Goal: Task Accomplishment & Management: Complete application form

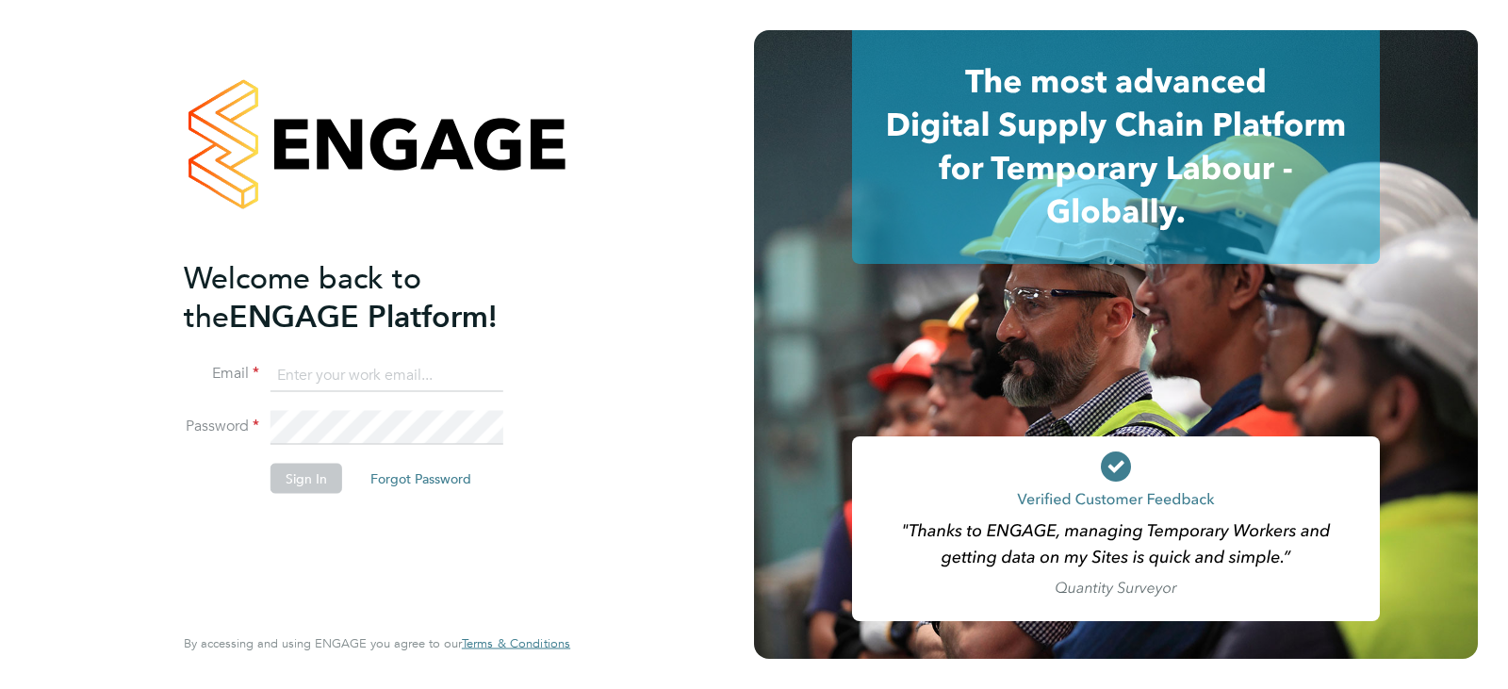
click at [345, 371] on input at bounding box center [387, 375] width 233 height 34
type input "[PERSON_NAME][DOMAIN_NAME][EMAIL_ADDRESS][DOMAIN_NAME]"
click at [329, 481] on button "Sign In" at bounding box center [307, 478] width 72 height 30
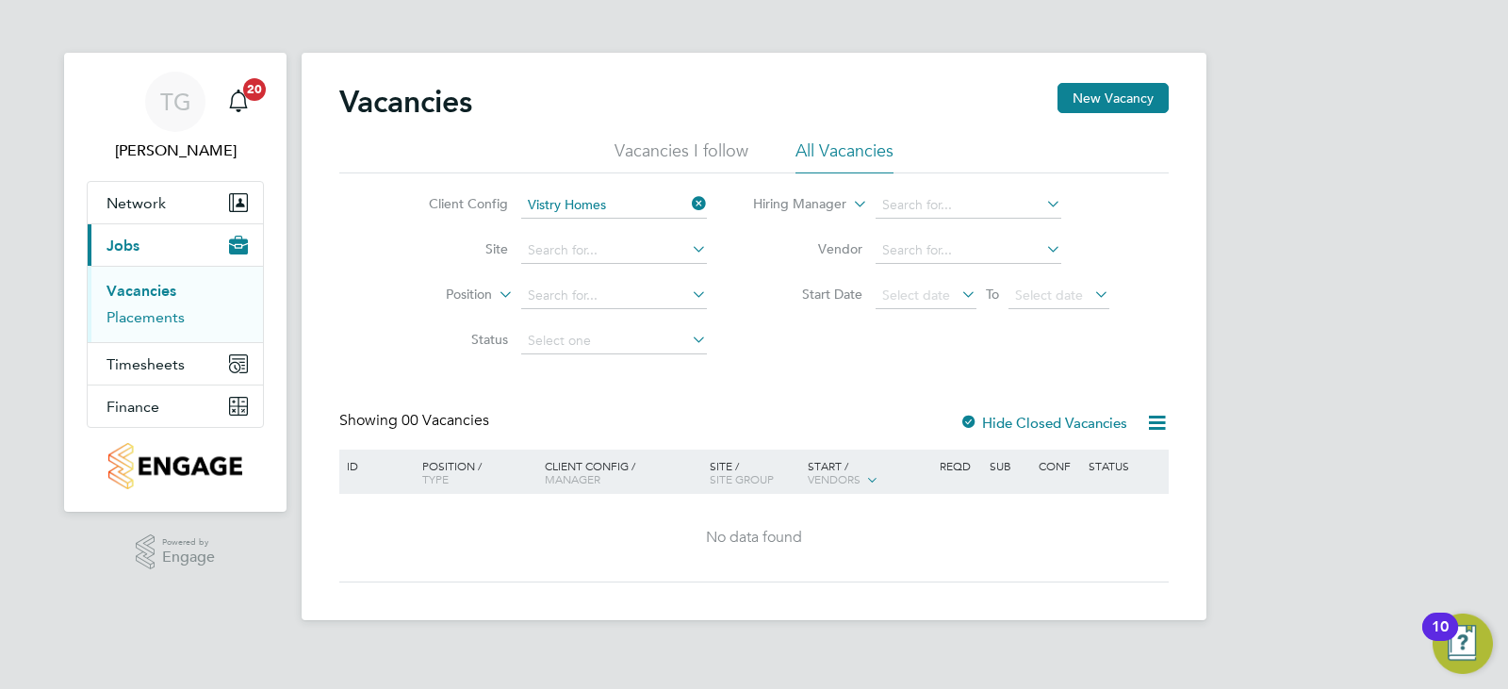
click at [165, 319] on link "Placements" at bounding box center [146, 317] width 78 height 18
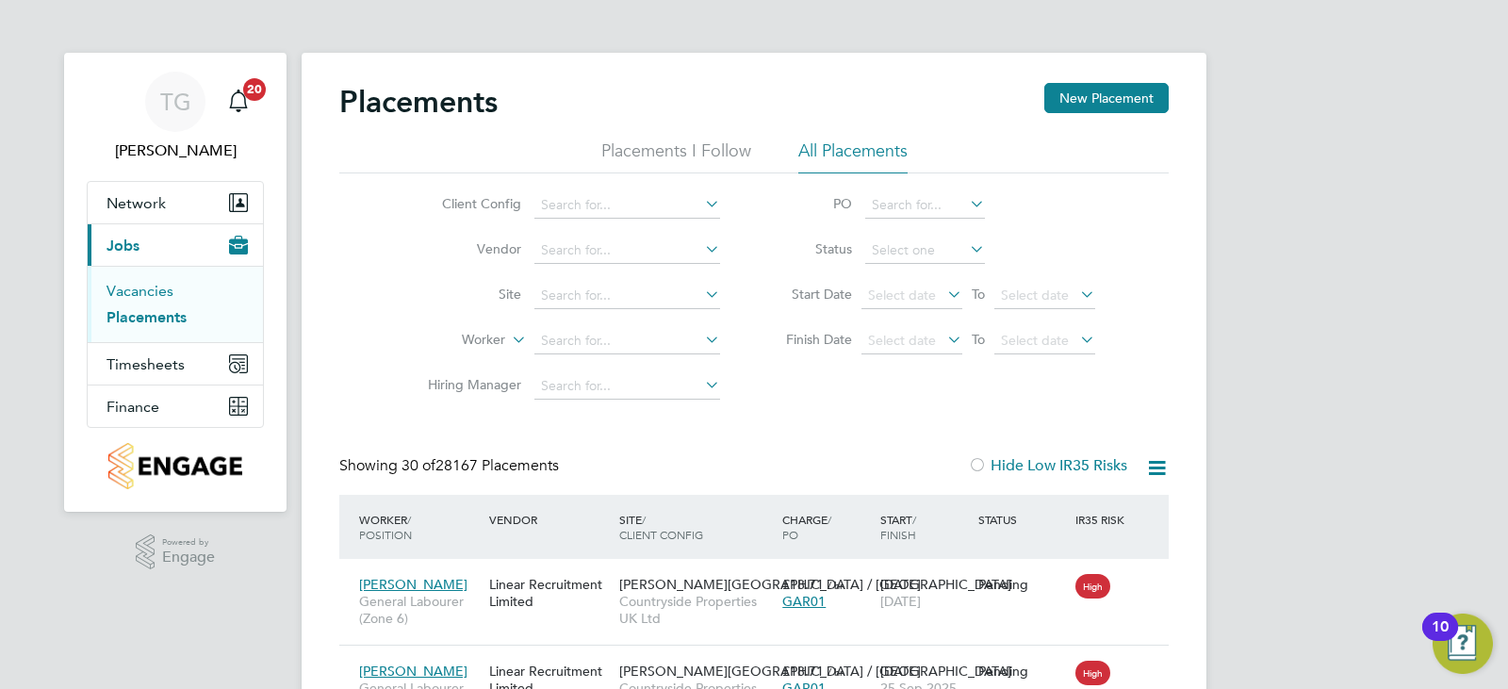
drag, startPoint x: 152, startPoint y: 291, endPoint x: 1360, endPoint y: 26, distance: 1237.3
click at [152, 291] on link "Vacancies" at bounding box center [140, 291] width 67 height 18
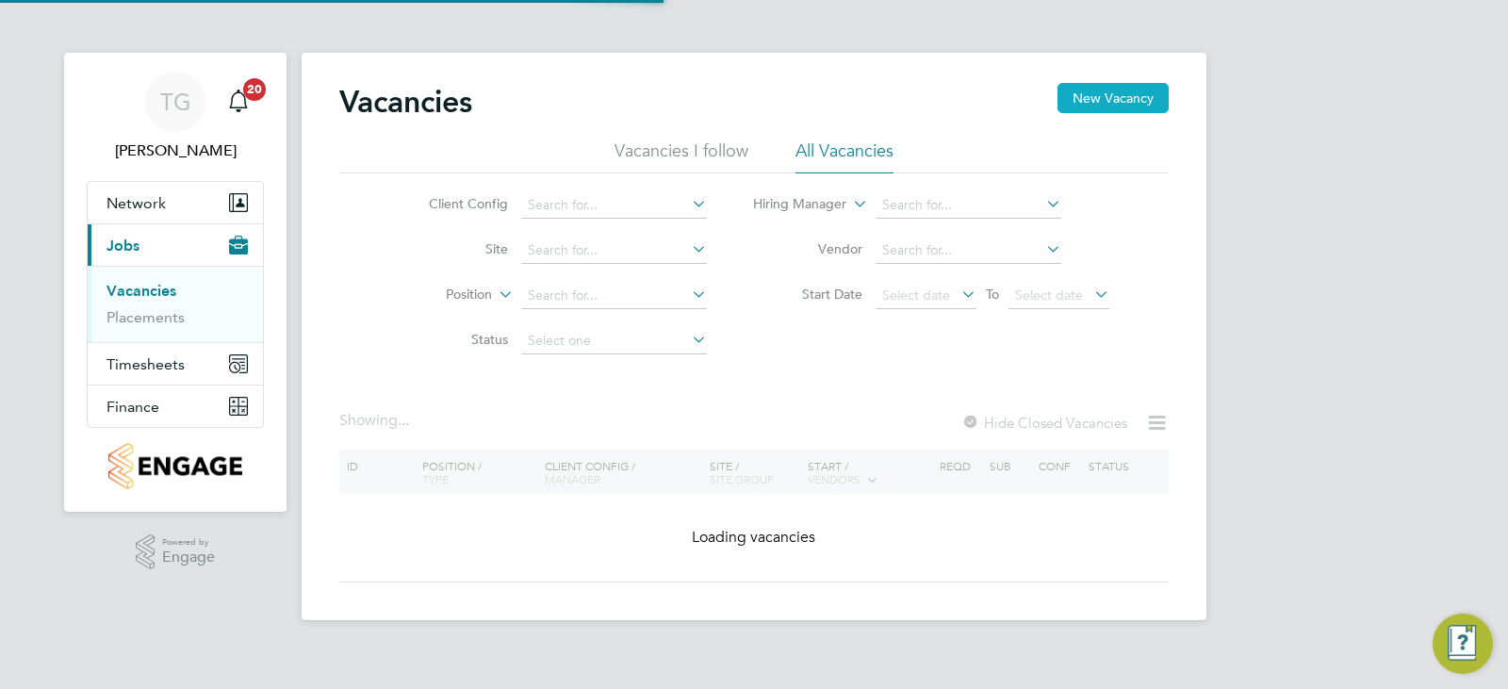
click at [1125, 94] on button "New Vacancy" at bounding box center [1113, 98] width 111 height 30
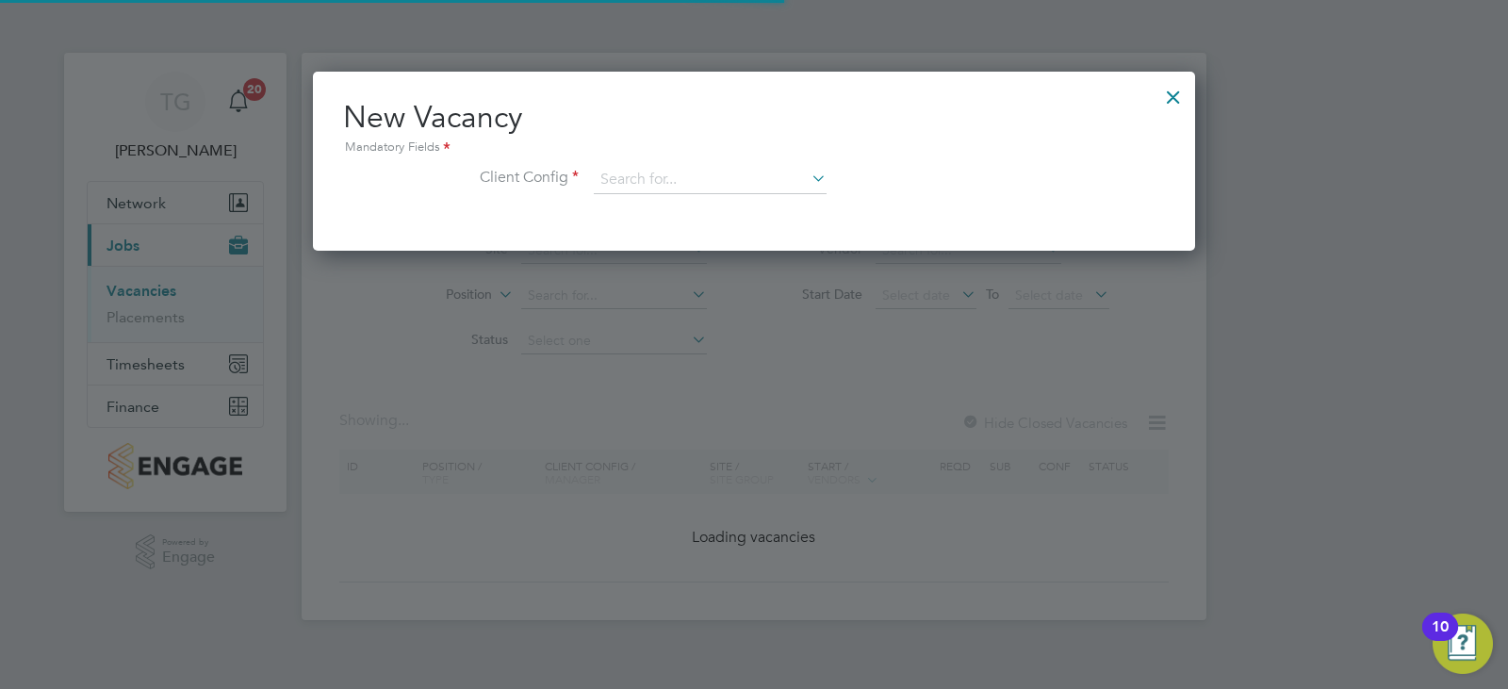
scroll to position [179, 883]
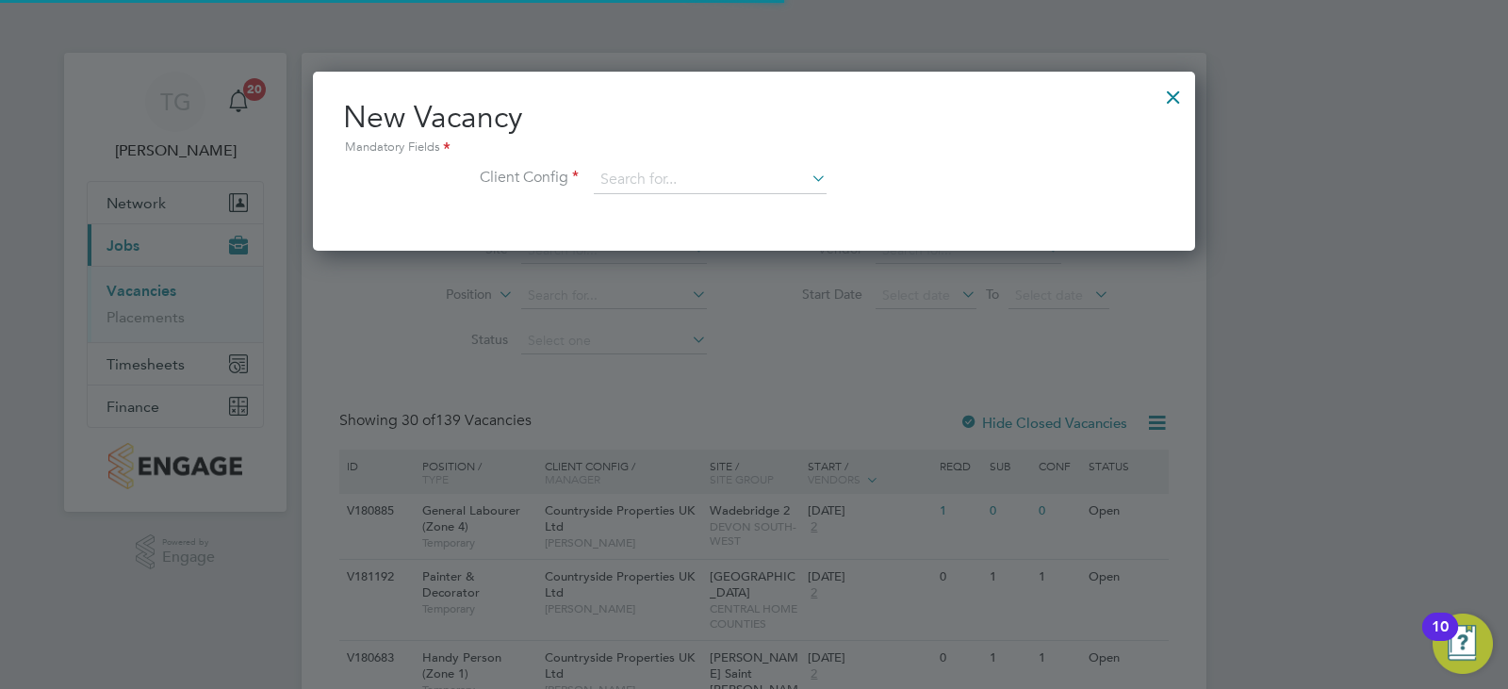
click at [663, 159] on div "New Vacancy Mandatory Fields Client Config" at bounding box center [754, 155] width 822 height 115
click at [667, 174] on input at bounding box center [710, 180] width 233 height 28
click at [731, 408] on li "Countryside Properties UK Ltd" at bounding box center [834, 411] width 483 height 25
type input "Countryside Properties UK Ltd"
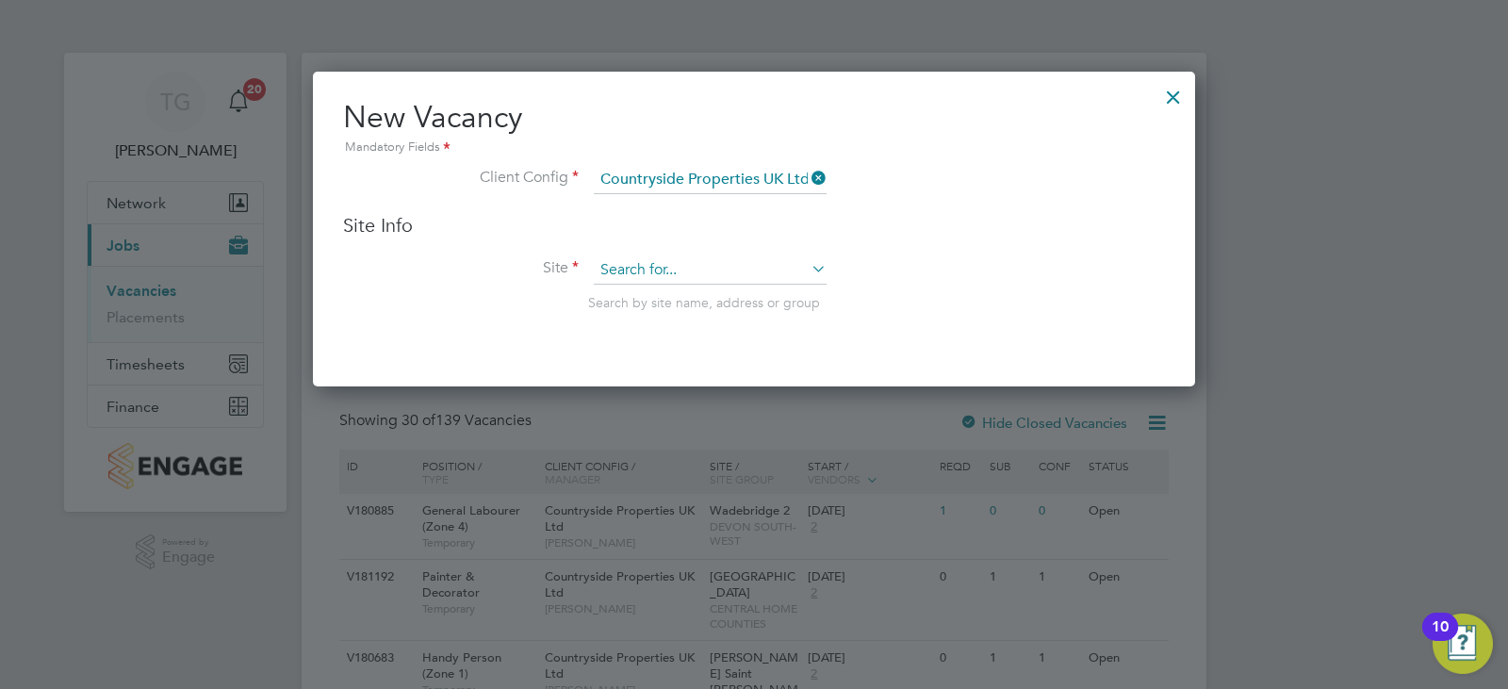
click at [680, 260] on input at bounding box center [710, 270] width 233 height 28
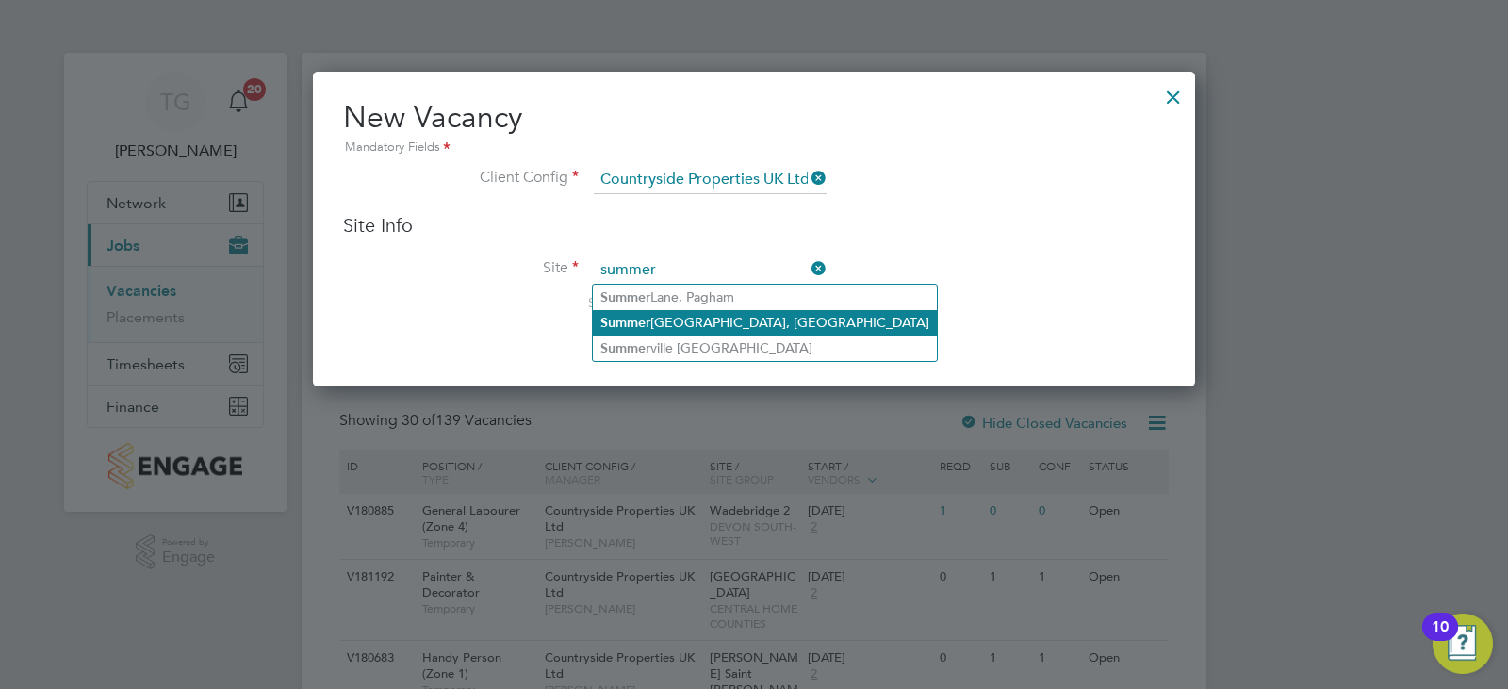
click at [726, 315] on li "Summer hill Gardens, Polegate" at bounding box center [765, 322] width 344 height 25
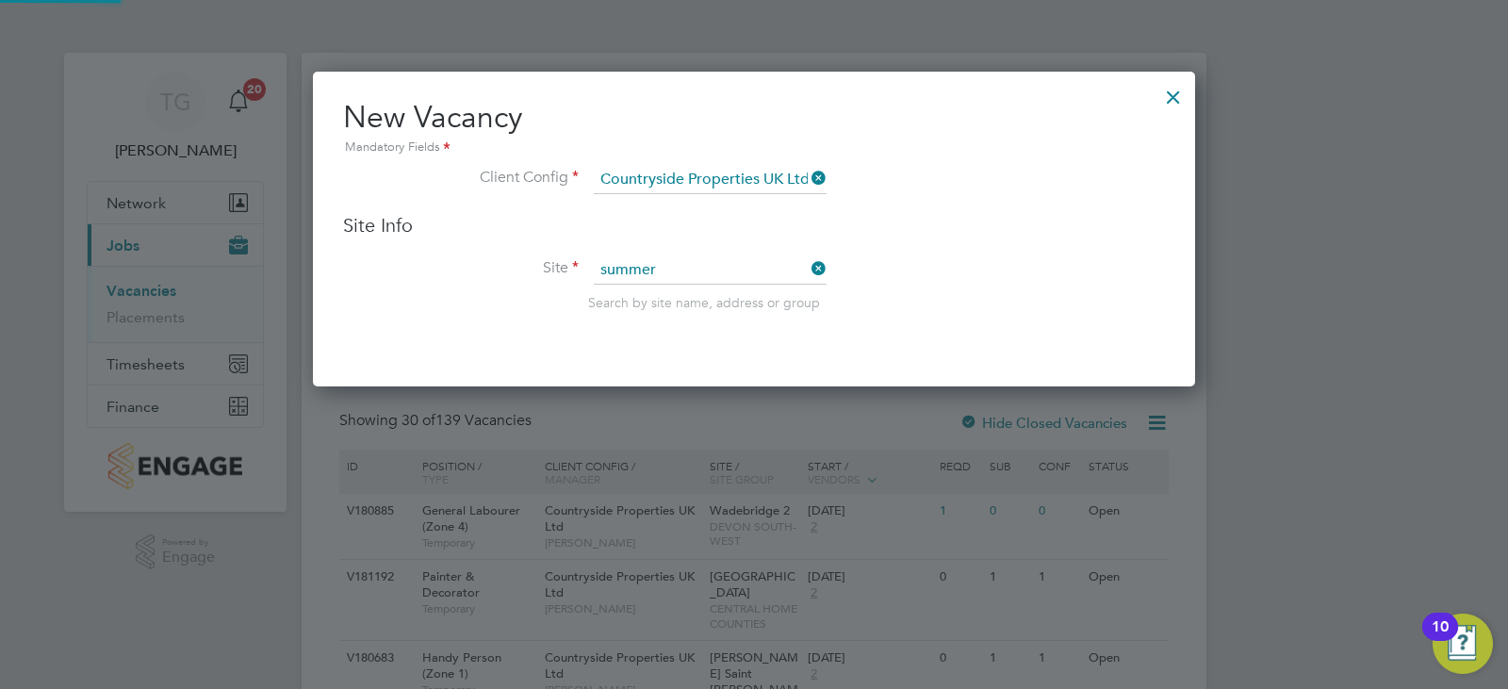
type input "[GEOGRAPHIC_DATA], [GEOGRAPHIC_DATA]"
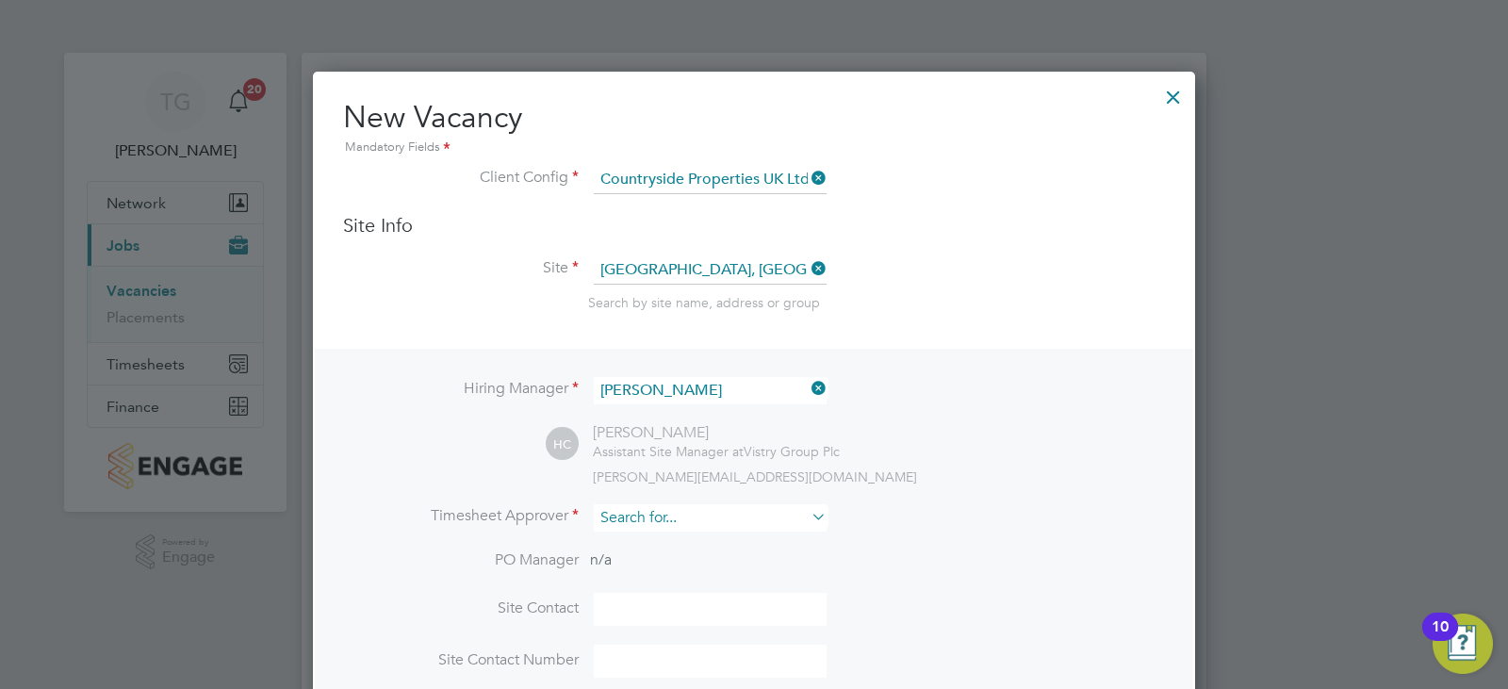
click at [708, 523] on input at bounding box center [710, 517] width 233 height 27
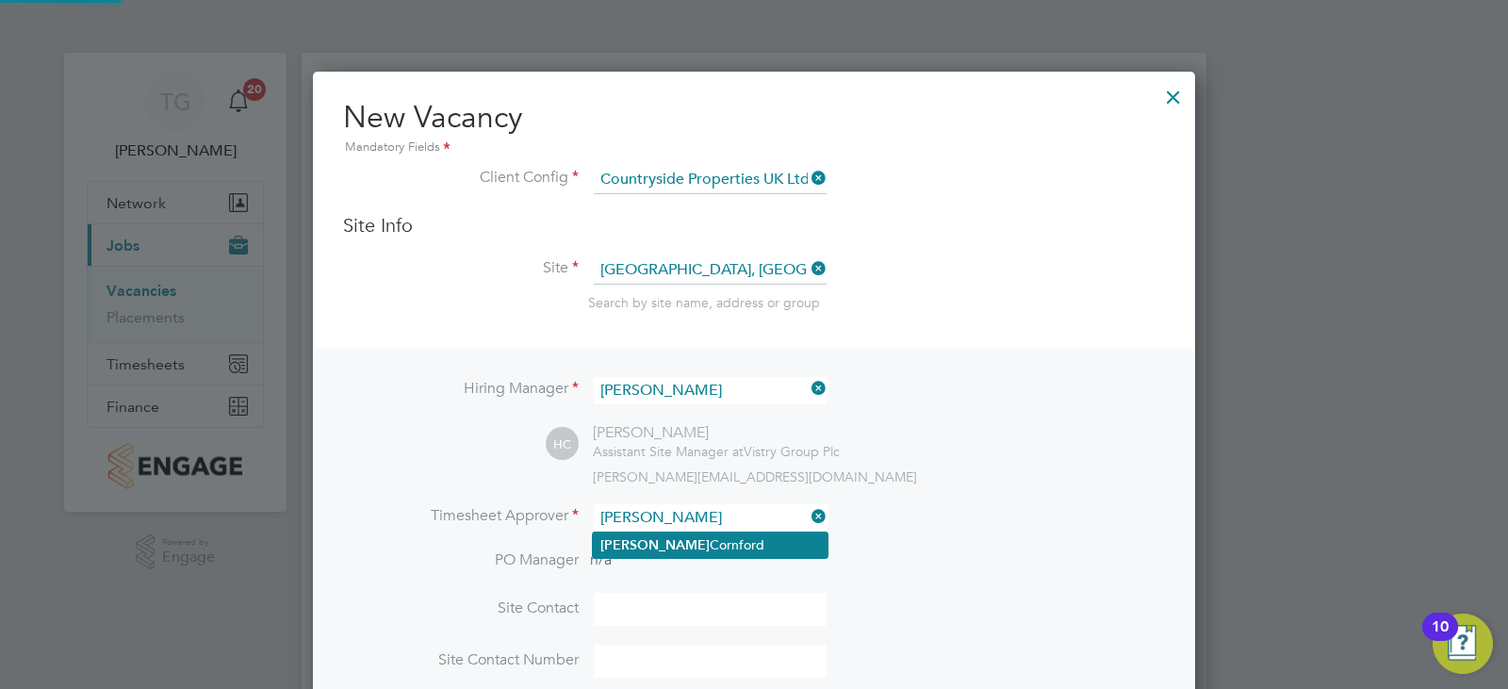
click at [700, 543] on li "Hannah Cornford" at bounding box center [710, 545] width 235 height 25
type input "[PERSON_NAME]"
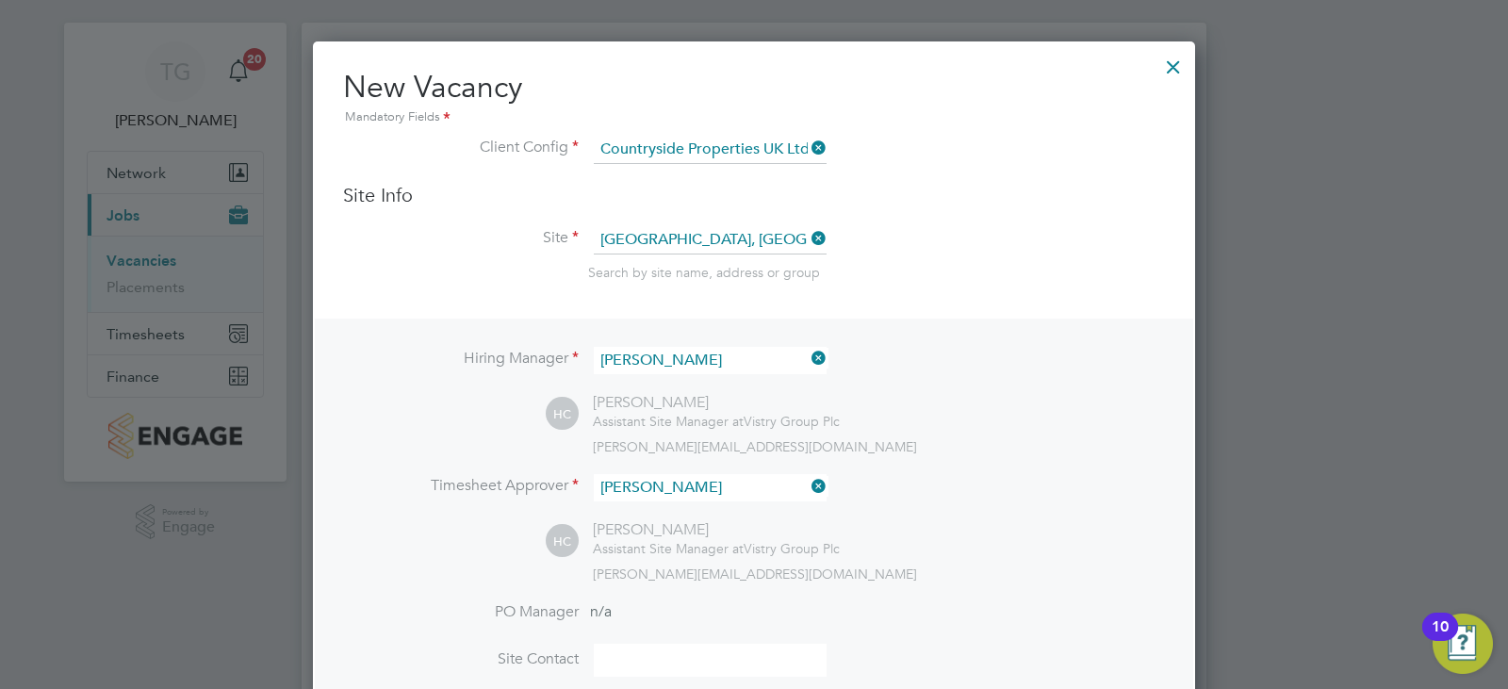
scroll to position [566, 0]
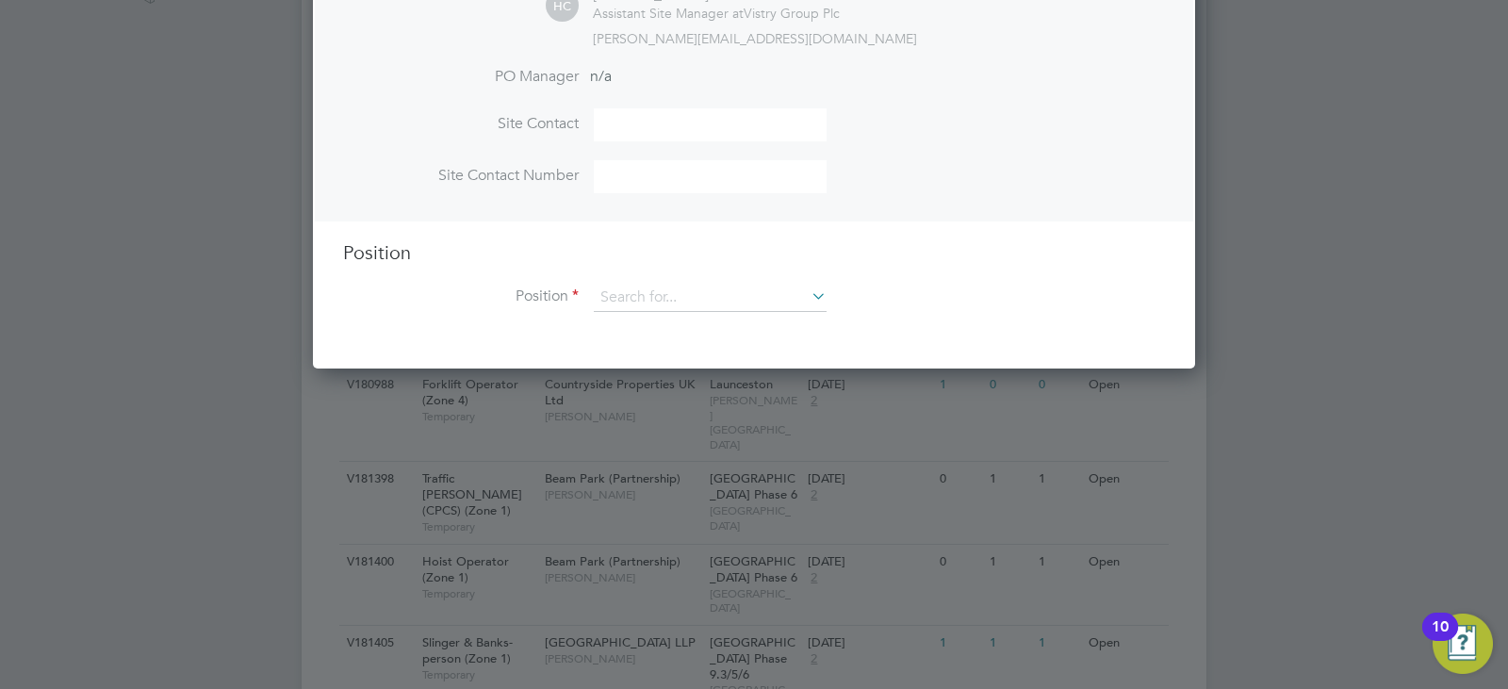
click at [709, 290] on input at bounding box center [710, 298] width 233 height 28
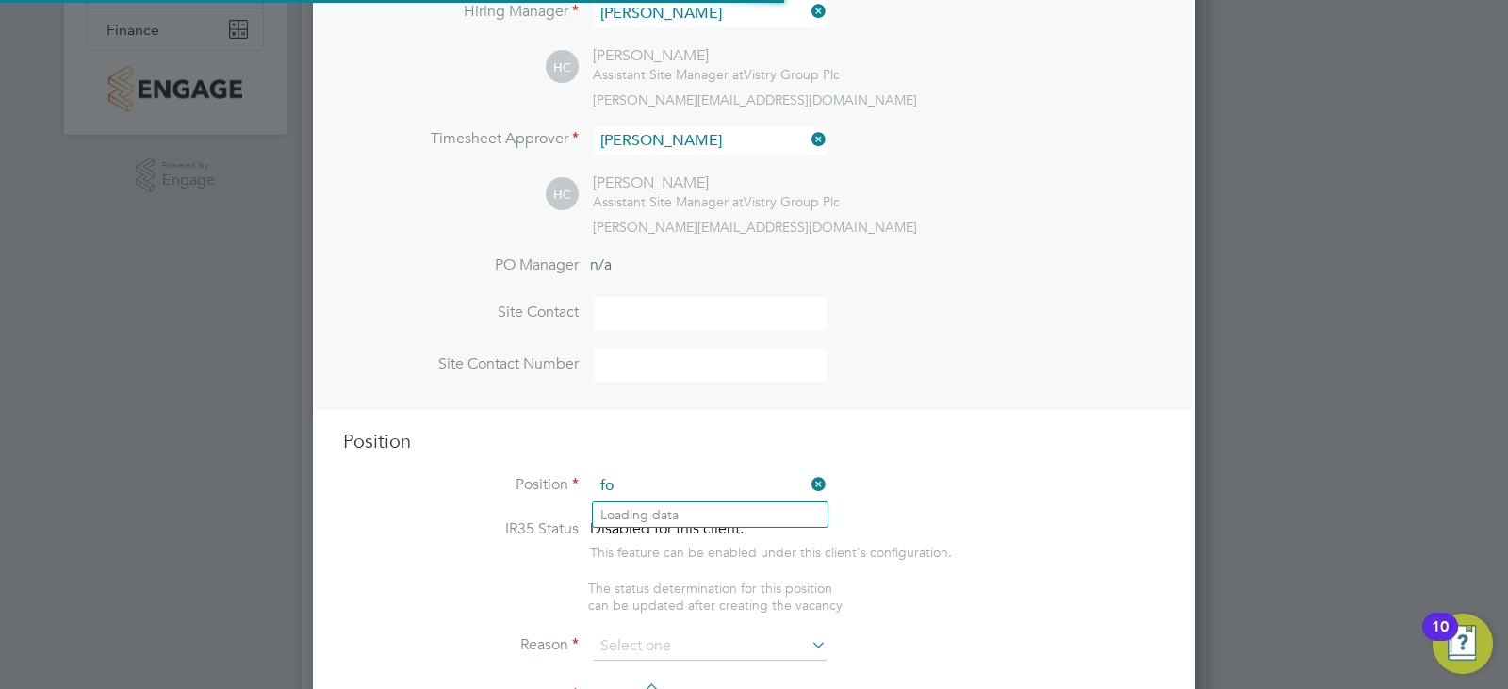
scroll to position [2710, 883]
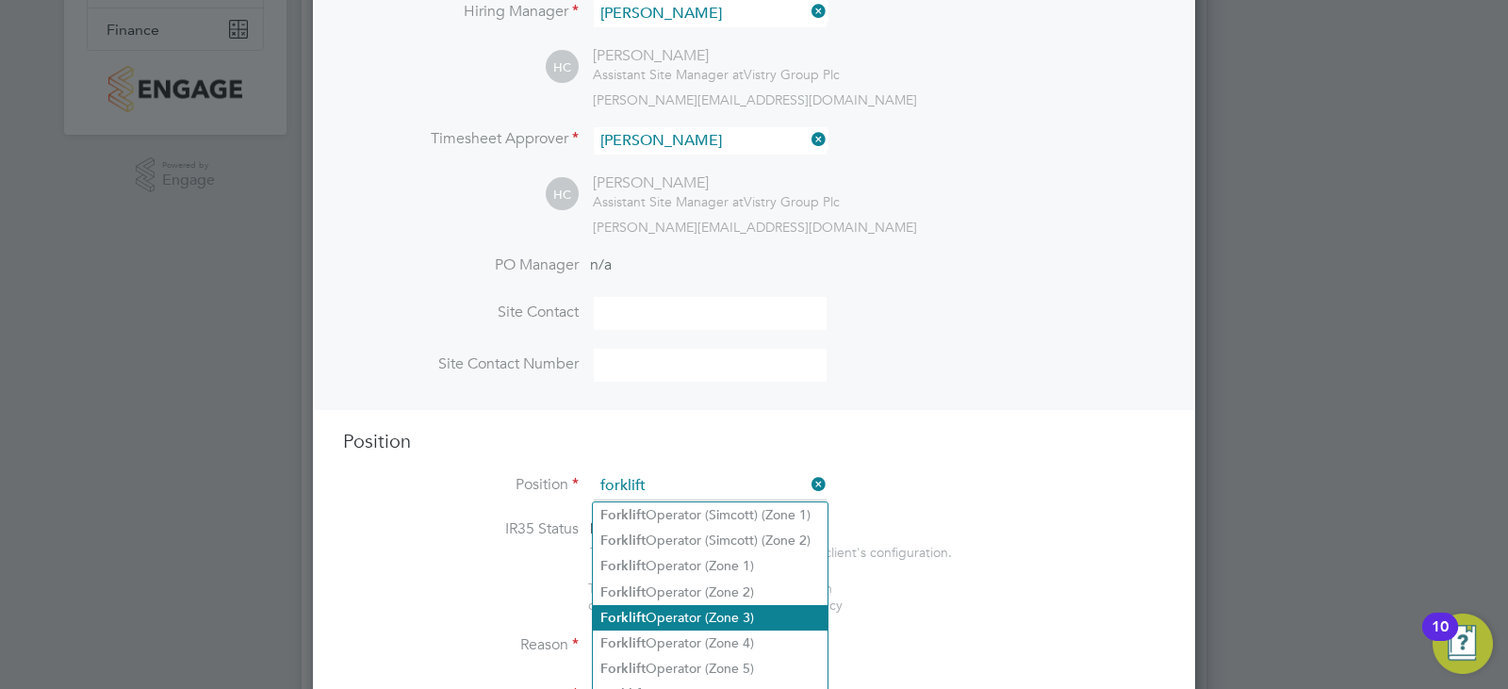
click at [733, 608] on li "Forklift Operator (Zone 3)" at bounding box center [710, 617] width 235 height 25
type input "Forklift Operator (Zone 3)"
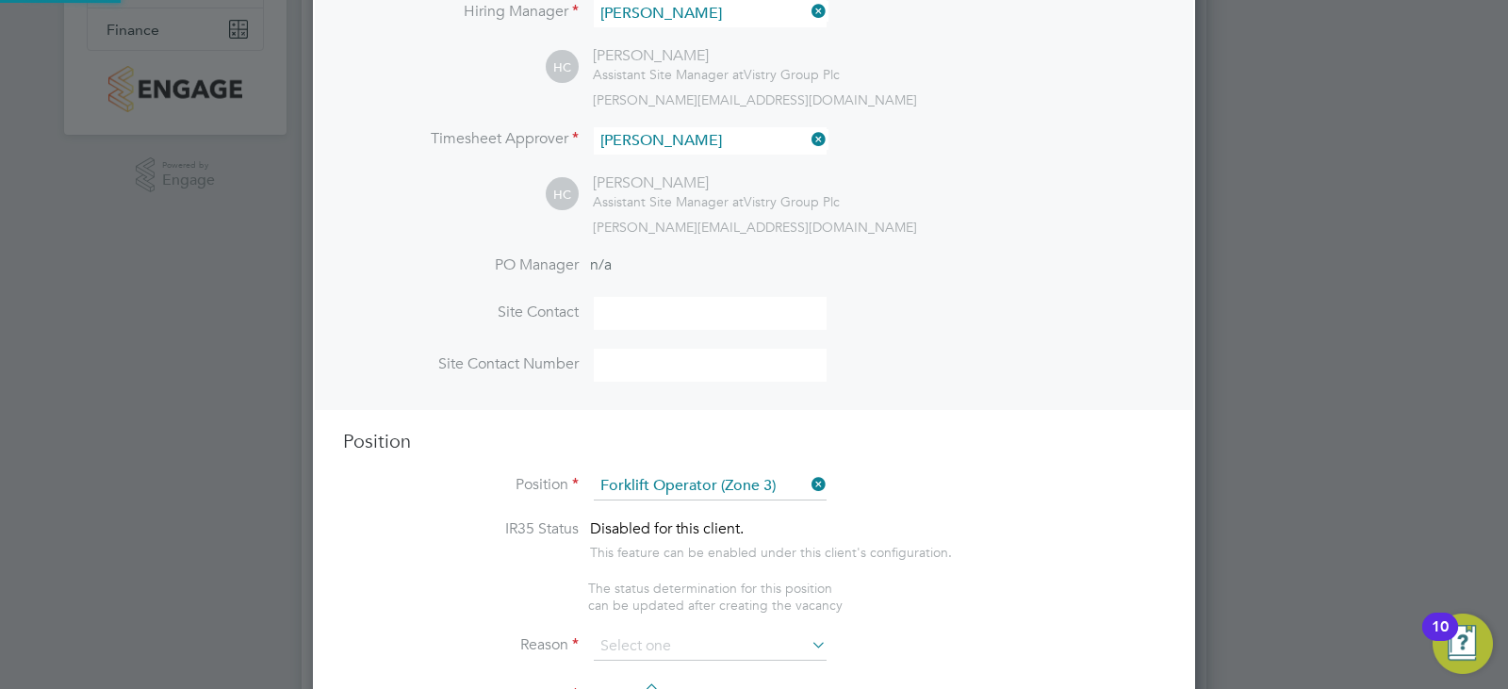
type textarea "• Operate construction machinery • Delivering large quantities of materials to …"
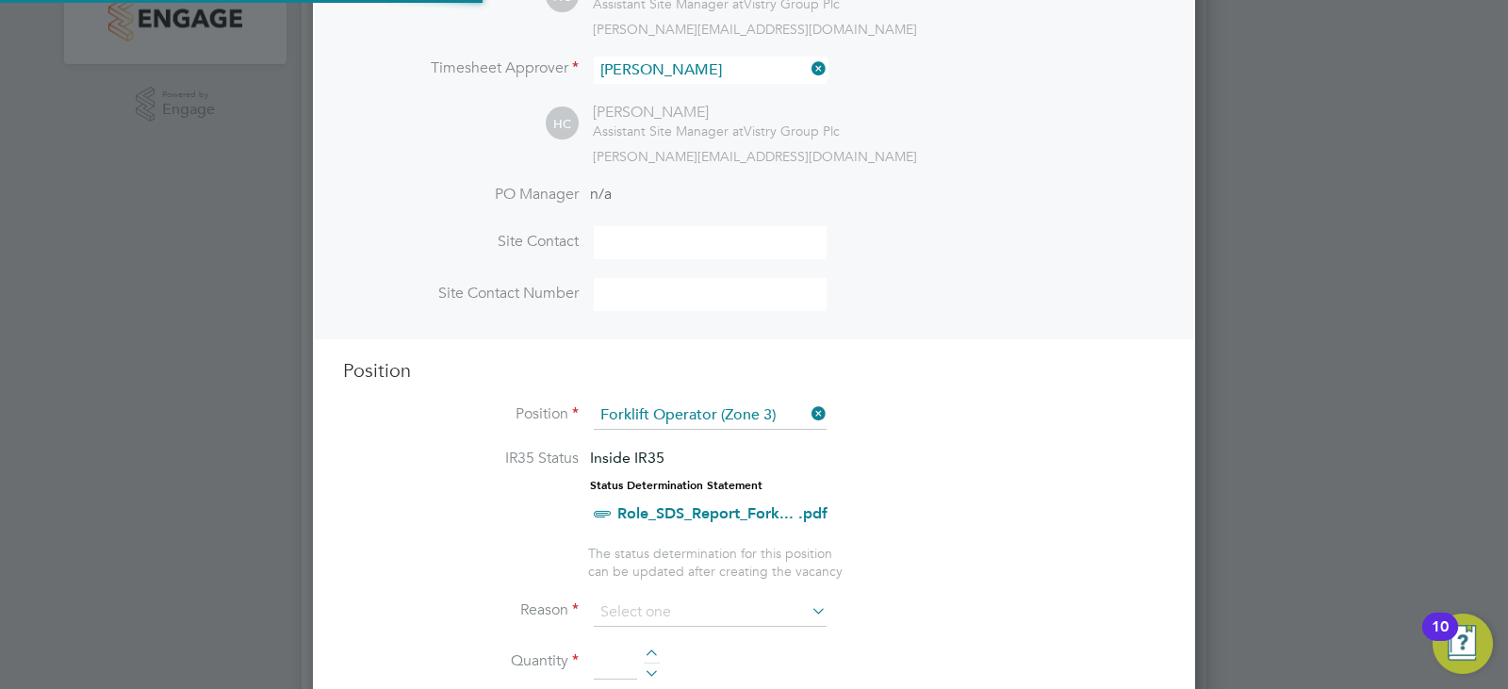
scroll to position [566, 0]
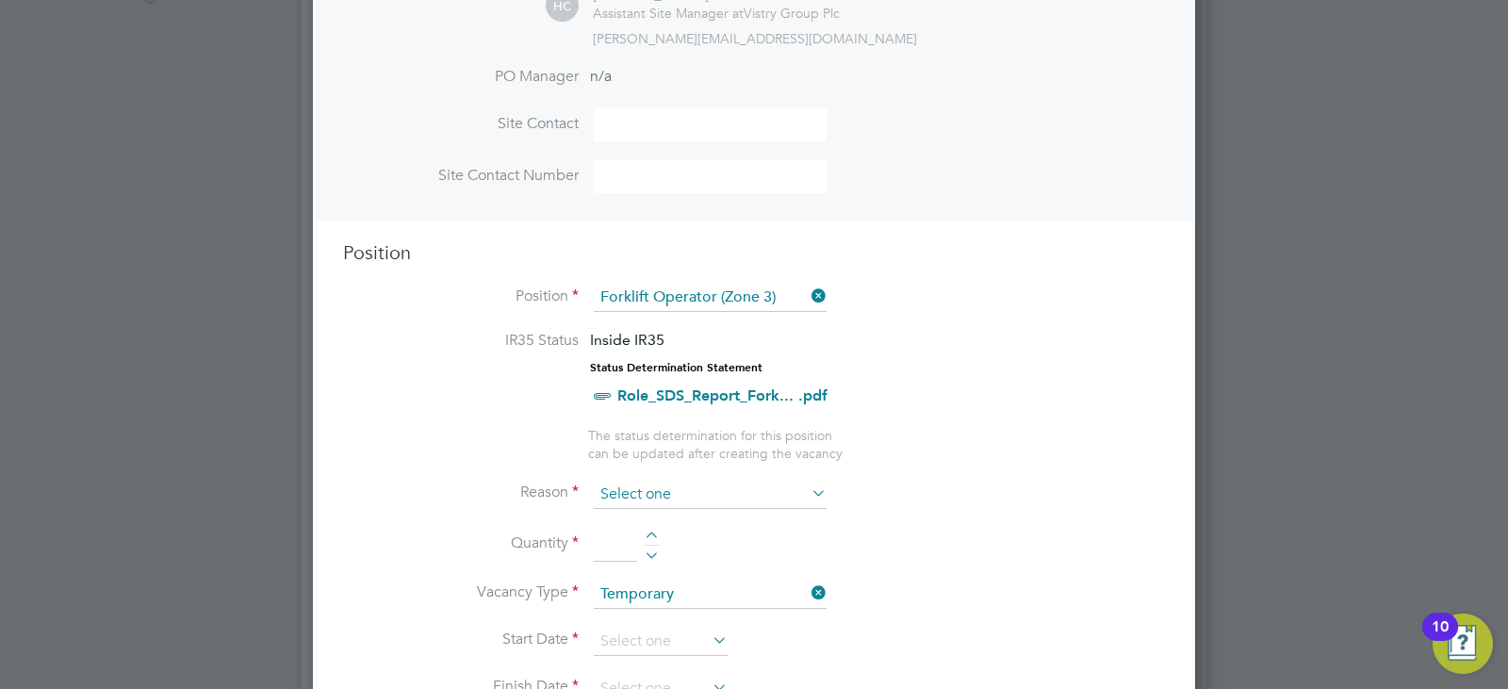
click at [725, 492] on input at bounding box center [710, 495] width 233 height 28
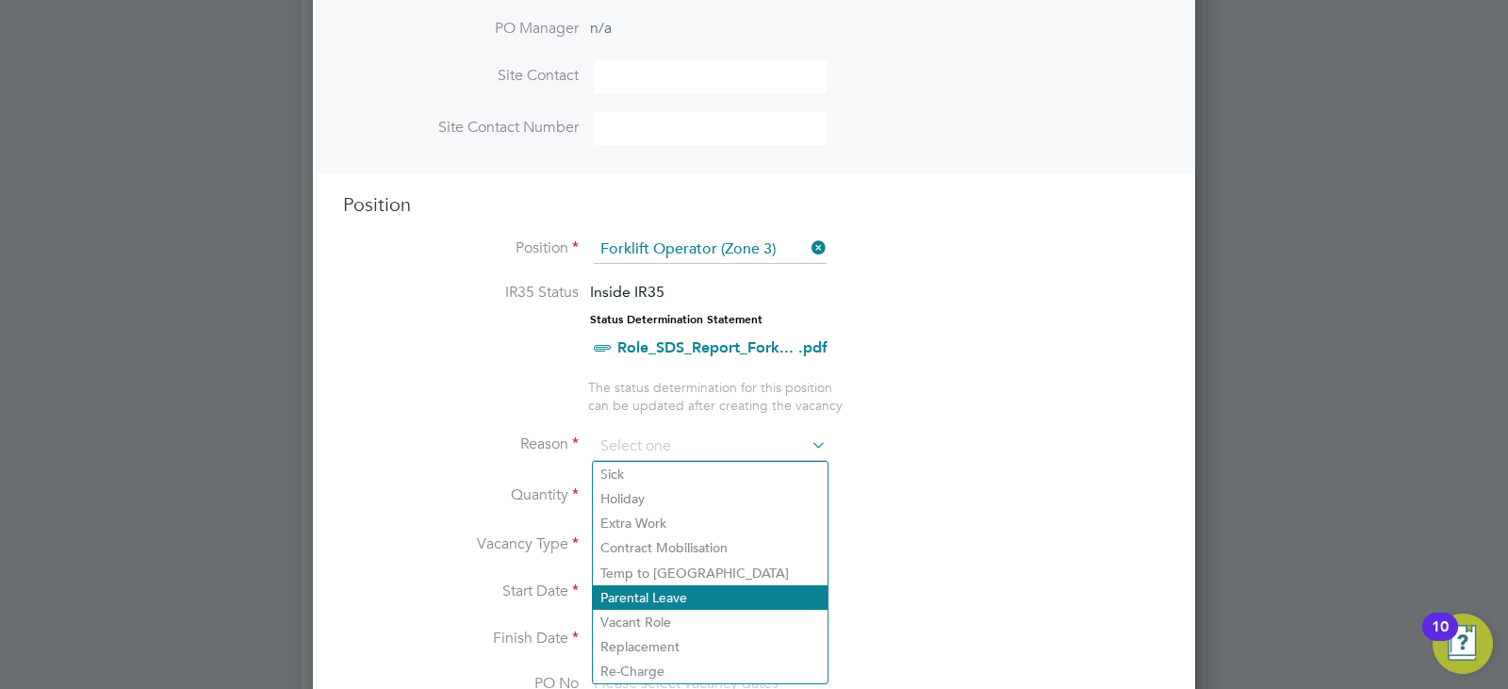
scroll to position [660, 0]
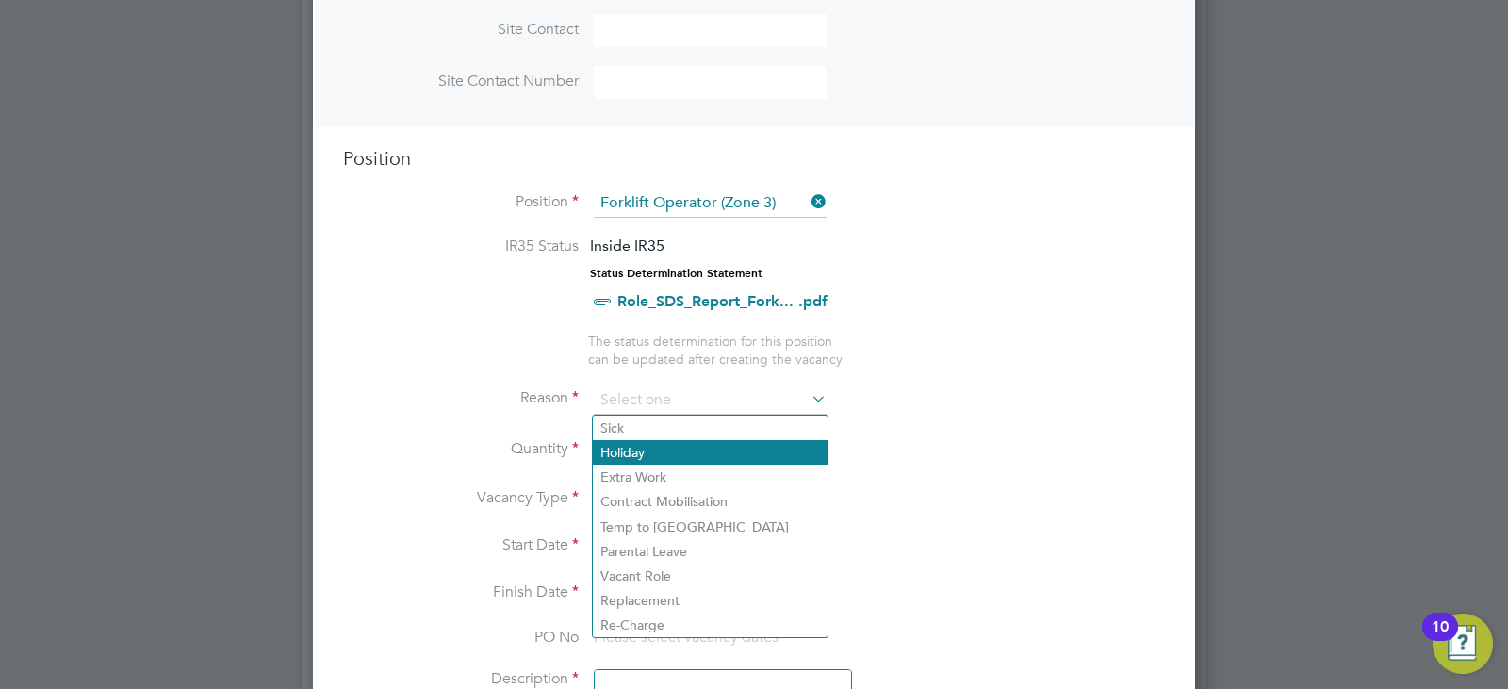
click at [692, 447] on li "Holiday" at bounding box center [710, 452] width 235 height 25
type input "Holiday"
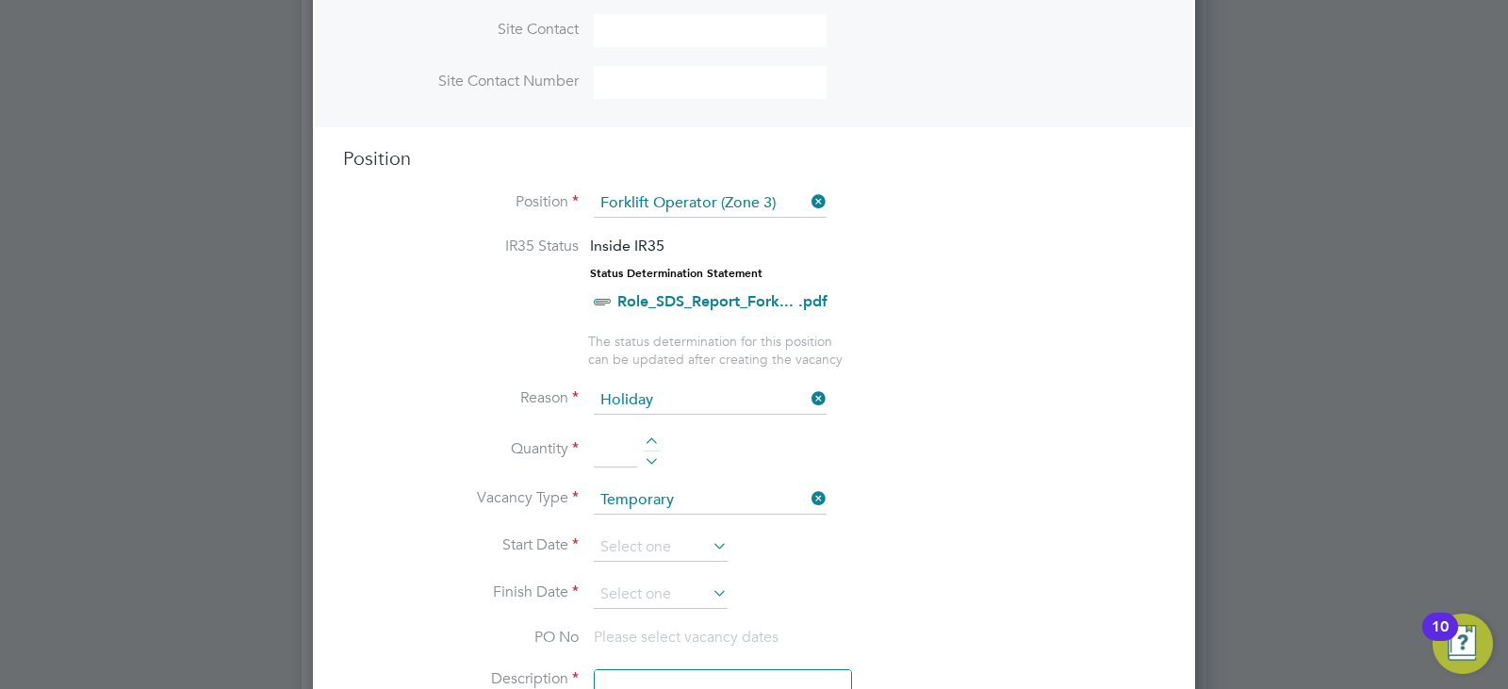
click at [651, 442] on div at bounding box center [652, 443] width 16 height 13
type input "1"
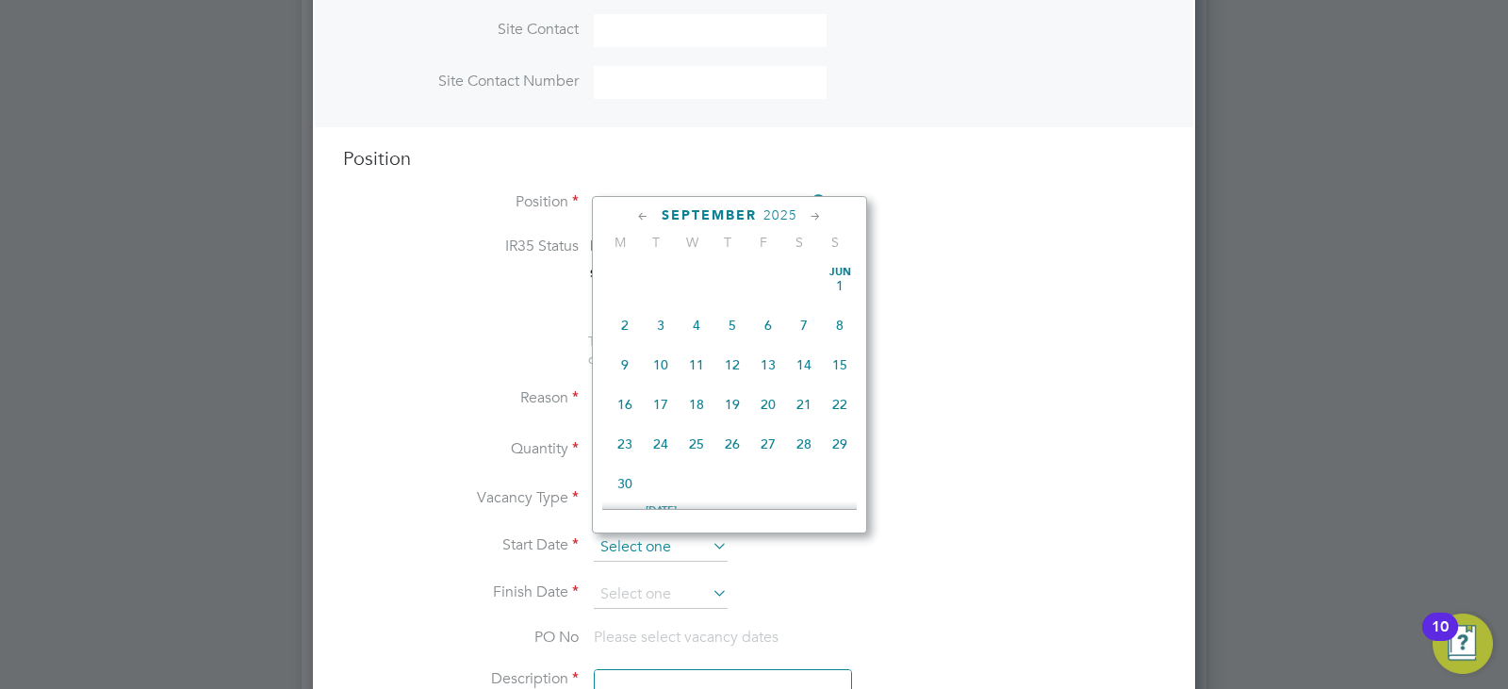
click at [671, 551] on input at bounding box center [661, 548] width 134 height 28
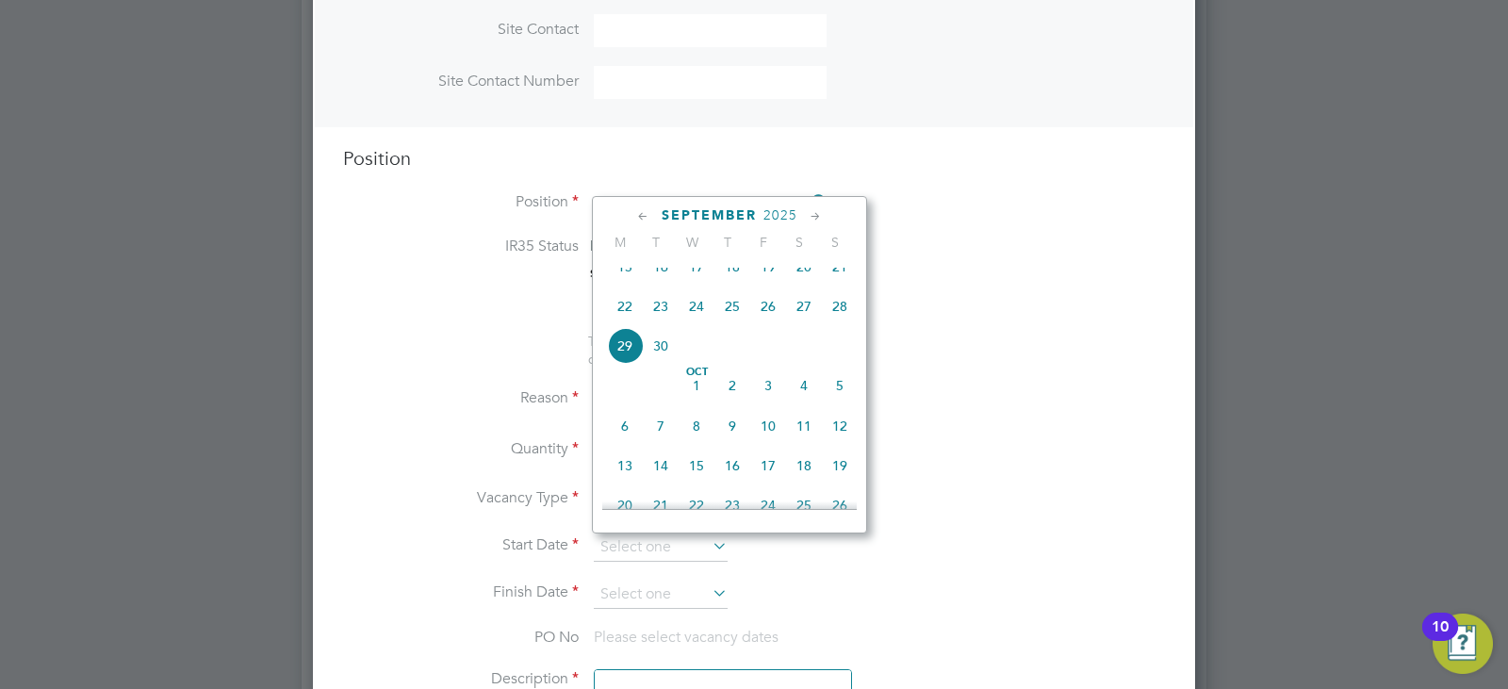
click at [624, 364] on span "29" at bounding box center [625, 346] width 36 height 36
type input "29 Sep 2025"
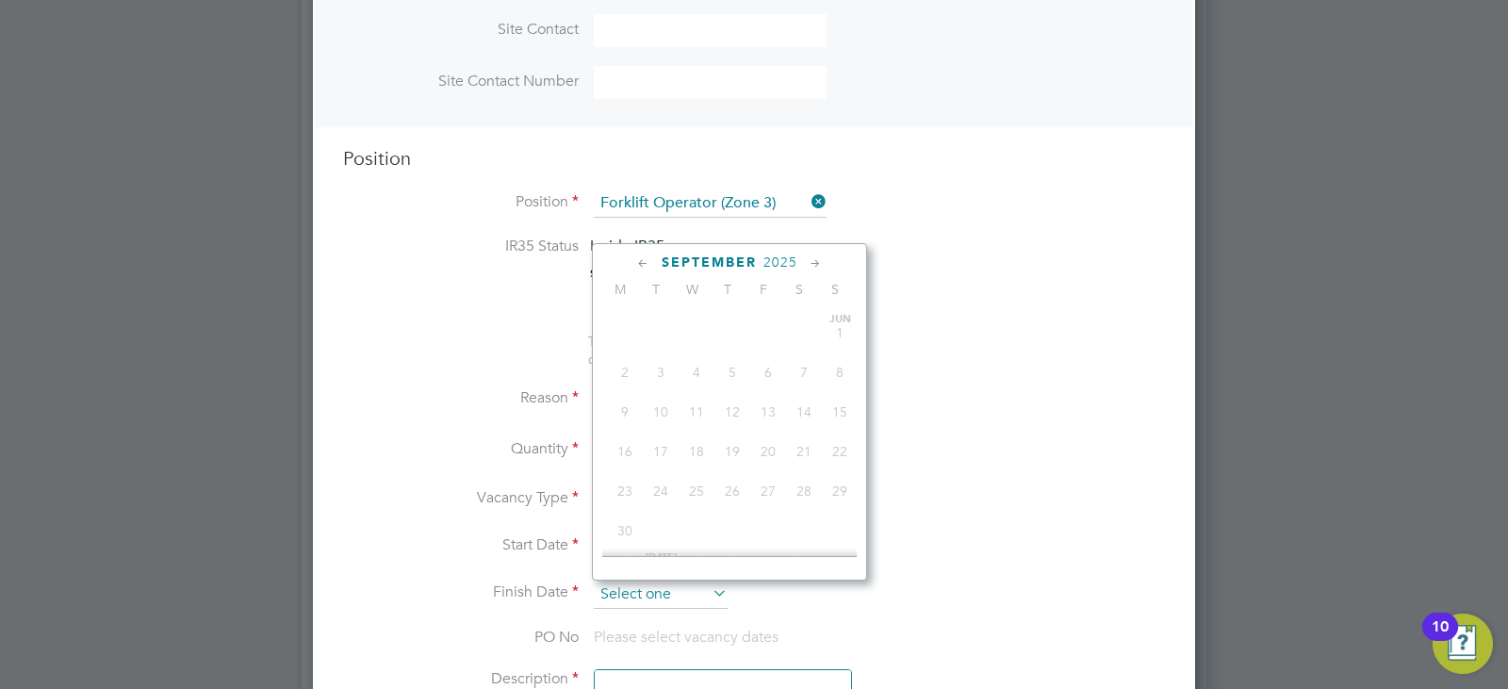
click at [674, 601] on input at bounding box center [661, 595] width 134 height 28
click at [835, 451] on span "5" at bounding box center [840, 433] width 36 height 36
type input "05 Oct 2025"
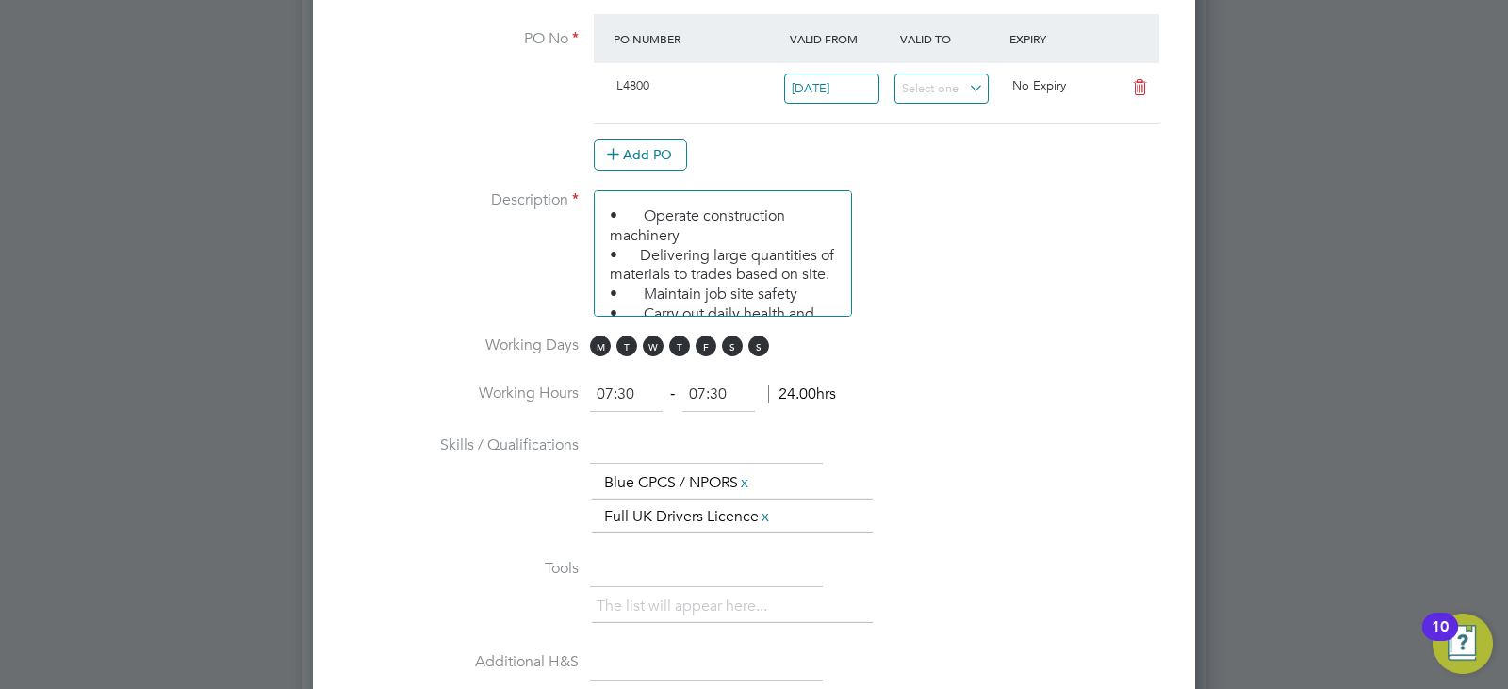
scroll to position [1414, 0]
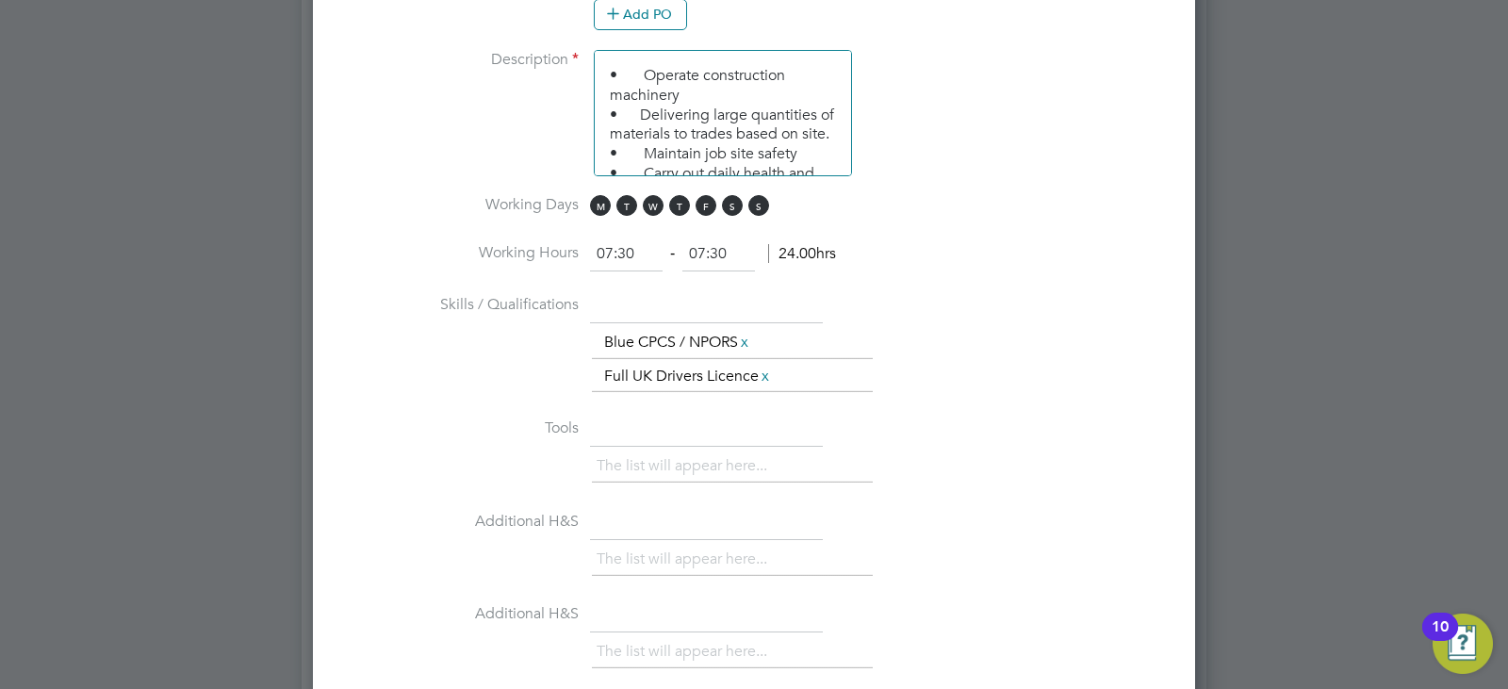
drag, startPoint x: 706, startPoint y: 255, endPoint x: 761, endPoint y: 290, distance: 65.4
click at [707, 255] on input "07:30" at bounding box center [719, 255] width 73 height 34
drag, startPoint x: 739, startPoint y: 242, endPoint x: 661, endPoint y: 242, distance: 78.3
click at [663, 244] on at-work-hours "07:30 ‐ 07:30 24.00hrs" at bounding box center [713, 253] width 246 height 19
type input "16:30"
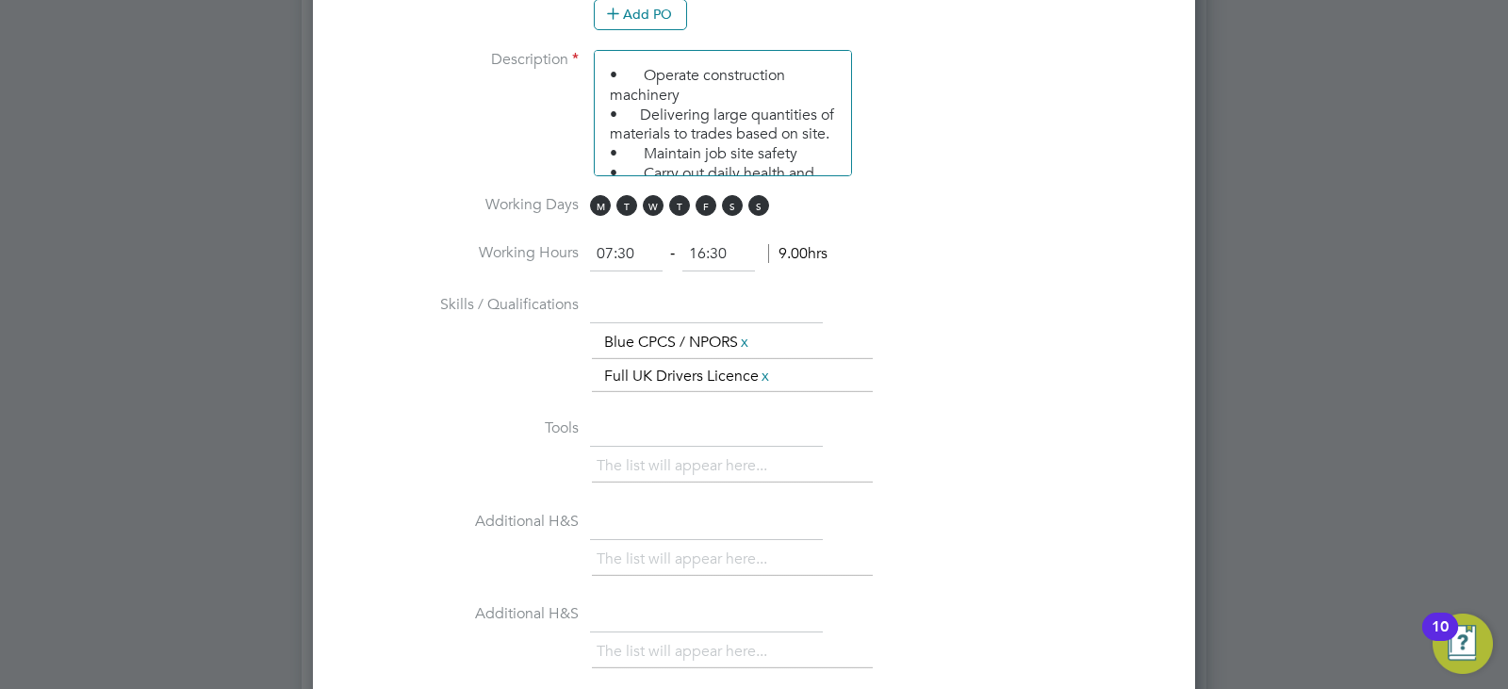
click at [985, 334] on div "The list will appear here... Blue CPCS / NPORS x Full UK Drivers Licence x" at bounding box center [878, 360] width 573 height 68
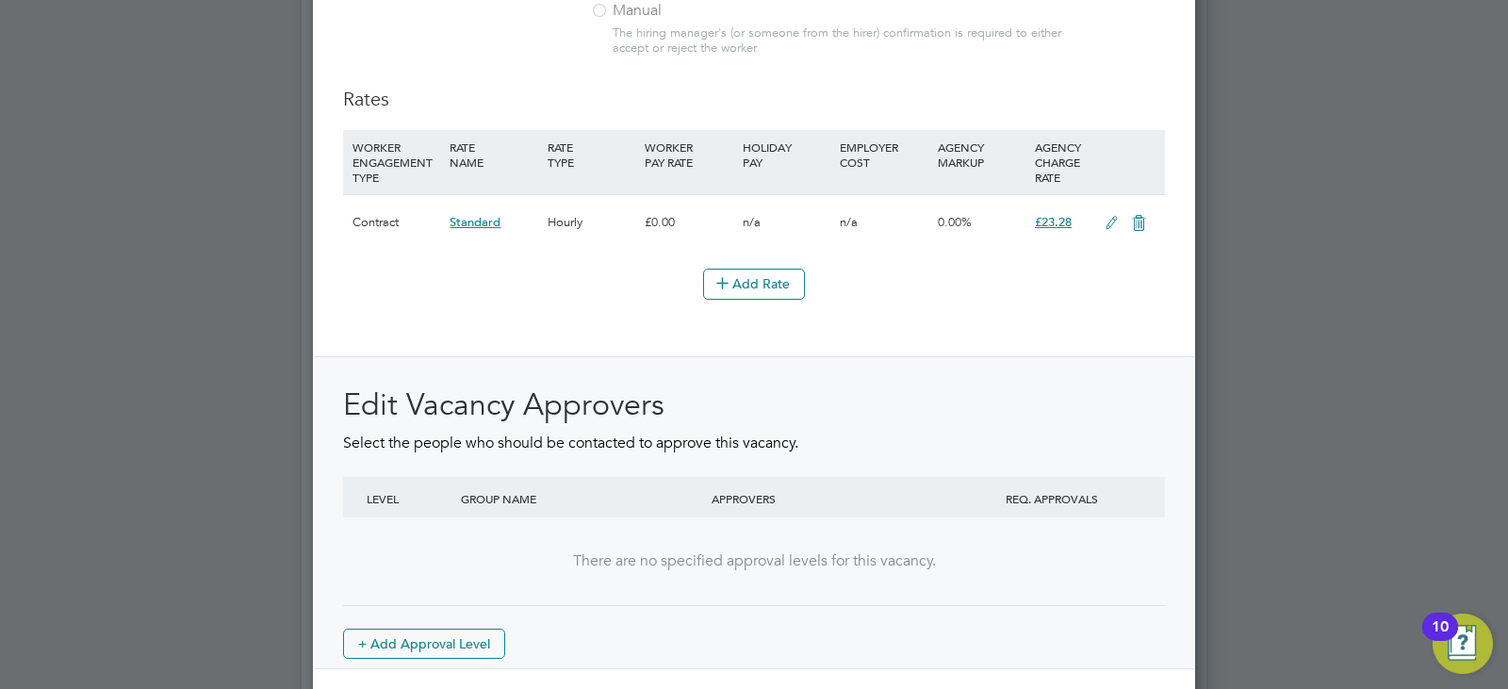
scroll to position [2258, 0]
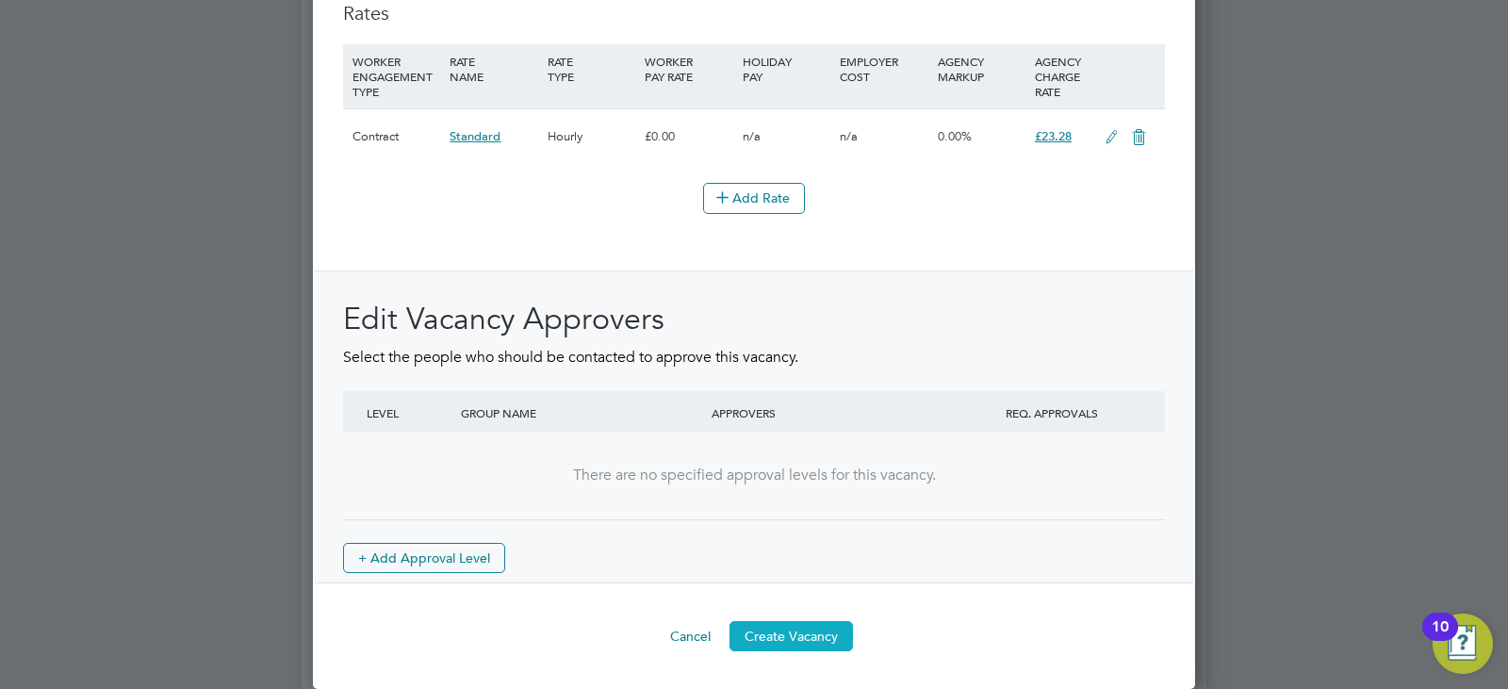
click at [813, 646] on button "Create Vacancy" at bounding box center [792, 636] width 124 height 30
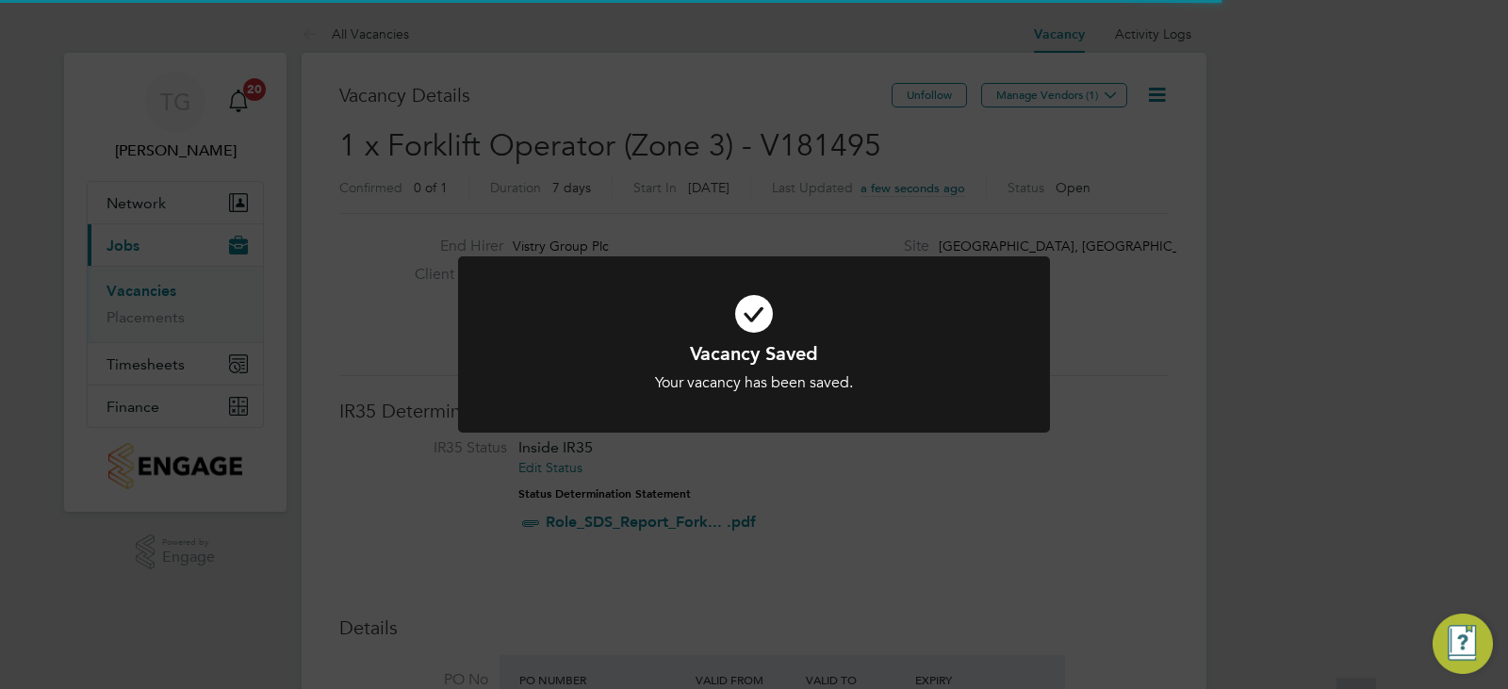
scroll to position [9, 9]
click at [759, 486] on div "Vacancy Saved Your vacancy has been saved. Cancel Okay" at bounding box center [754, 344] width 1508 height 689
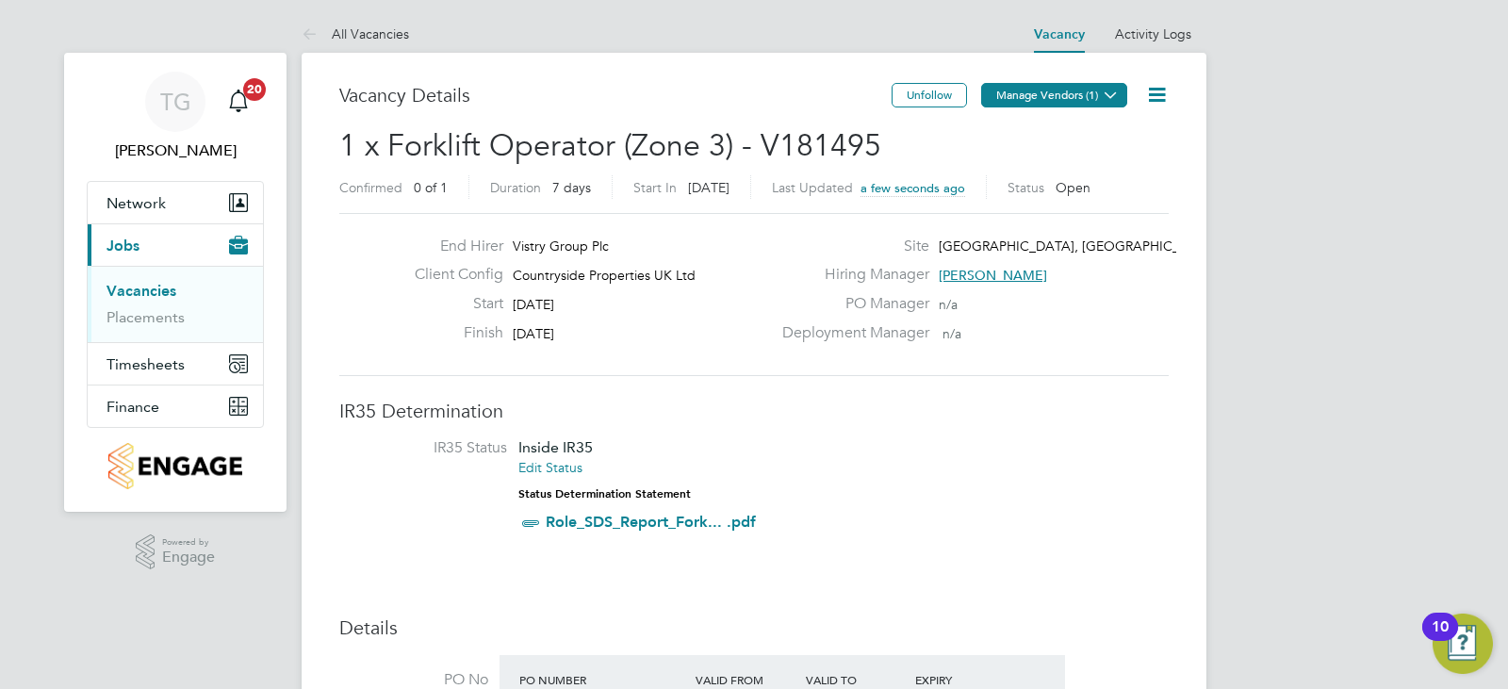
click at [1104, 94] on icon at bounding box center [1111, 95] width 14 height 14
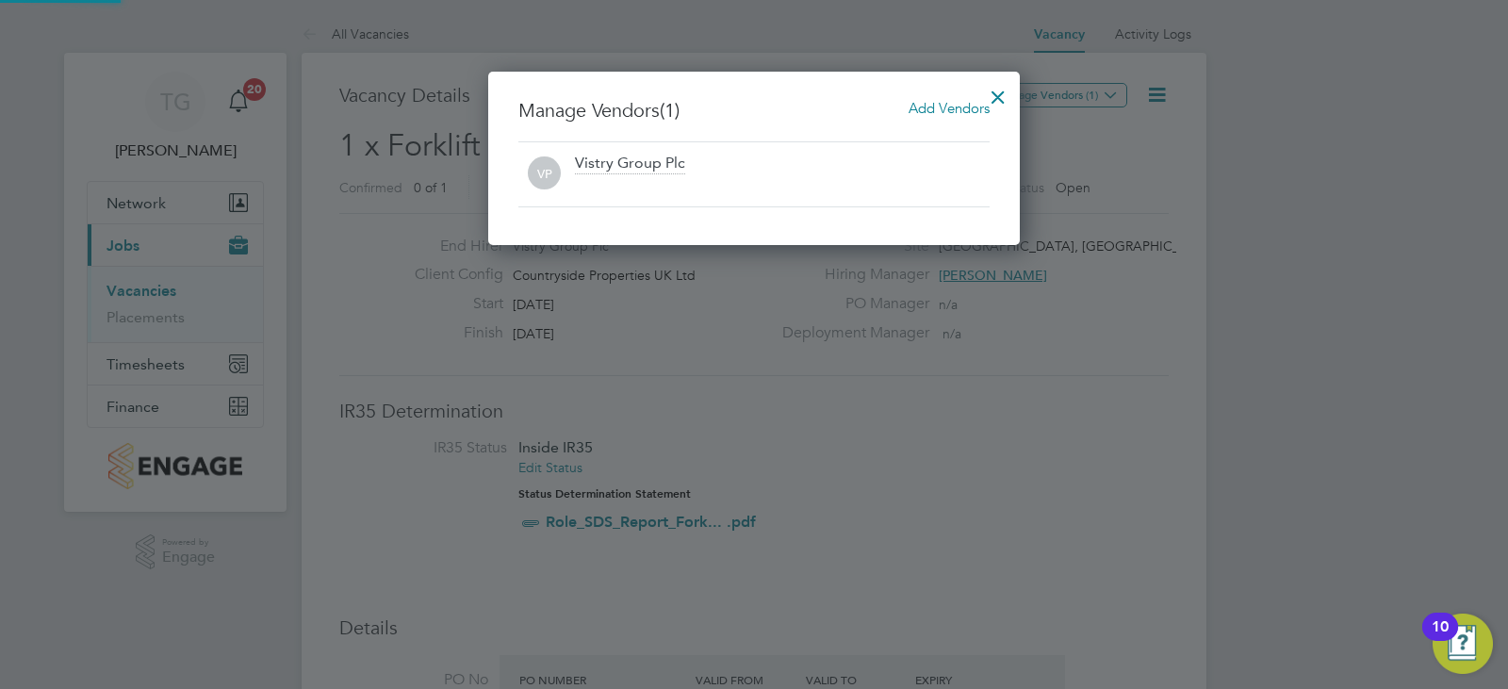
scroll to position [174, 533]
click at [938, 111] on span "Add Vendors" at bounding box center [949, 108] width 81 height 18
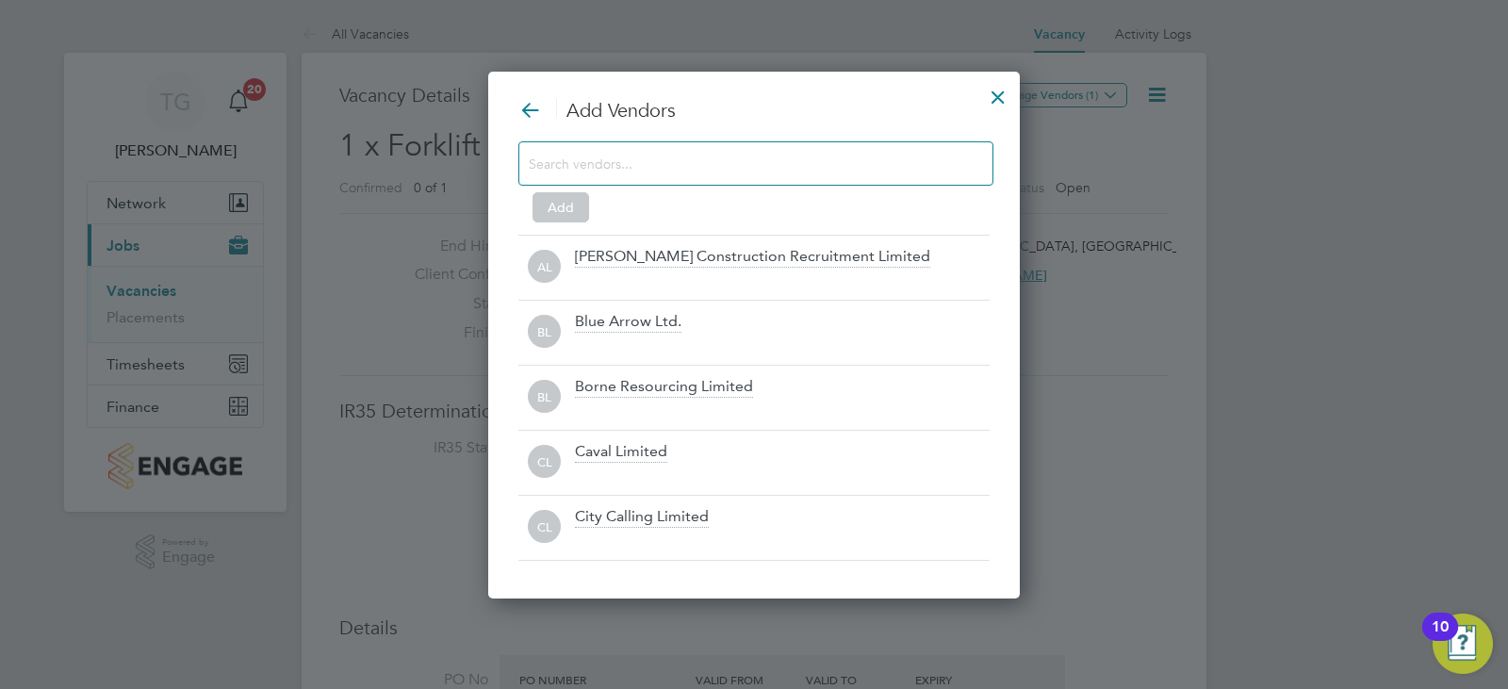
click at [619, 173] on input at bounding box center [741, 163] width 424 height 25
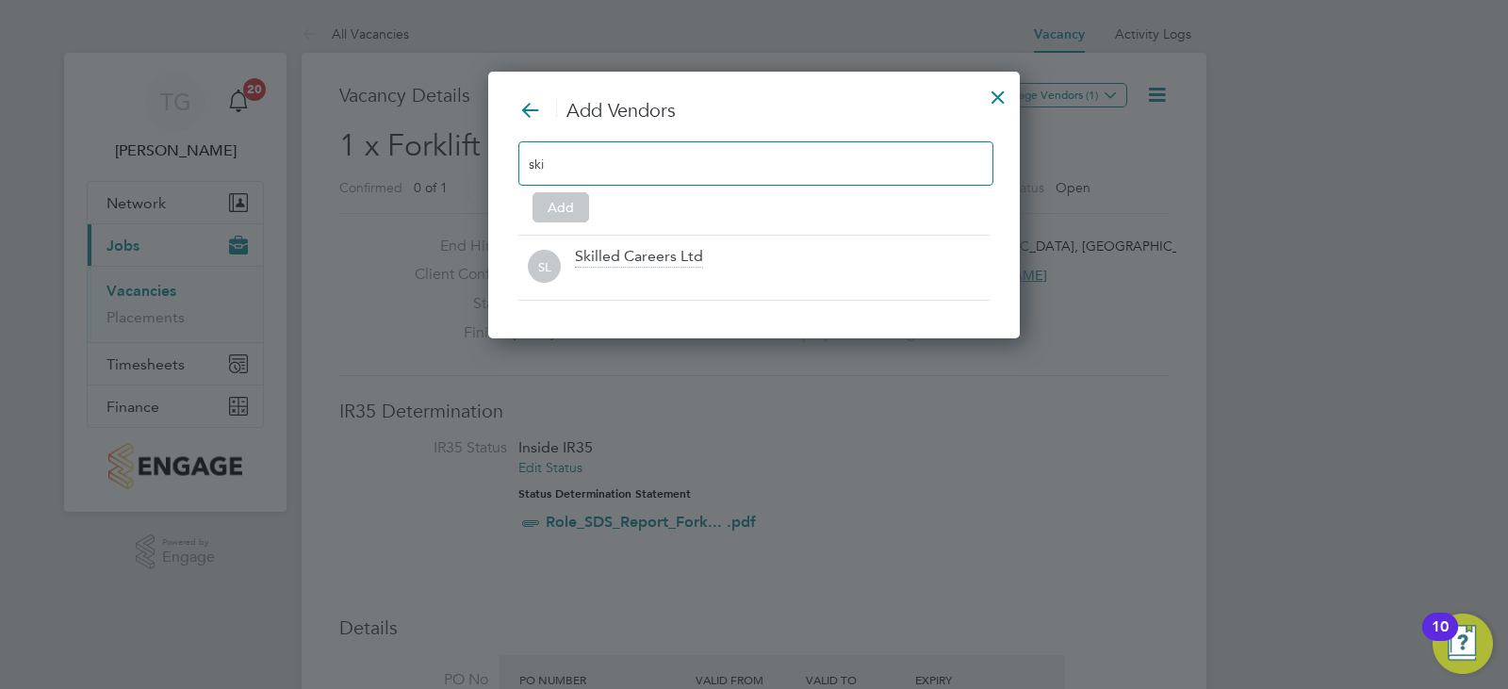
scroll to position [269, 533]
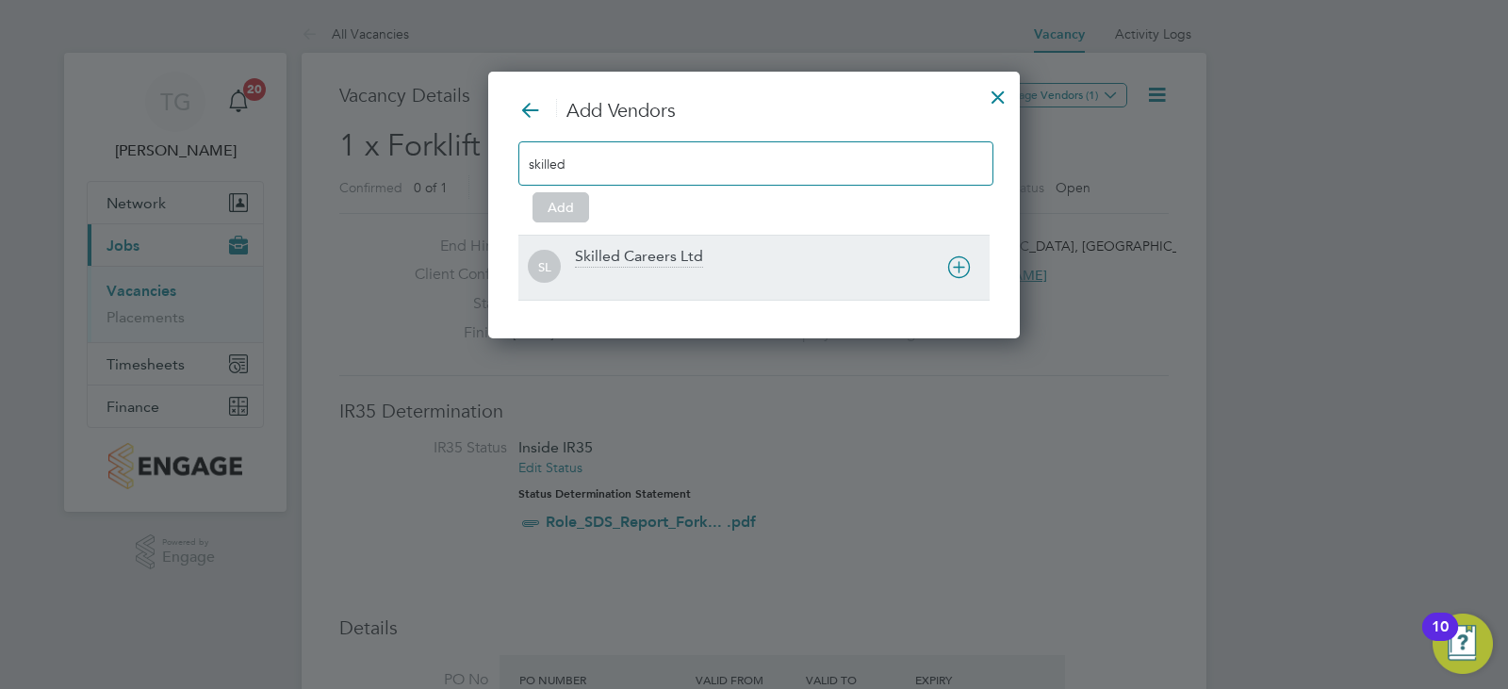
type input "skilled"
click at [663, 276] on div at bounding box center [782, 280] width 415 height 19
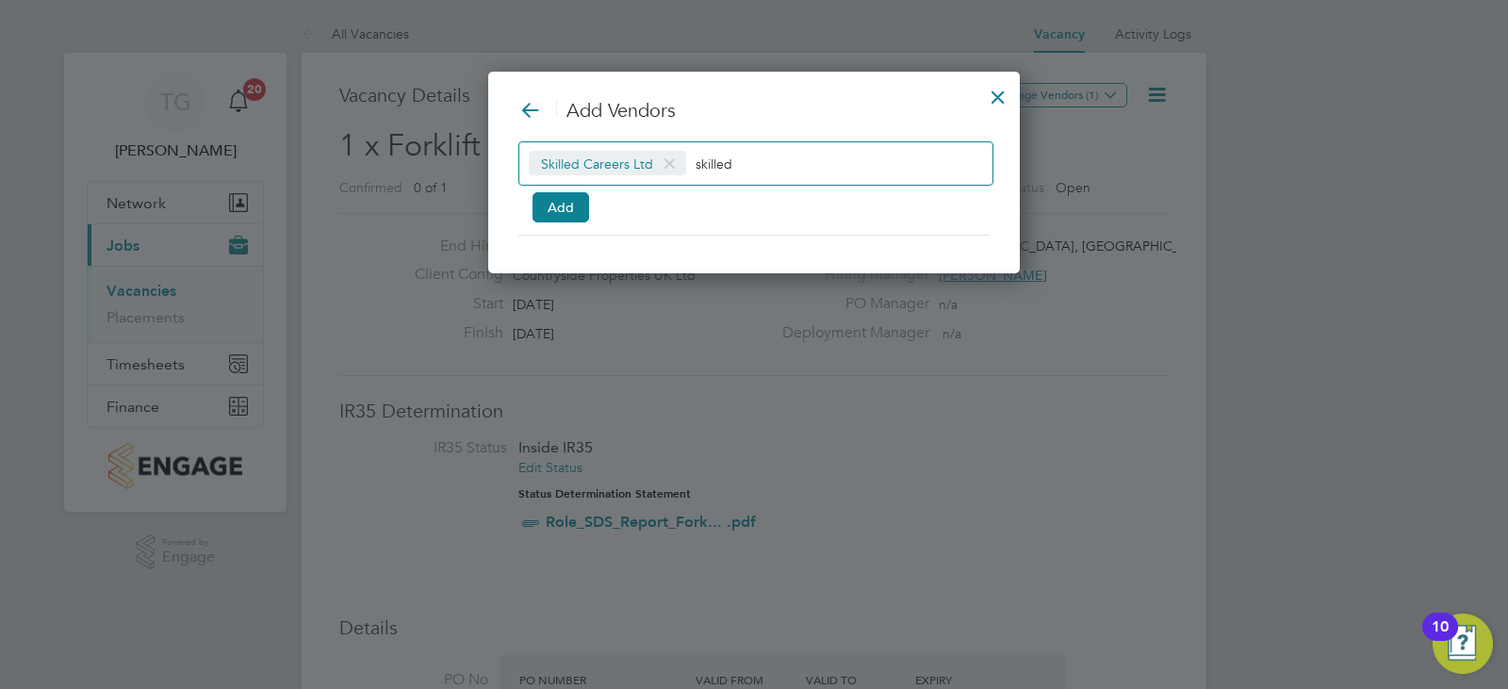
scroll to position [204, 533]
click at [564, 217] on button "Add" at bounding box center [561, 207] width 57 height 30
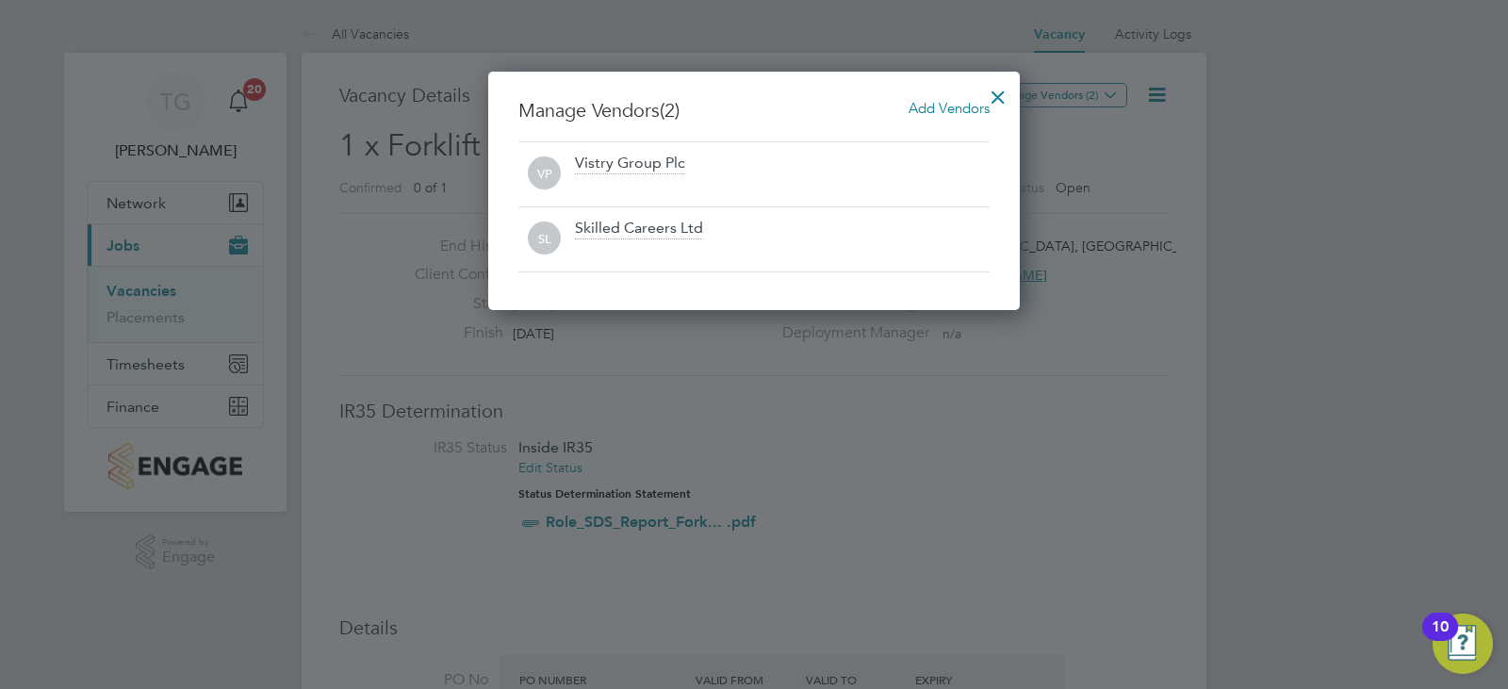
click at [1011, 96] on div at bounding box center [998, 92] width 34 height 34
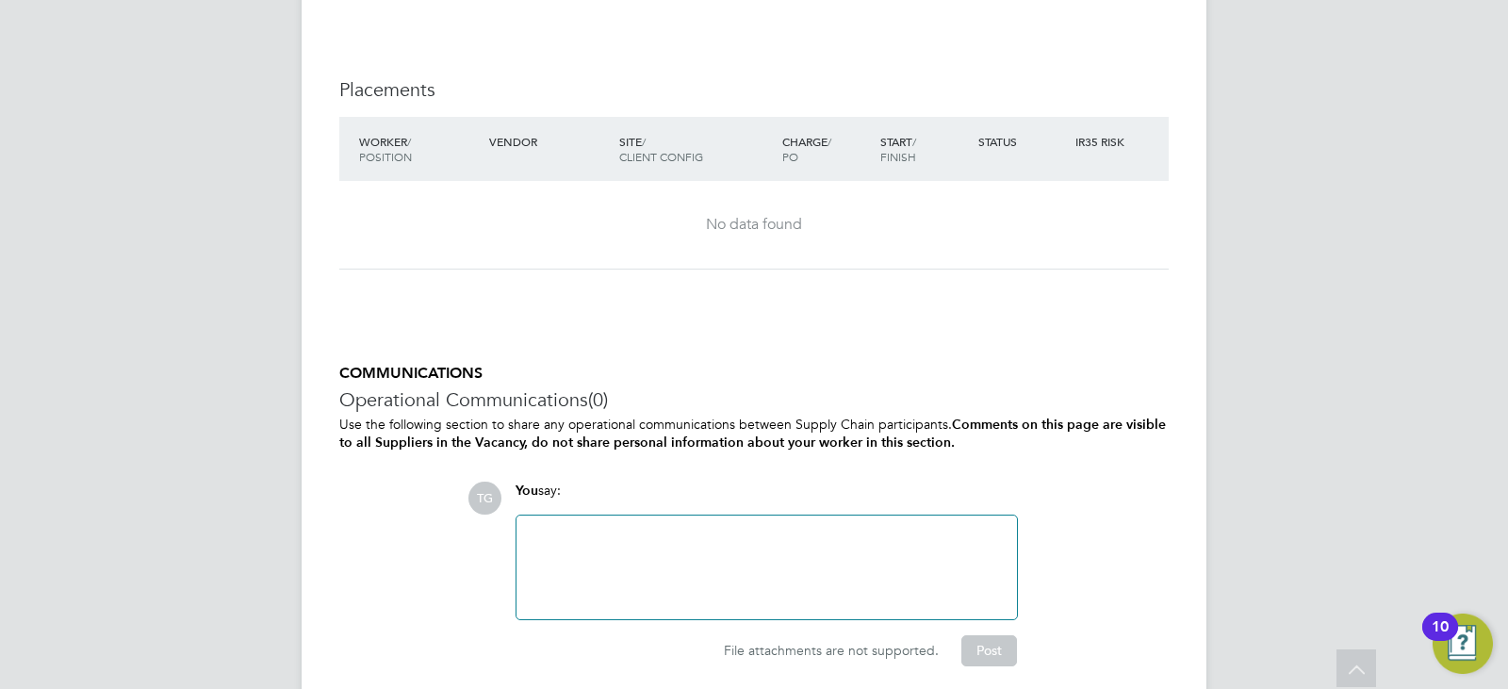
scroll to position [1821, 0]
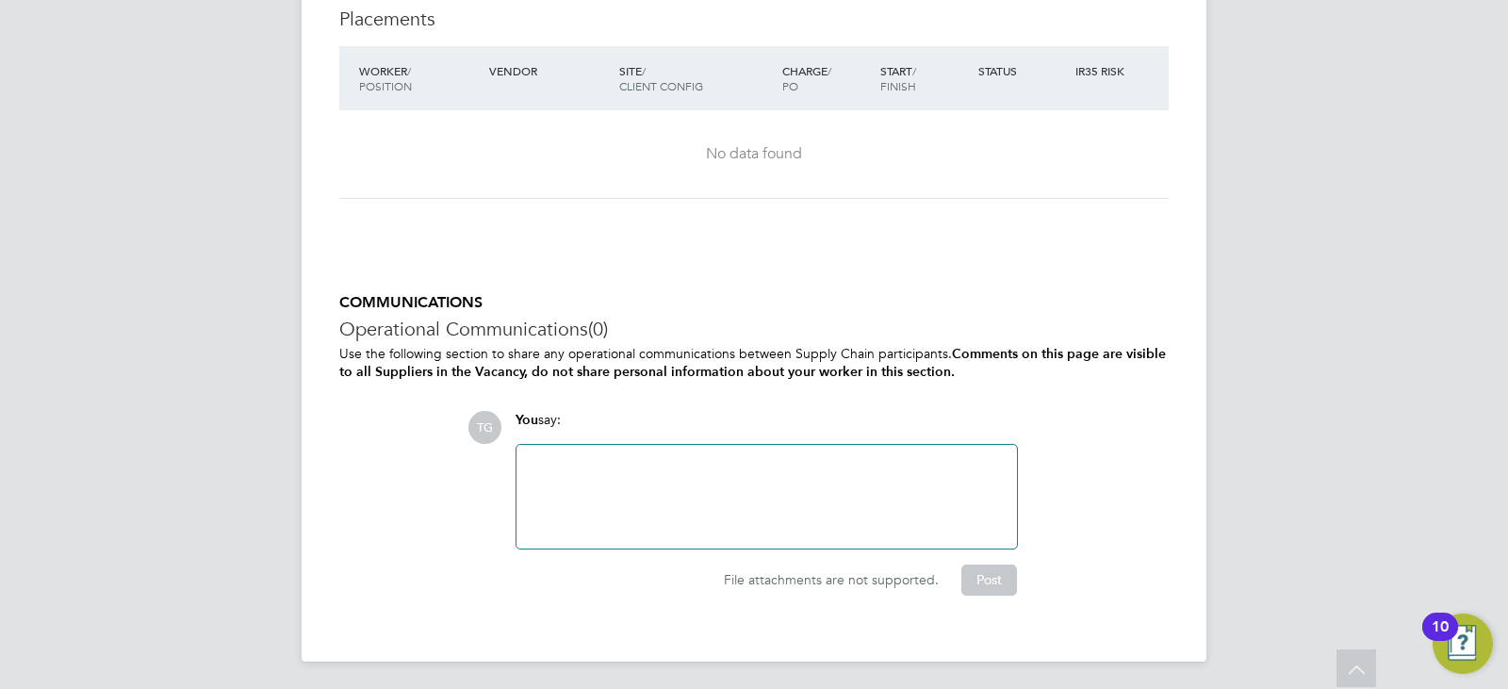
click at [738, 478] on div at bounding box center [767, 496] width 478 height 81
click at [601, 474] on div at bounding box center [767, 496] width 478 height 81
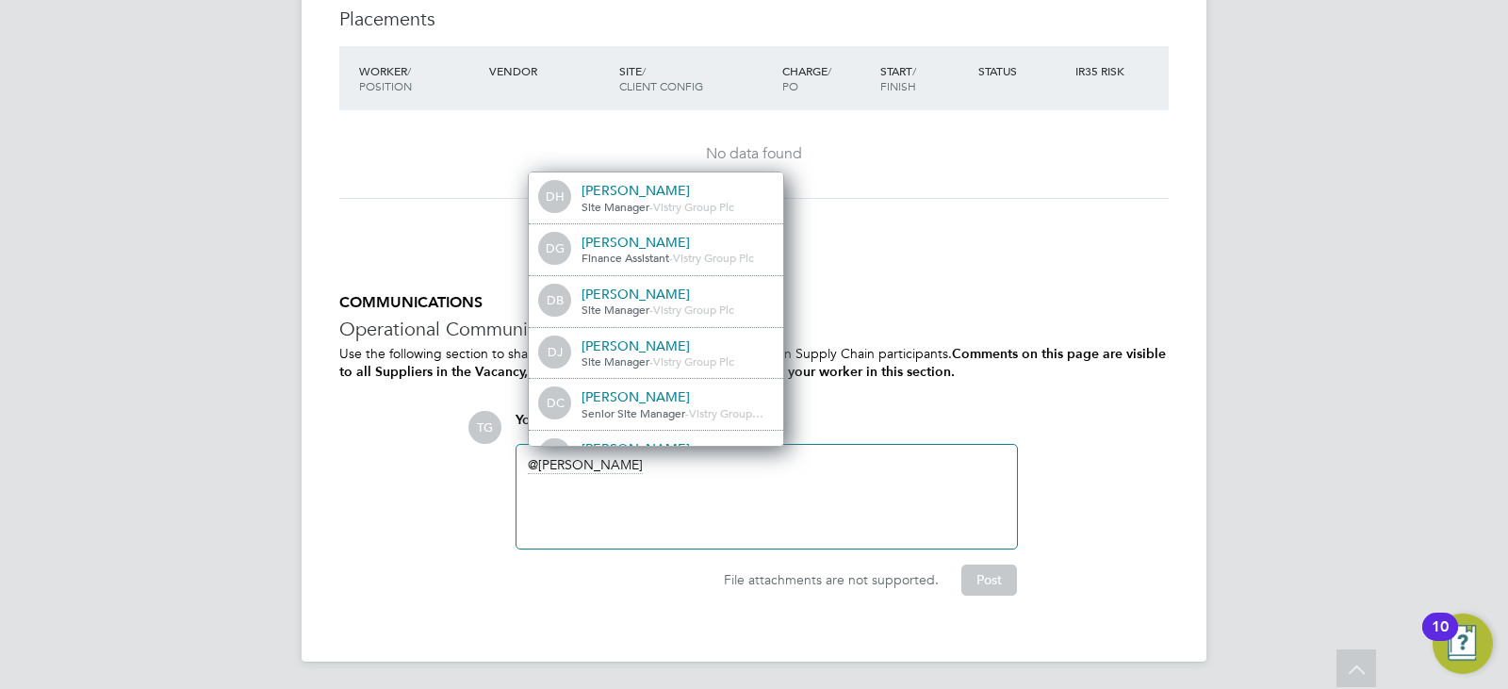
drag, startPoint x: 691, startPoint y: 465, endPoint x: 656, endPoint y: 466, distance: 34.9
click at [661, 467] on div "david" at bounding box center [767, 496] width 478 height 81
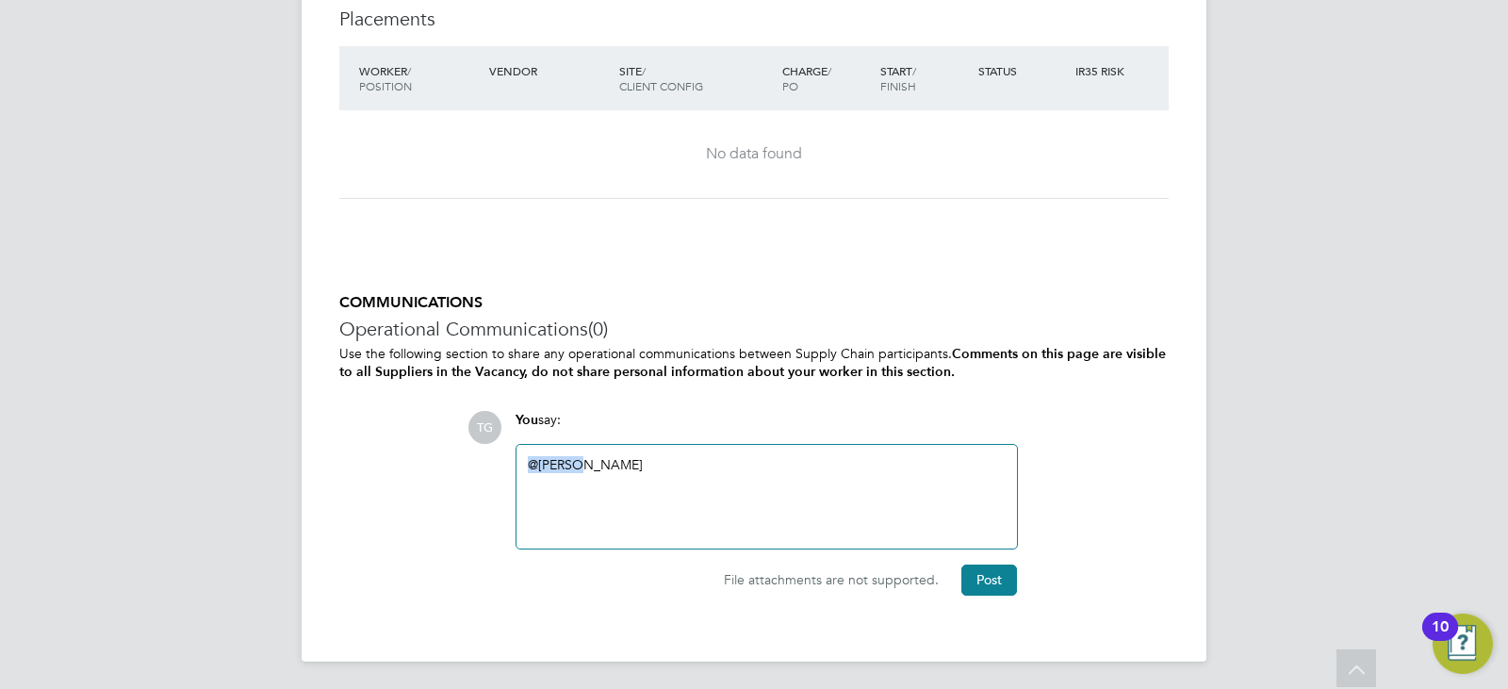
drag, startPoint x: 628, startPoint y: 469, endPoint x: 305, endPoint y: 465, distance: 322.5
click at [379, 473] on div "COMMUNICATIONS Operational Communications (0) Use the following section to shar…" at bounding box center [754, 444] width 830 height 302
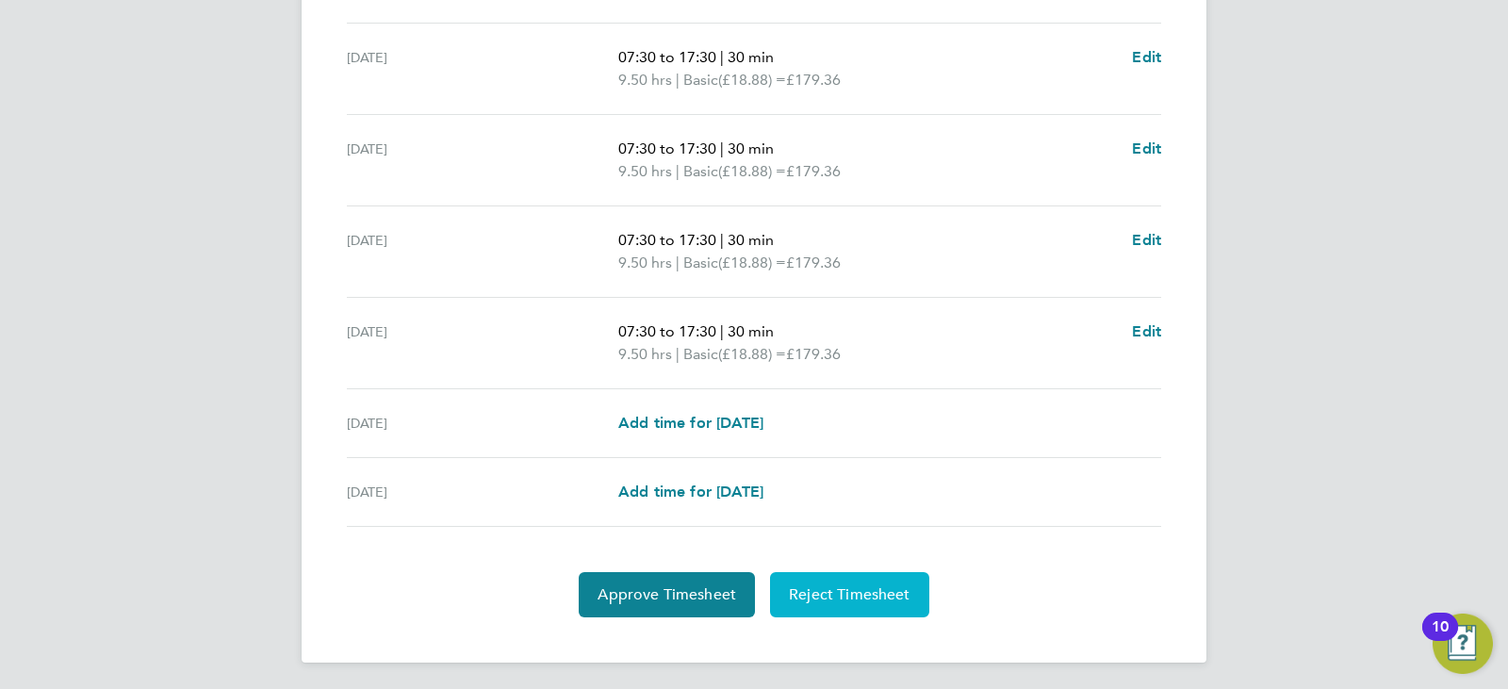
scroll to position [688, 0]
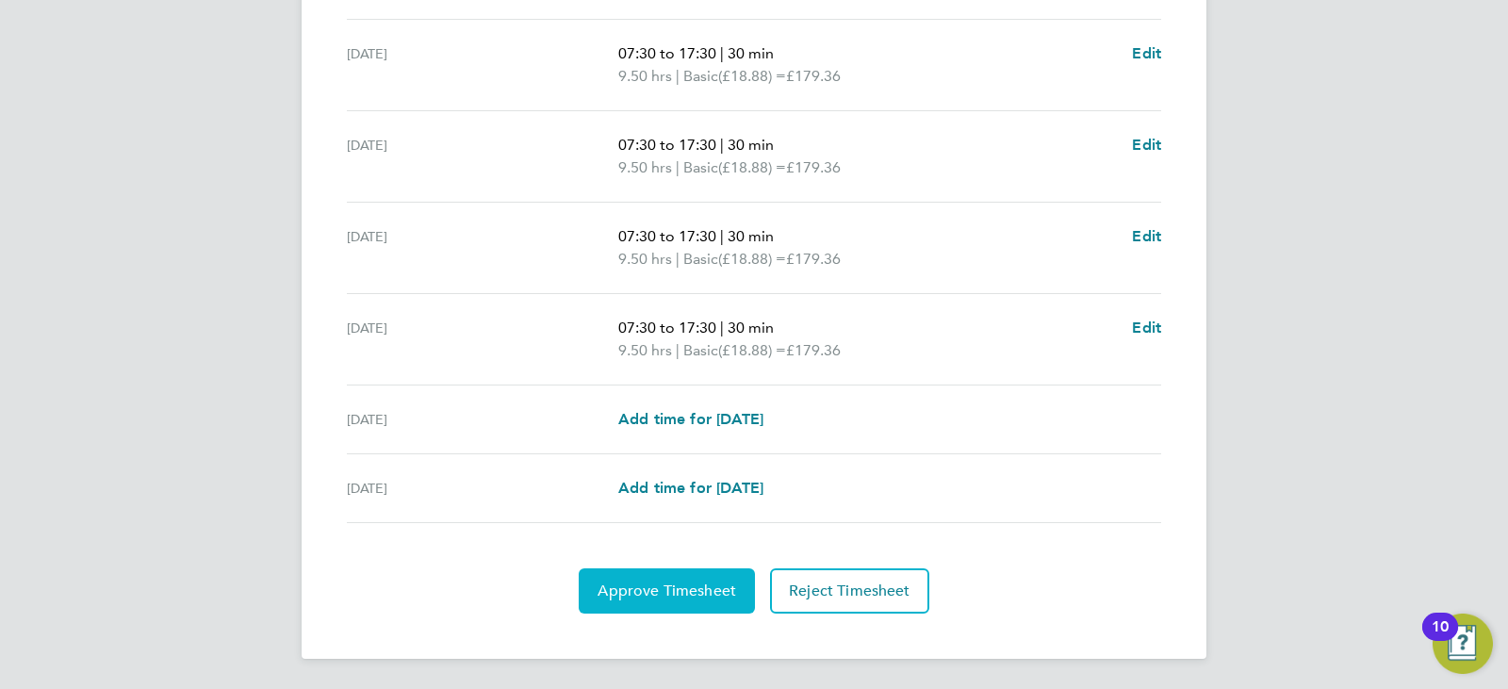
click at [730, 598] on span "Approve Timesheet" at bounding box center [667, 591] width 139 height 19
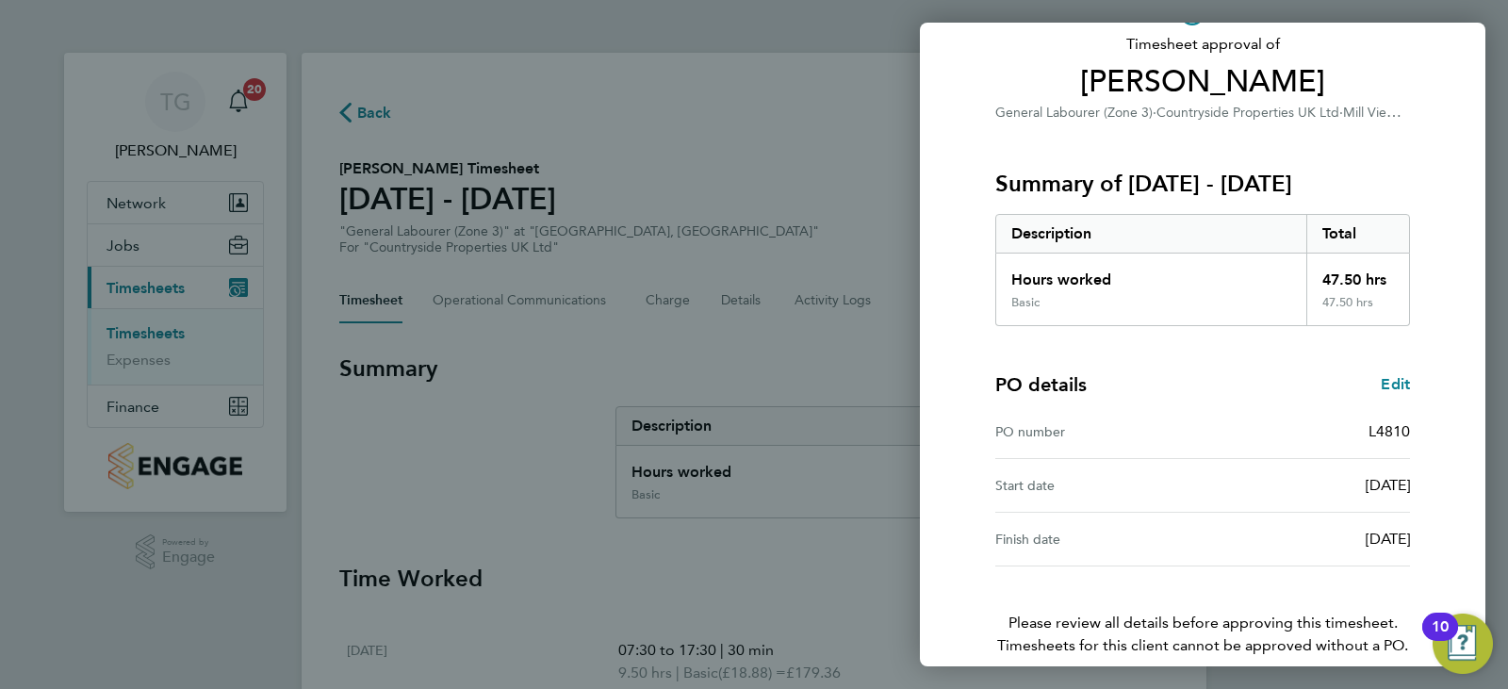
scroll to position [214, 0]
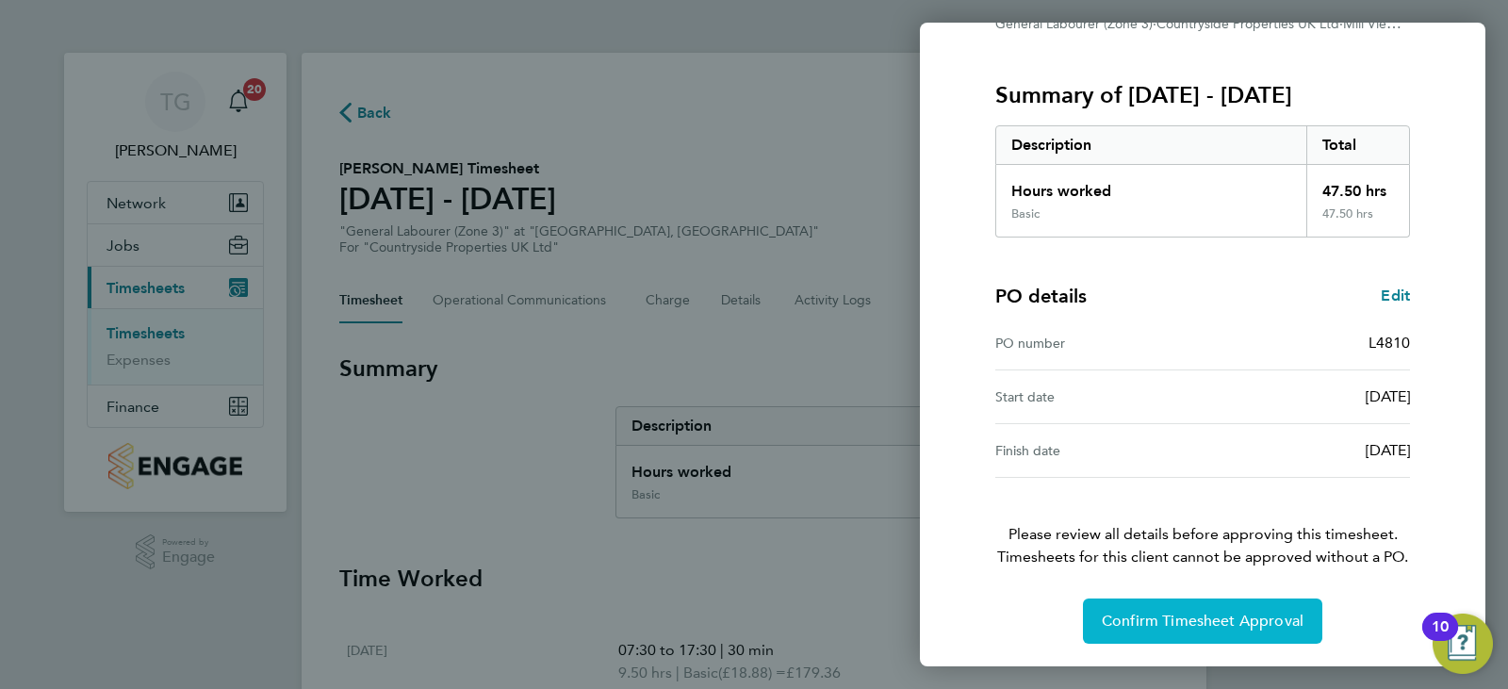
click at [1253, 624] on span "Confirm Timesheet Approval" at bounding box center [1203, 621] width 202 height 19
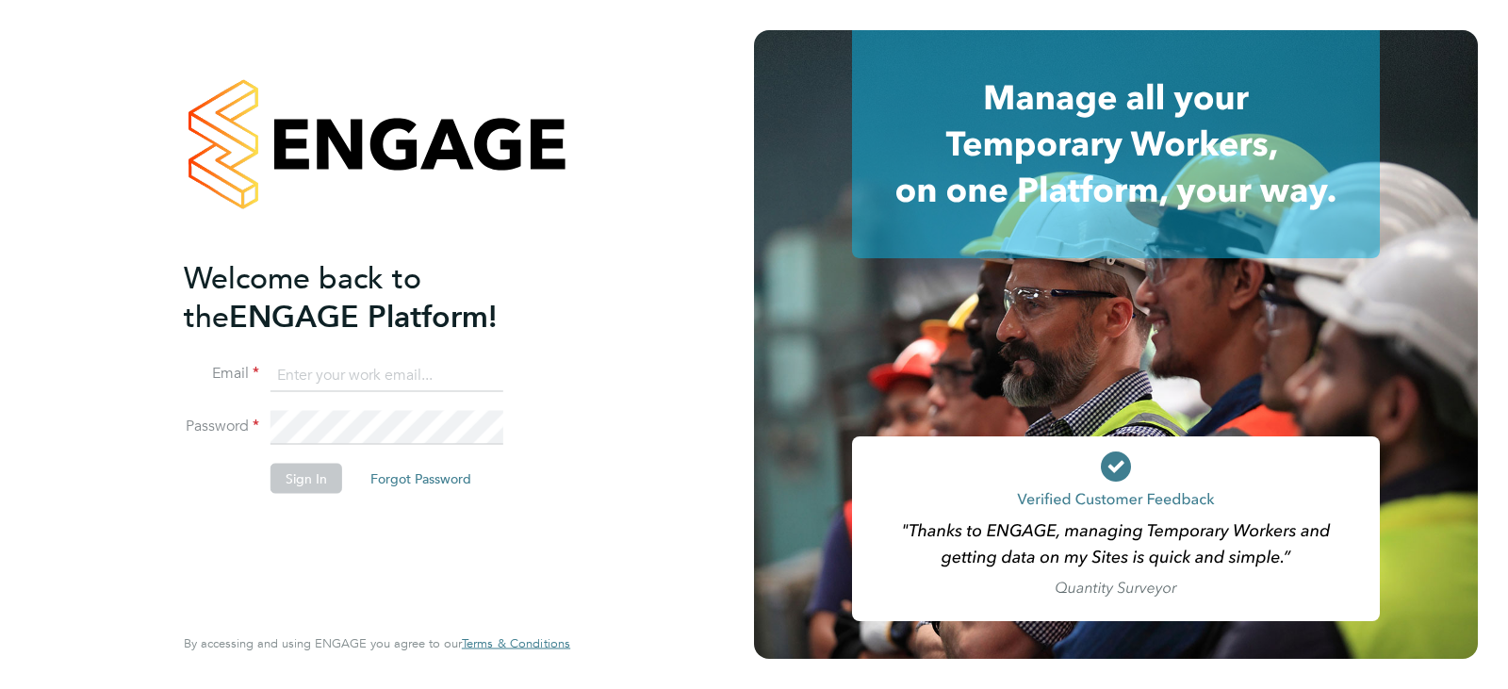
drag, startPoint x: 387, startPoint y: 371, endPoint x: 394, endPoint y: 387, distance: 16.5
click at [387, 371] on input at bounding box center [387, 375] width 233 height 34
type input "[PERSON_NAME][DOMAIN_NAME][EMAIL_ADDRESS][DOMAIN_NAME]"
click at [309, 492] on button "Sign In" at bounding box center [307, 478] width 72 height 30
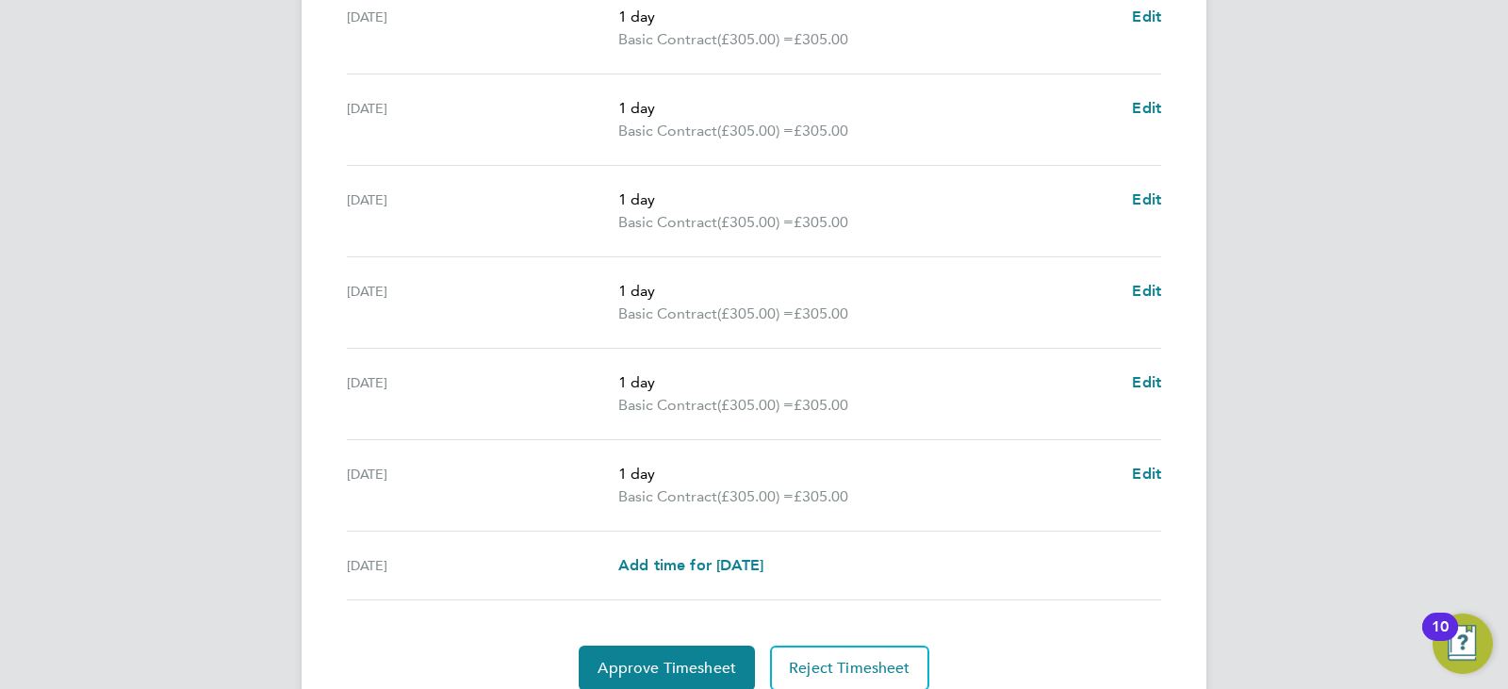
scroll to position [711, 0]
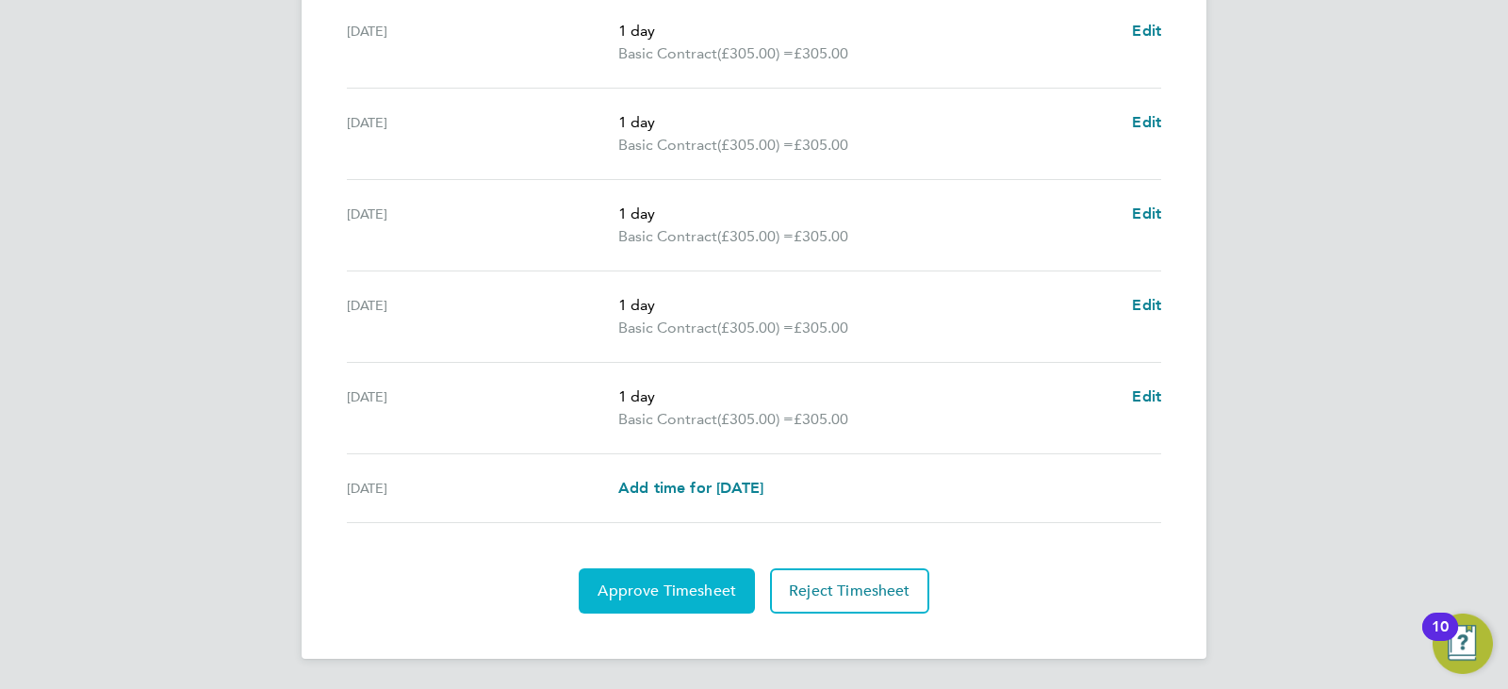
click at [686, 589] on span "Approve Timesheet" at bounding box center [667, 591] width 139 height 19
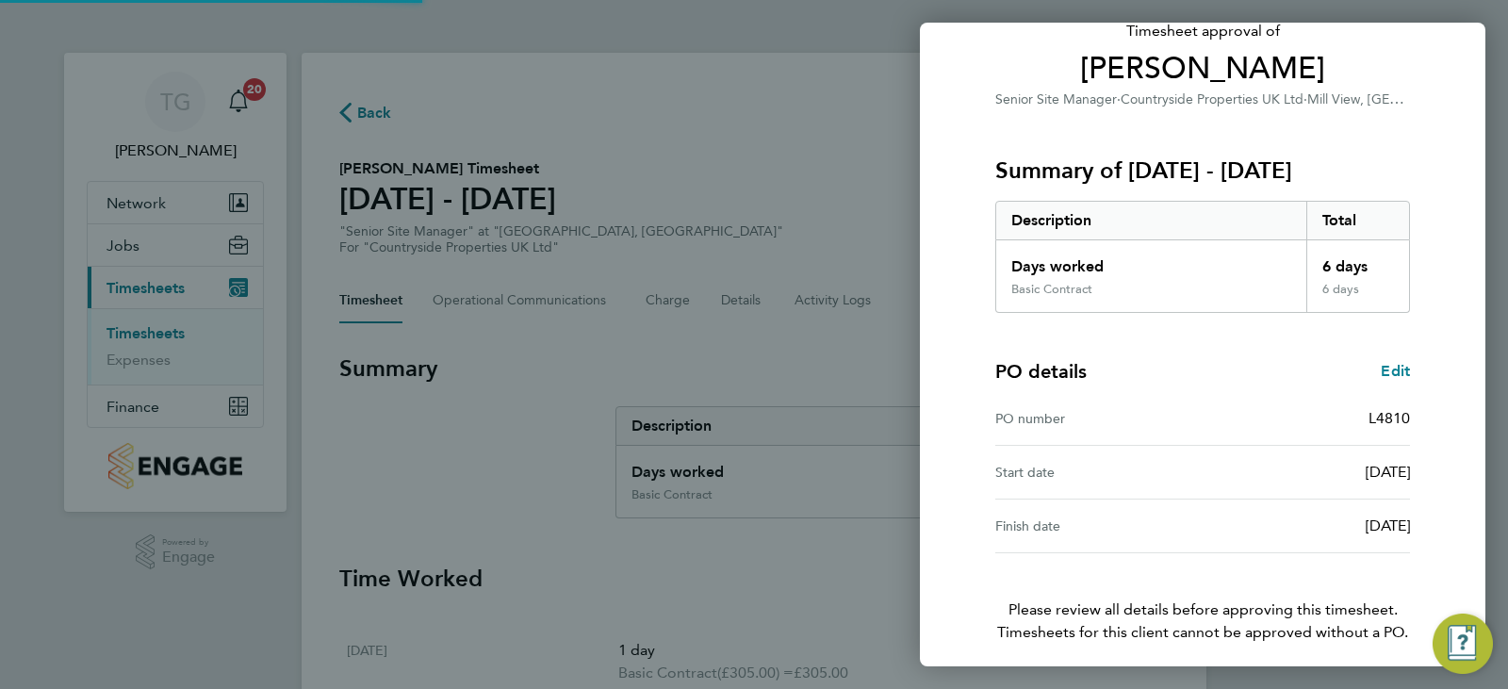
scroll to position [214, 0]
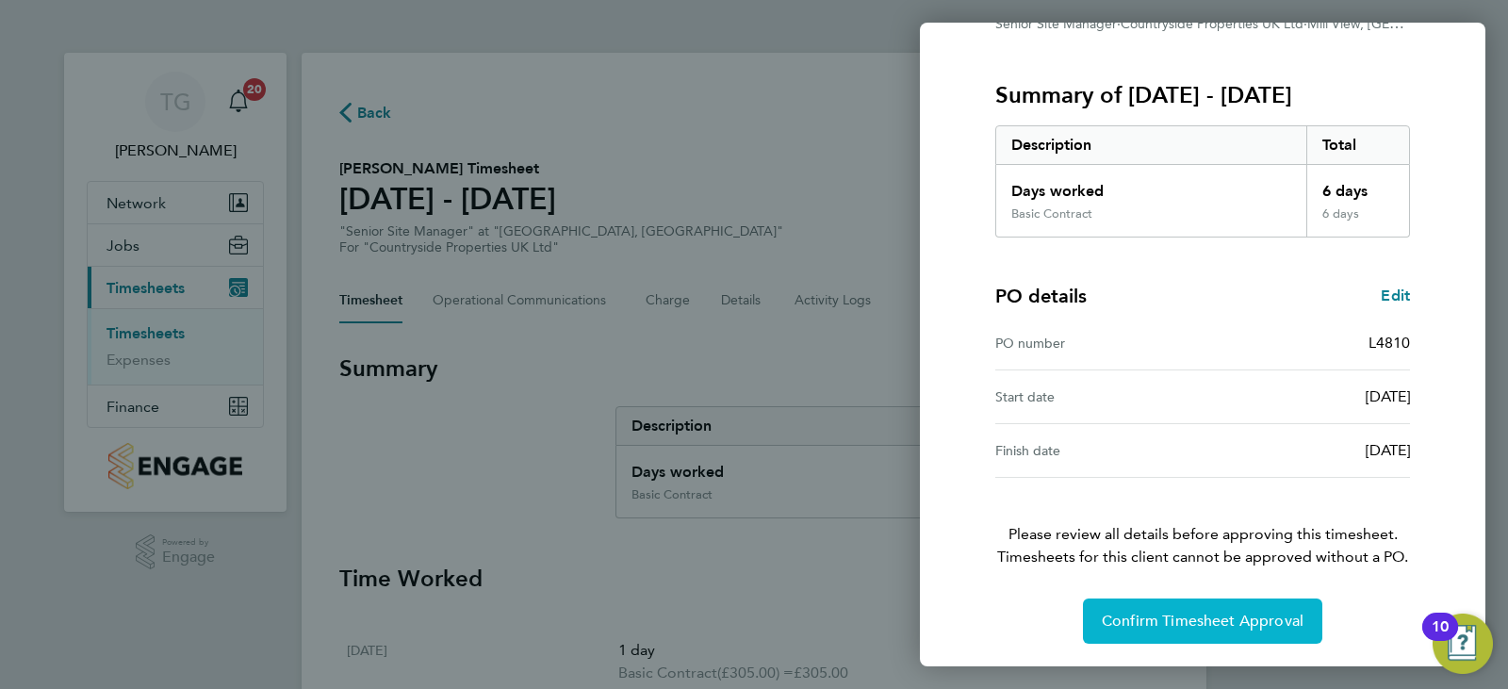
click at [1205, 627] on span "Confirm Timesheet Approval" at bounding box center [1203, 621] width 202 height 19
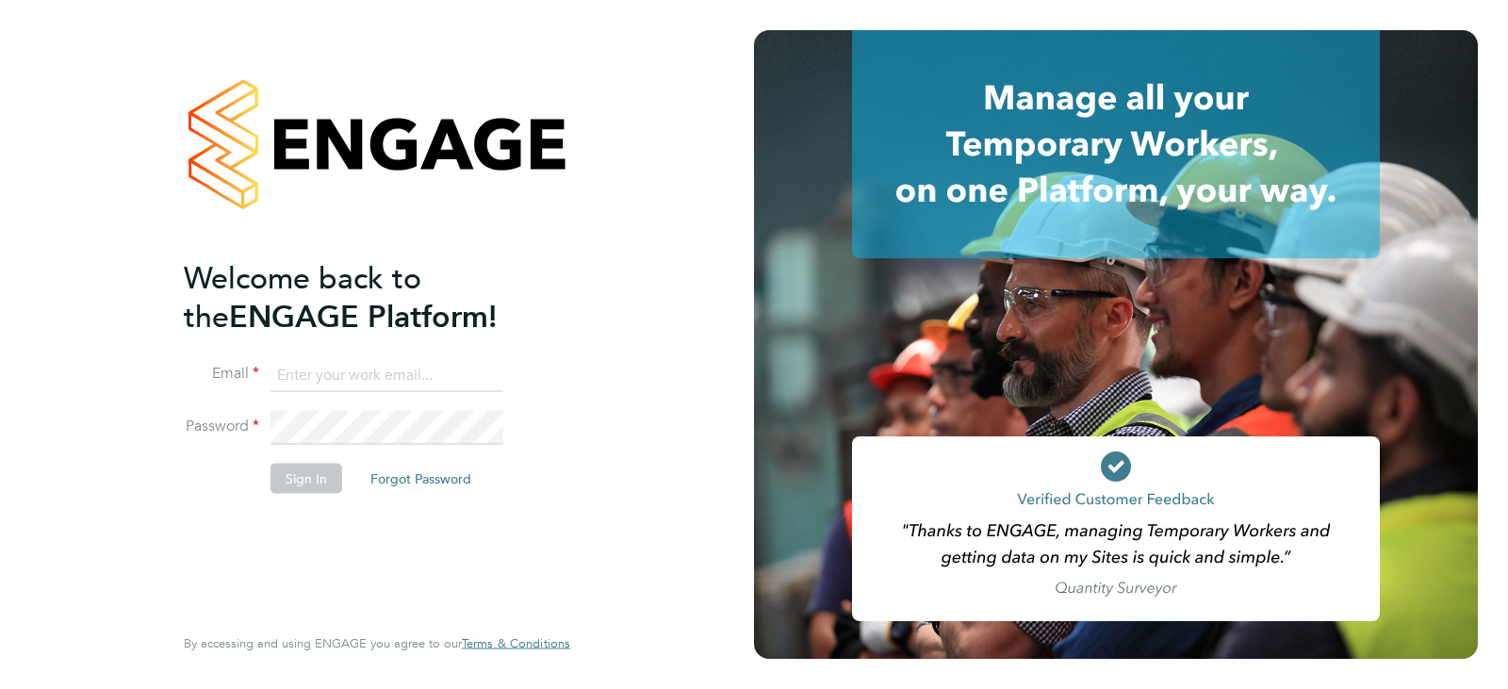
click at [368, 359] on input at bounding box center [387, 375] width 233 height 34
type input "[PERSON_NAME][DOMAIN_NAME][EMAIL_ADDRESS][DOMAIN_NAME]"
click at [305, 480] on button "Sign In" at bounding box center [307, 478] width 72 height 30
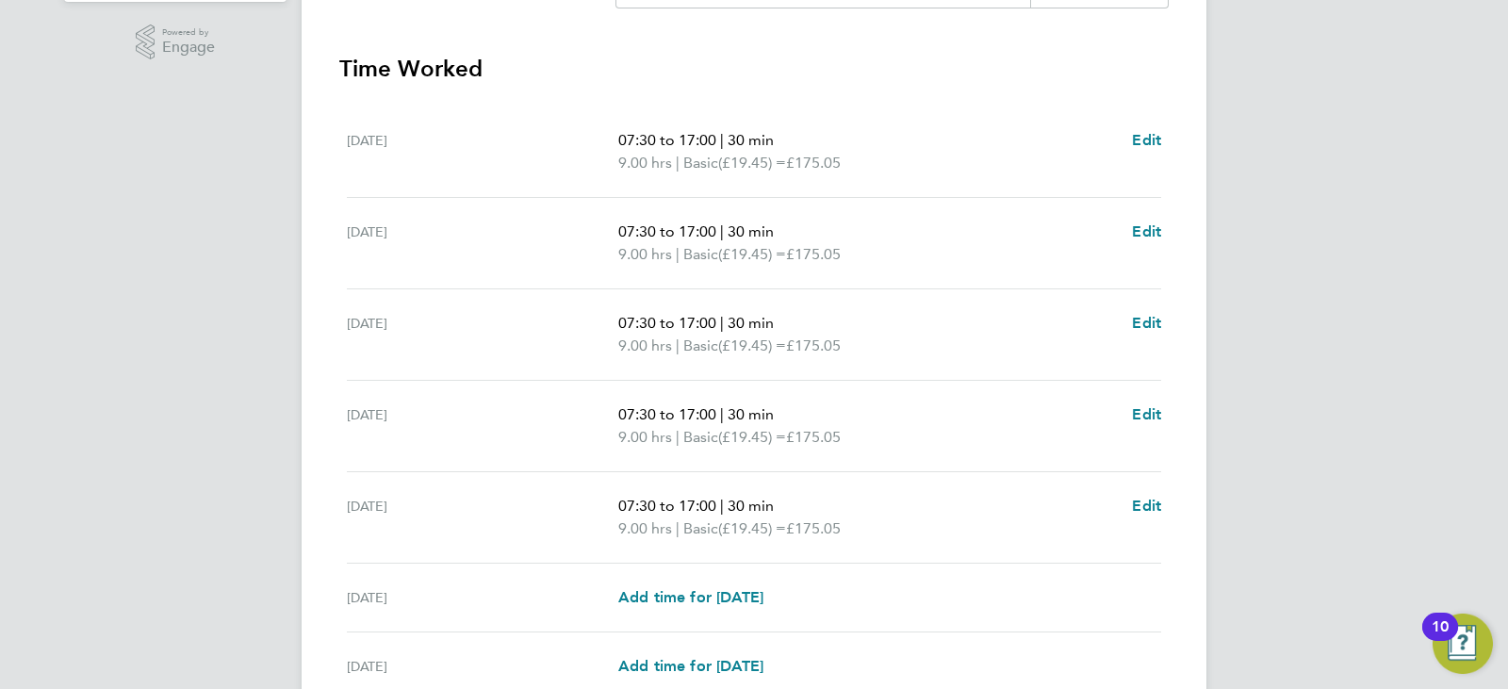
scroll to position [688, 0]
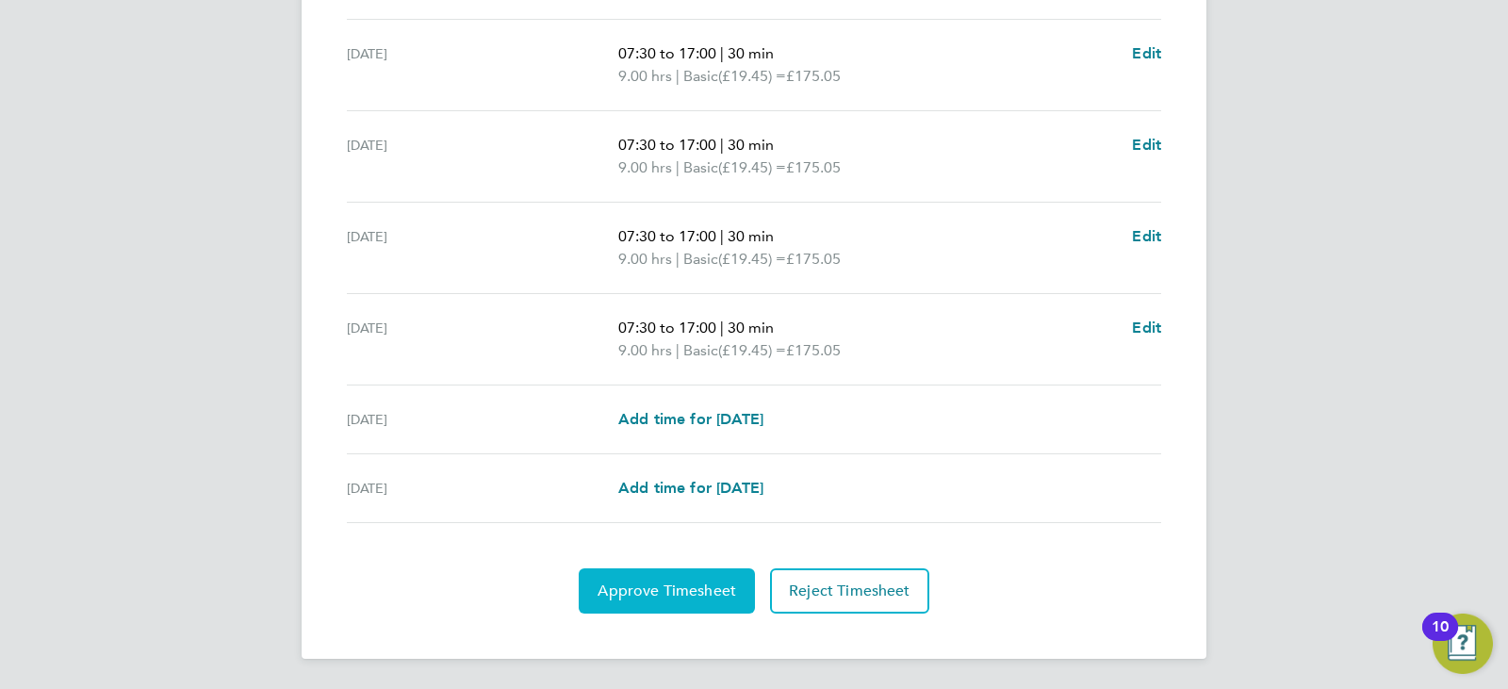
click at [674, 583] on span "Approve Timesheet" at bounding box center [667, 591] width 139 height 19
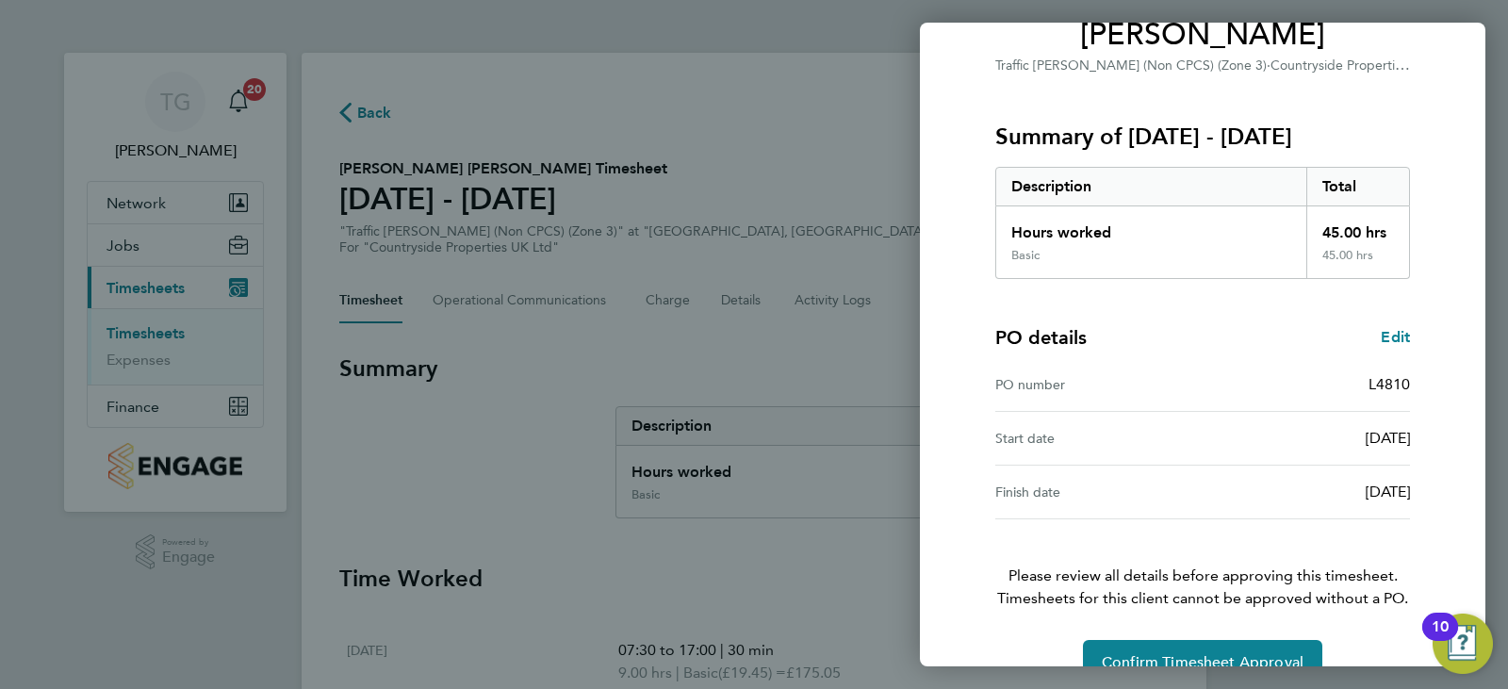
scroll to position [214, 0]
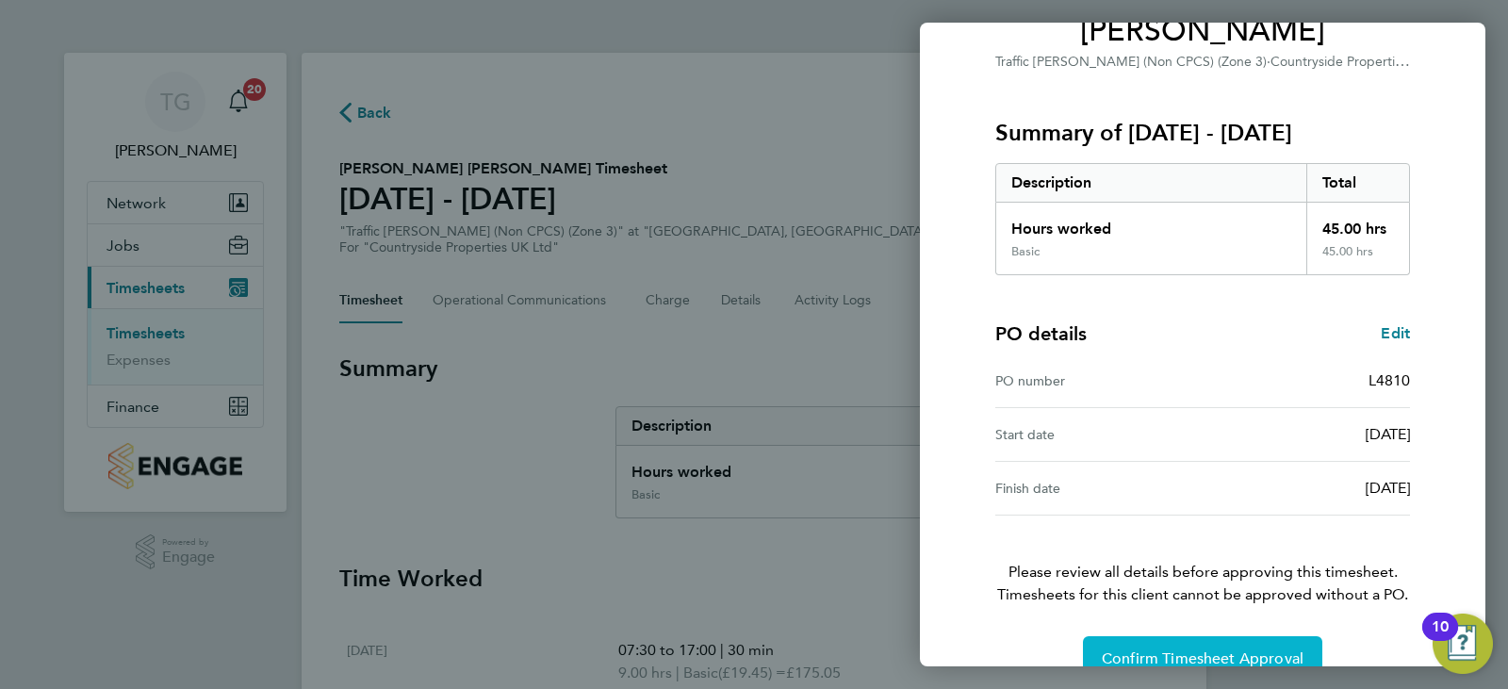
click at [1243, 650] on span "Confirm Timesheet Approval" at bounding box center [1203, 659] width 202 height 19
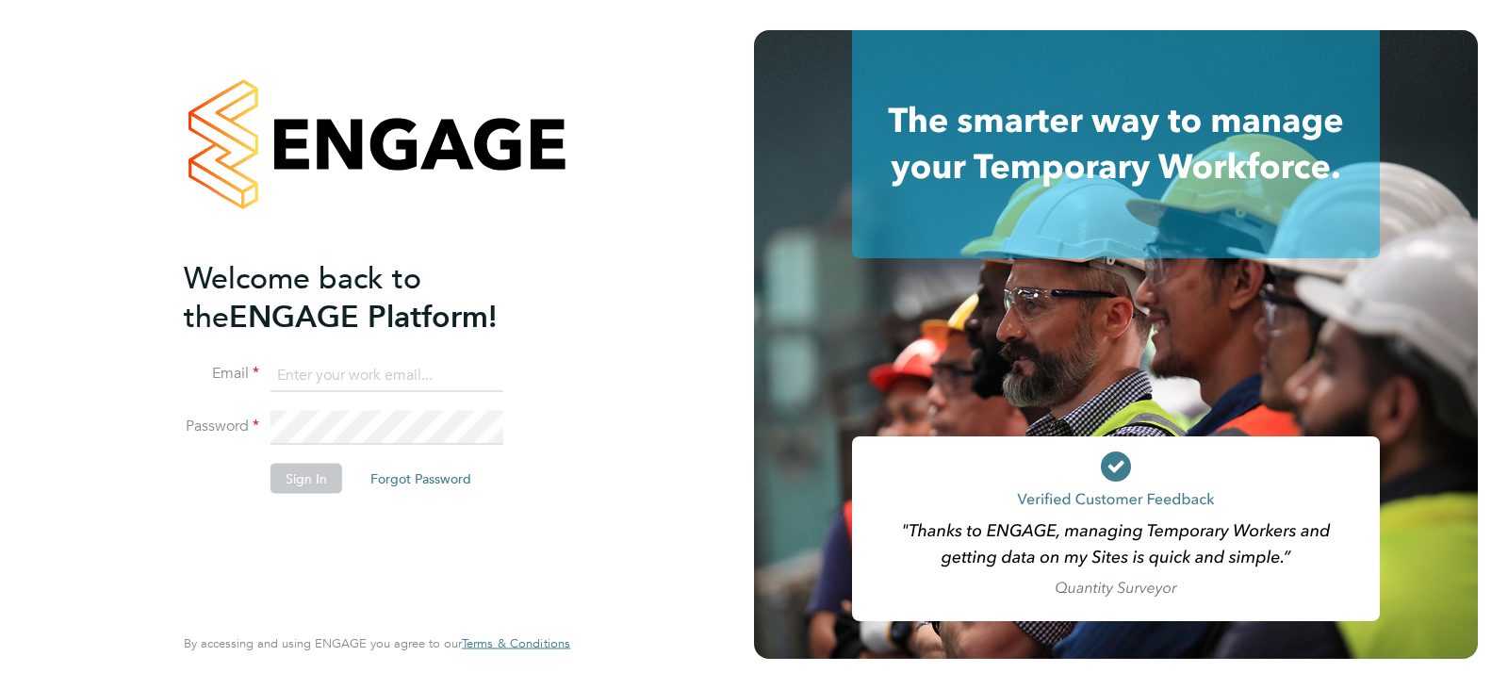
click at [371, 386] on input at bounding box center [387, 375] width 233 height 34
type input "[PERSON_NAME][DOMAIN_NAME][EMAIL_ADDRESS][DOMAIN_NAME]"
click at [301, 489] on button "Sign In" at bounding box center [307, 478] width 72 height 30
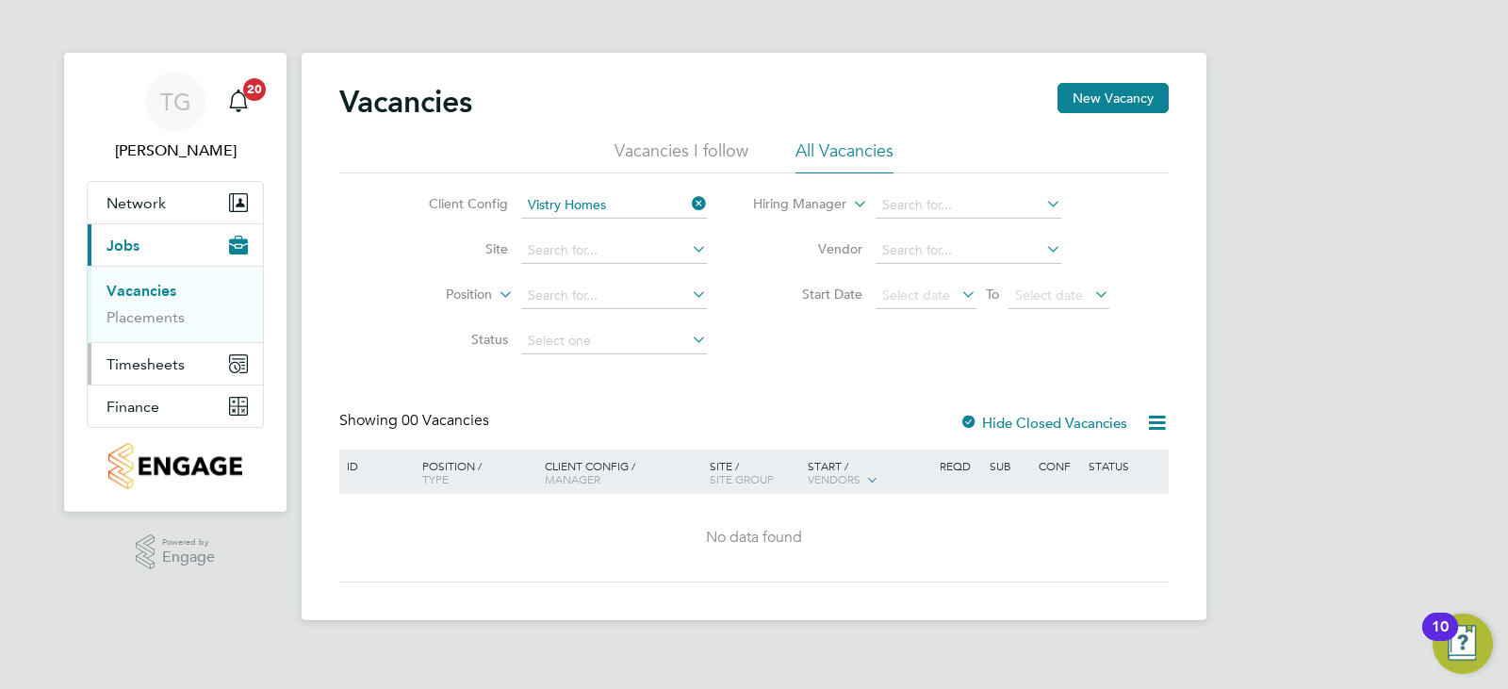
click at [151, 362] on span "Timesheets" at bounding box center [146, 364] width 78 height 18
click at [157, 331] on link "Timesheets" at bounding box center [146, 333] width 78 height 18
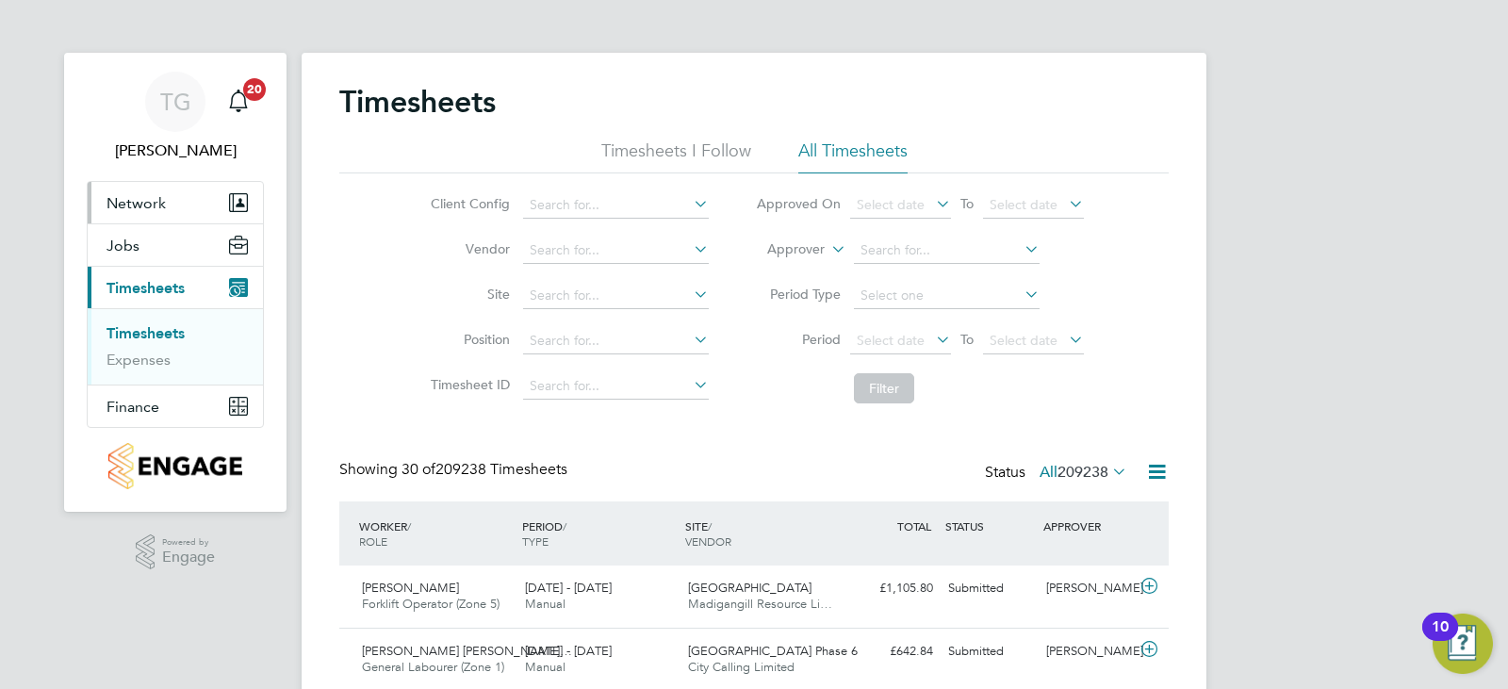
click at [152, 221] on button "Network" at bounding box center [175, 202] width 175 height 41
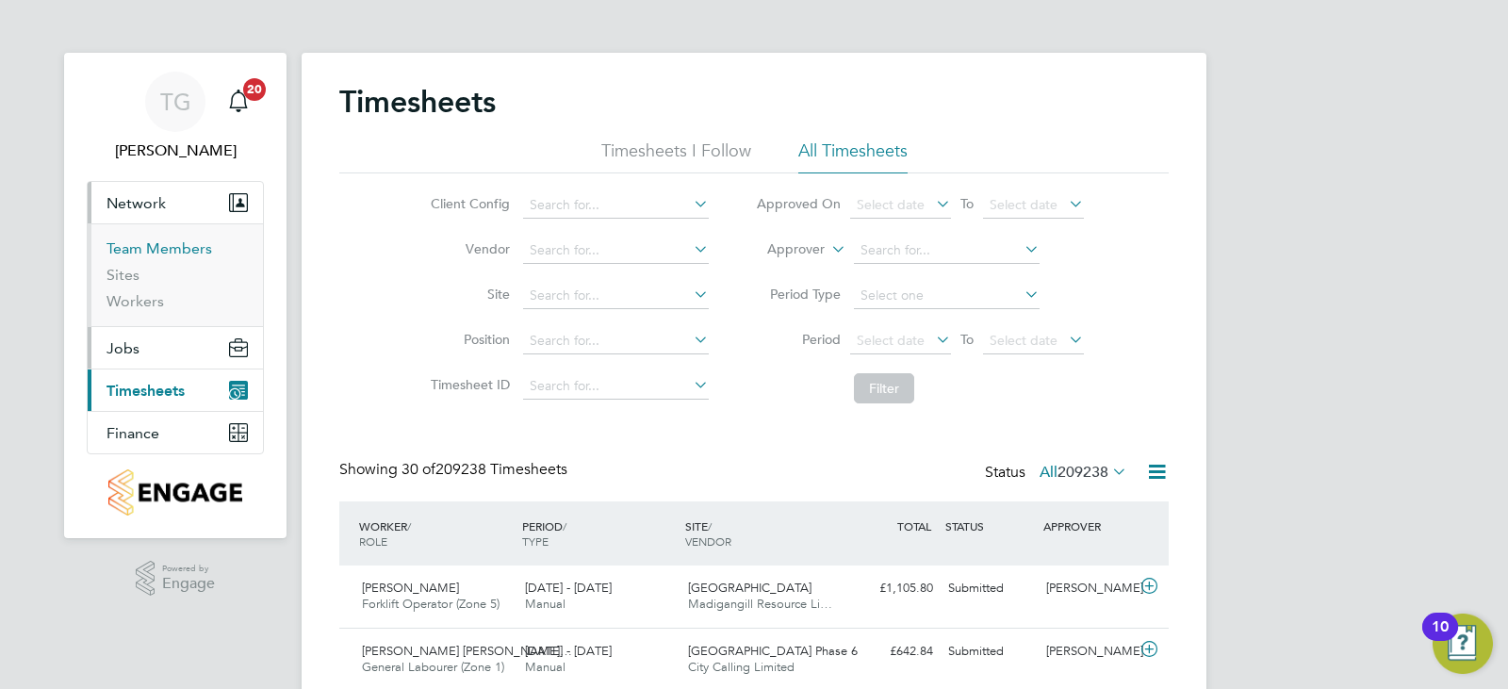
click at [149, 255] on link "Team Members" at bounding box center [160, 248] width 106 height 18
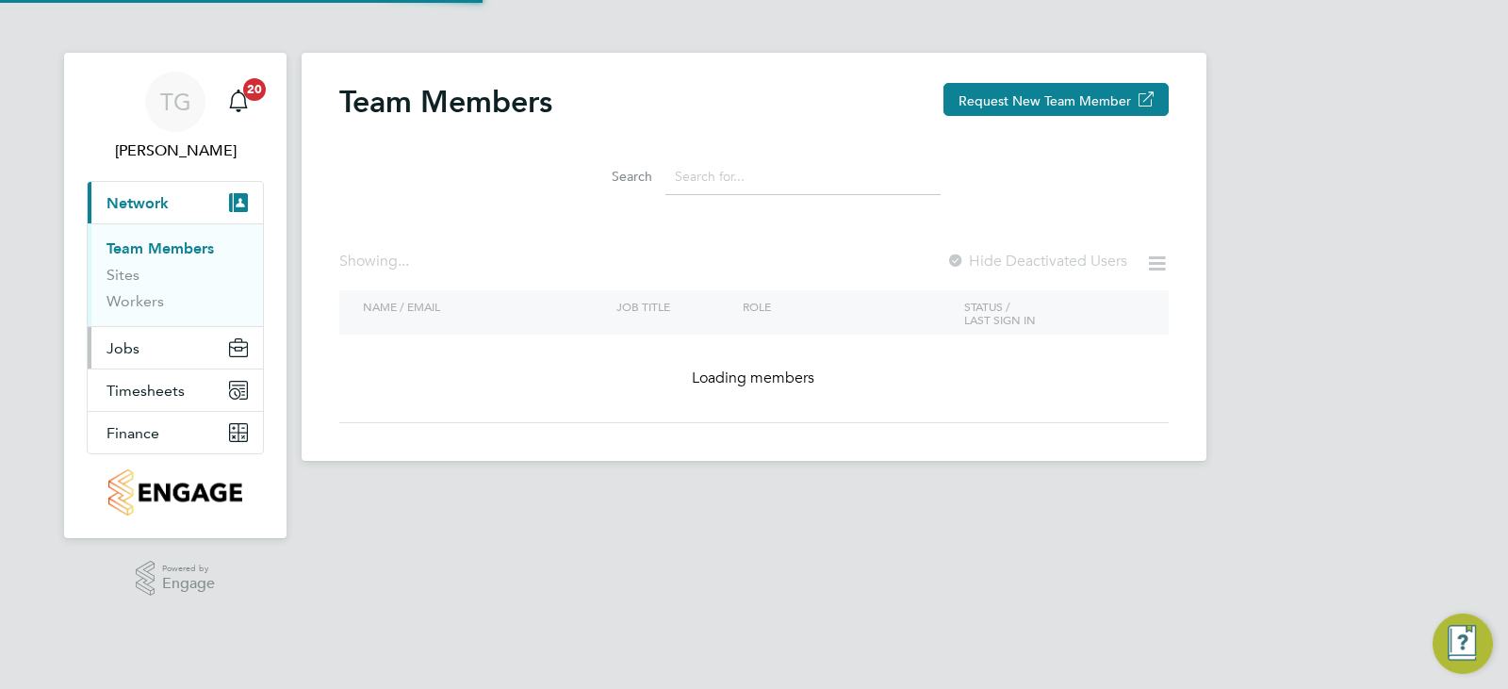
click at [158, 329] on button "Jobs" at bounding box center [175, 347] width 175 height 41
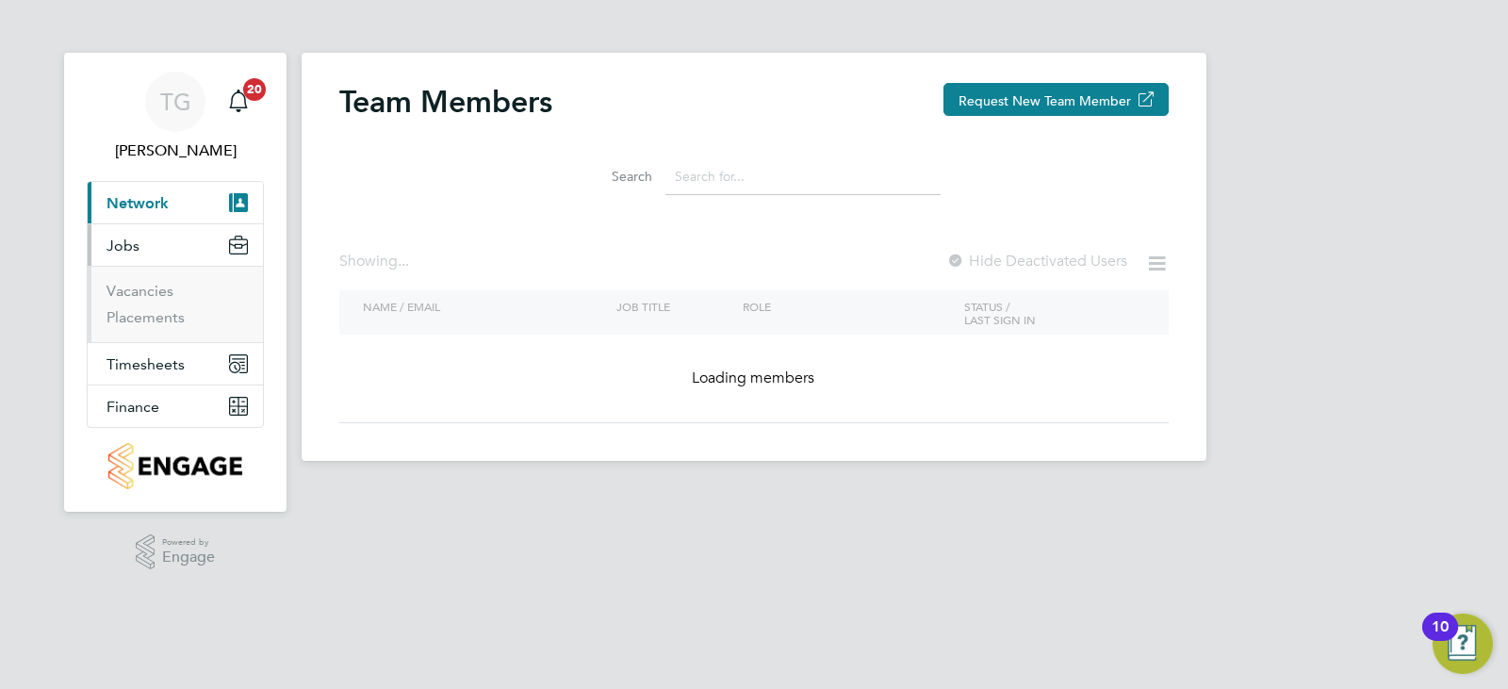
click at [151, 305] on li "Vacancies" at bounding box center [177, 295] width 141 height 26
click at [157, 313] on link "Placements" at bounding box center [146, 317] width 78 height 18
click at [150, 321] on link "Placements" at bounding box center [146, 317] width 78 height 18
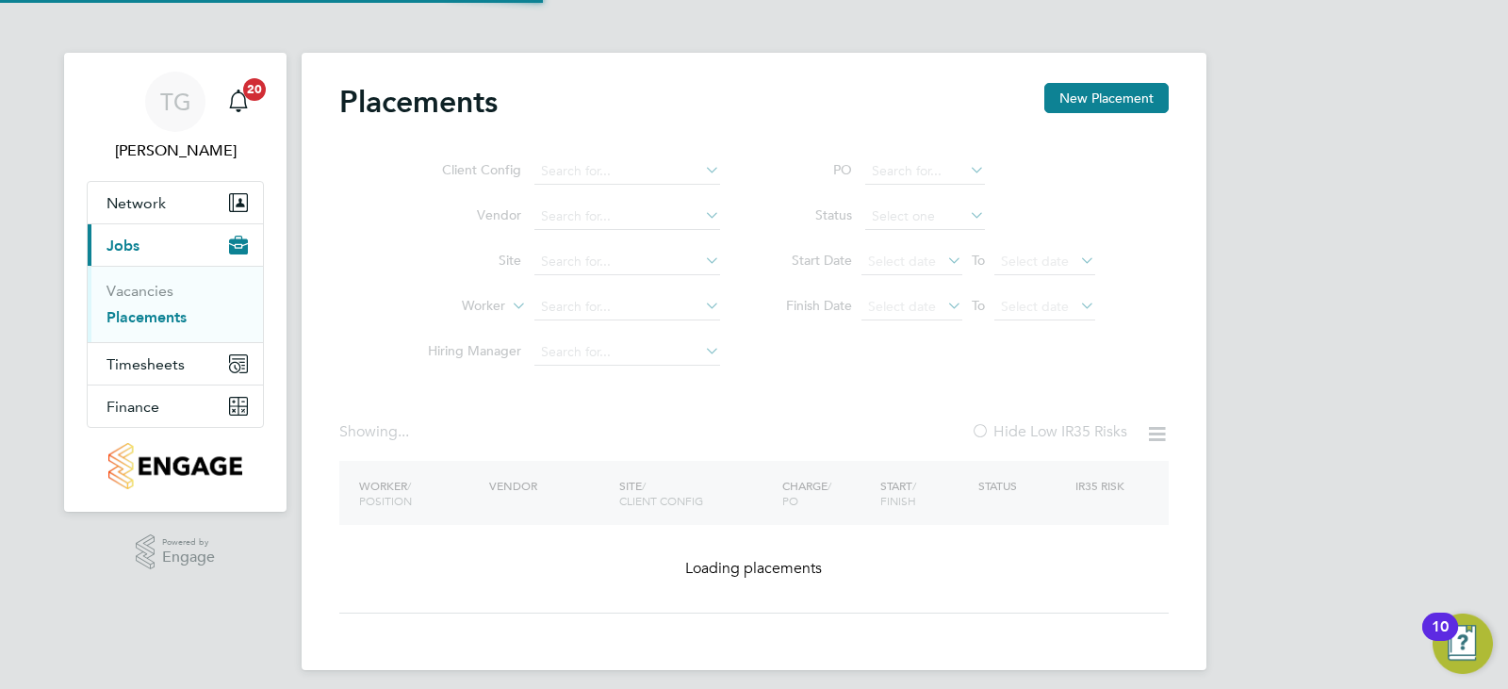
click at [136, 317] on link "Placements" at bounding box center [147, 317] width 80 height 18
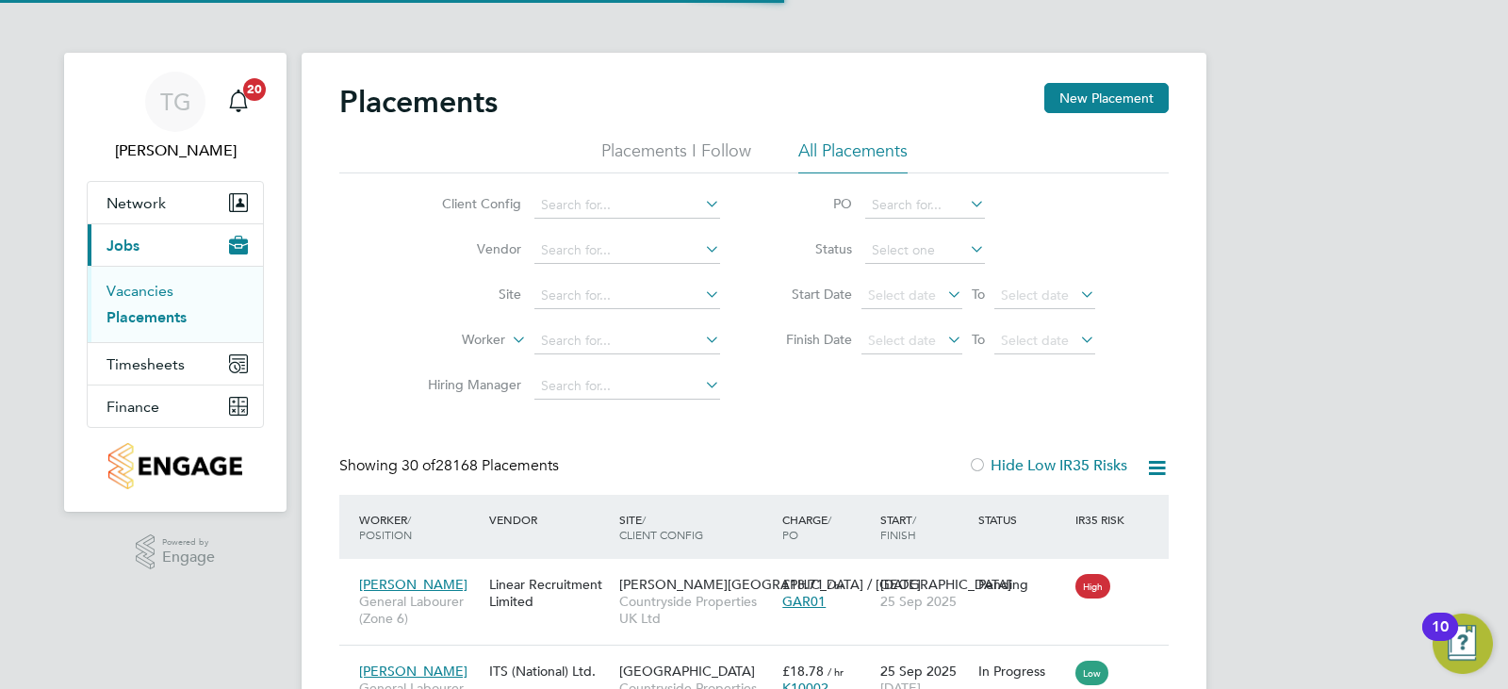
click at [144, 289] on link "Vacancies" at bounding box center [140, 291] width 67 height 18
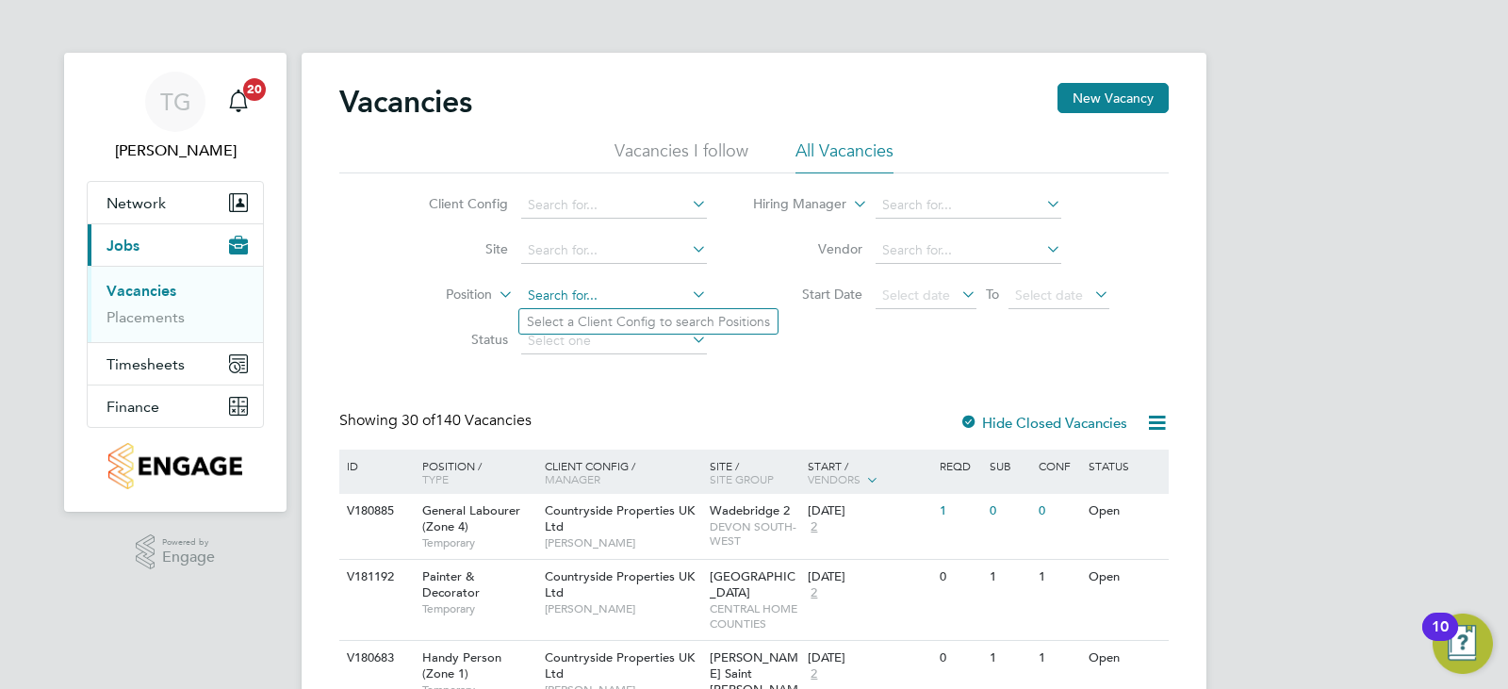
click at [615, 287] on input at bounding box center [614, 296] width 186 height 26
click at [553, 251] on input at bounding box center [614, 251] width 186 height 26
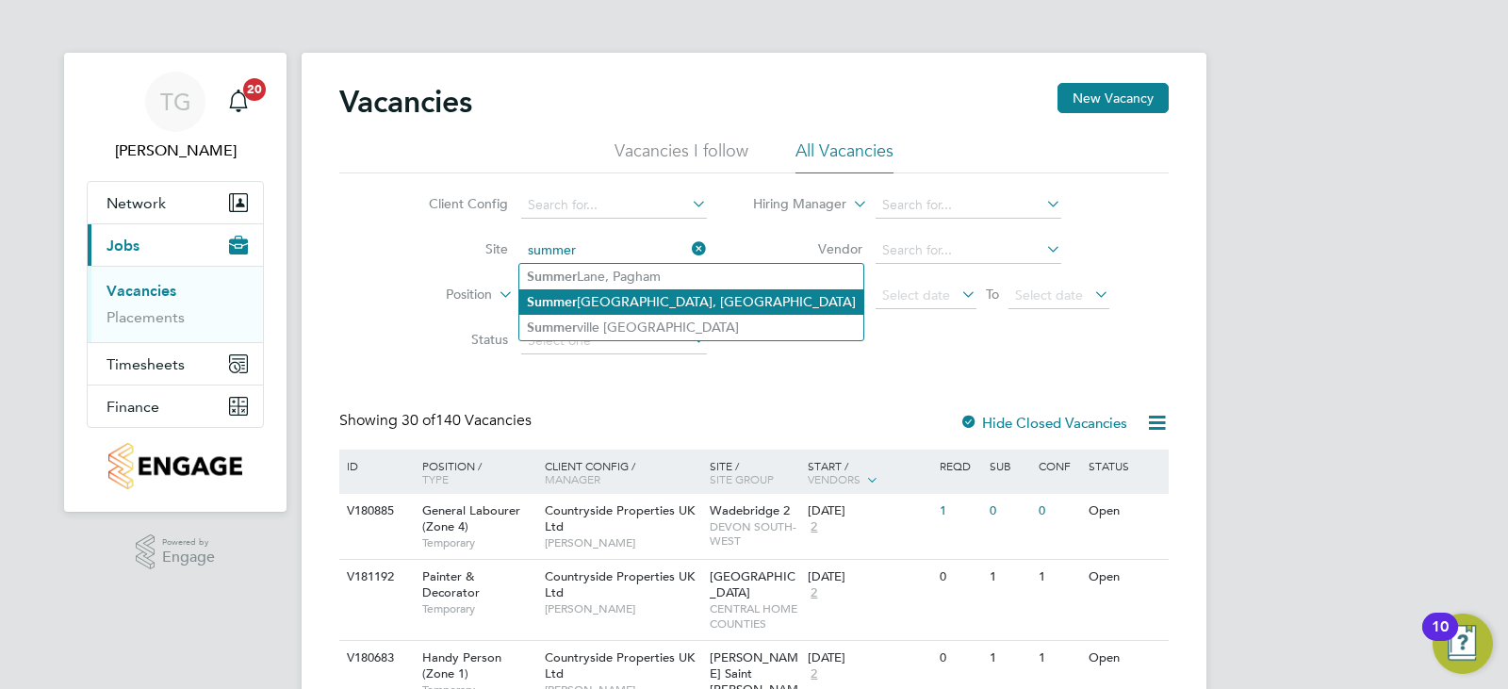
click at [609, 293] on li "Summer hill Gardens, Polegate" at bounding box center [691, 301] width 344 height 25
type input "[GEOGRAPHIC_DATA], [GEOGRAPHIC_DATA]"
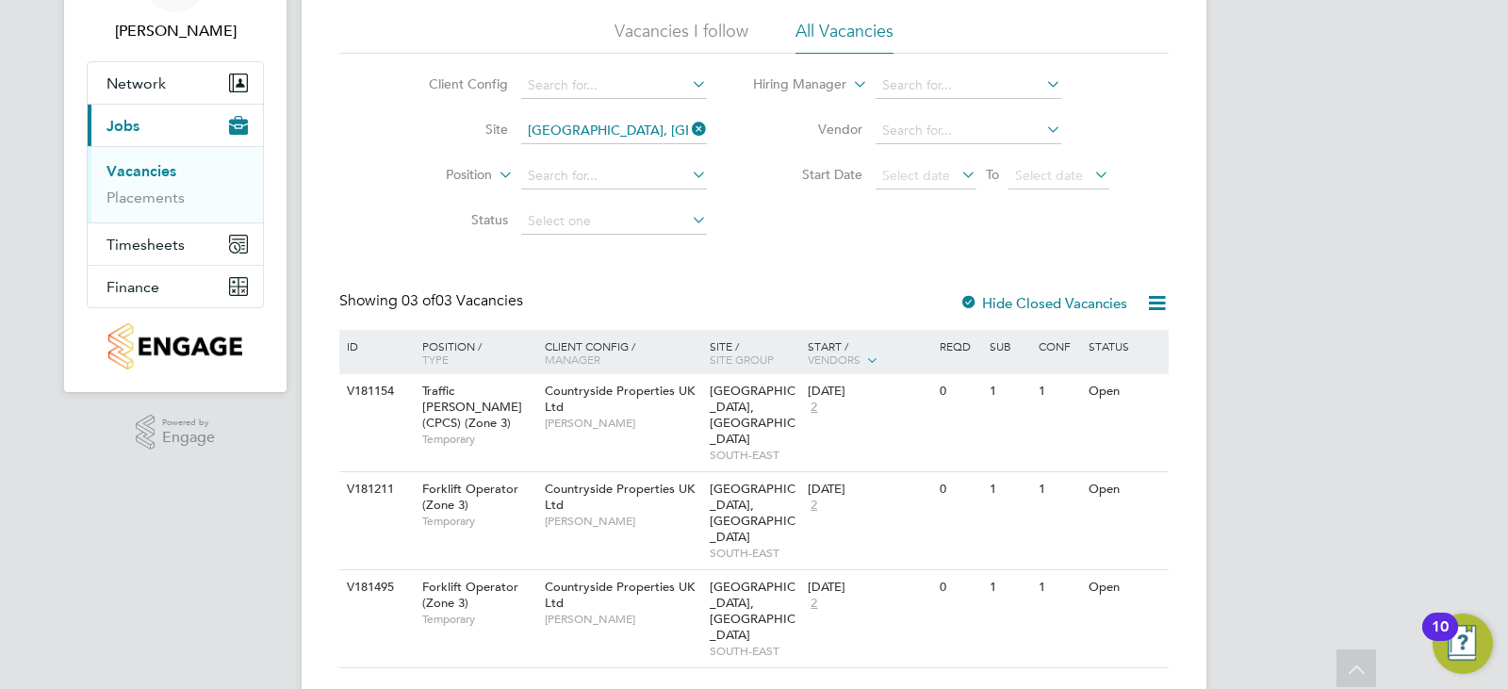
click at [966, 306] on div at bounding box center [969, 304] width 19 height 19
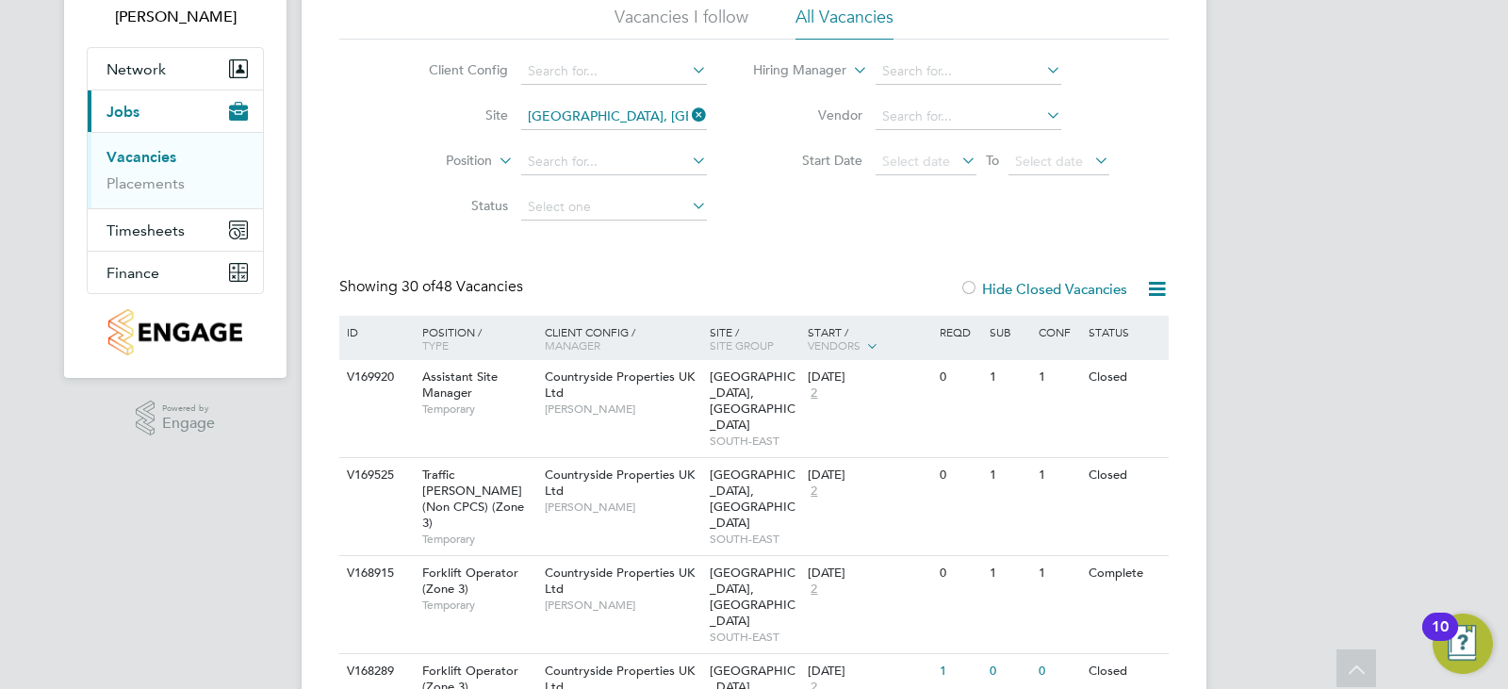
click at [1158, 291] on icon at bounding box center [1157, 289] width 24 height 24
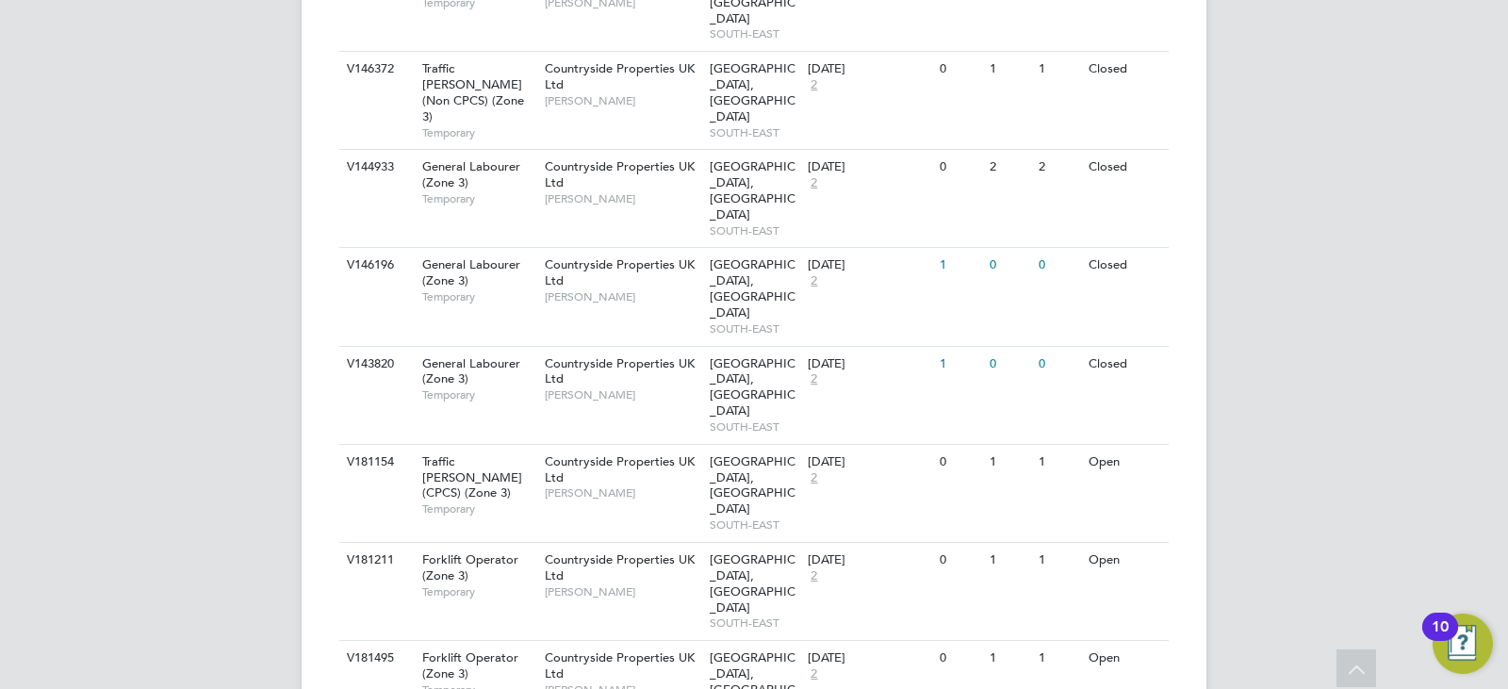
scroll to position [2879, 0]
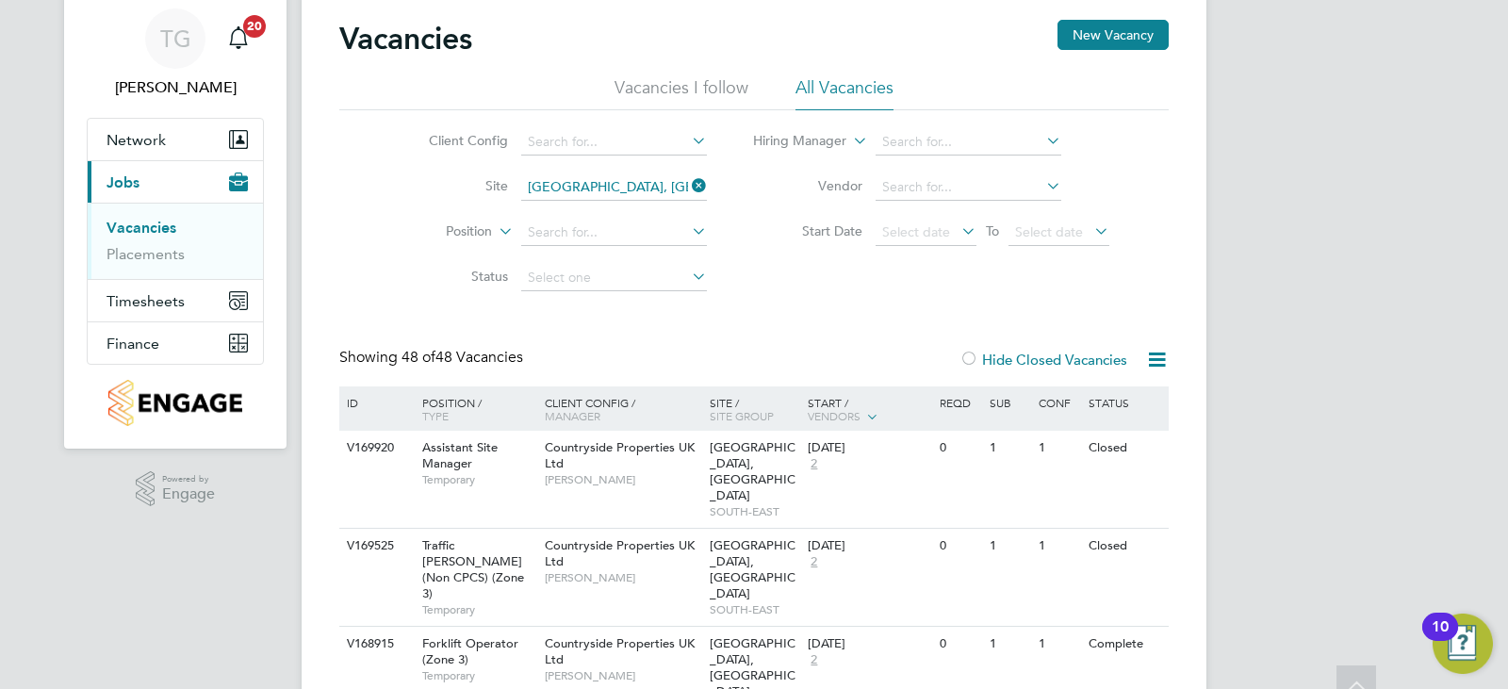
scroll to position [0, 0]
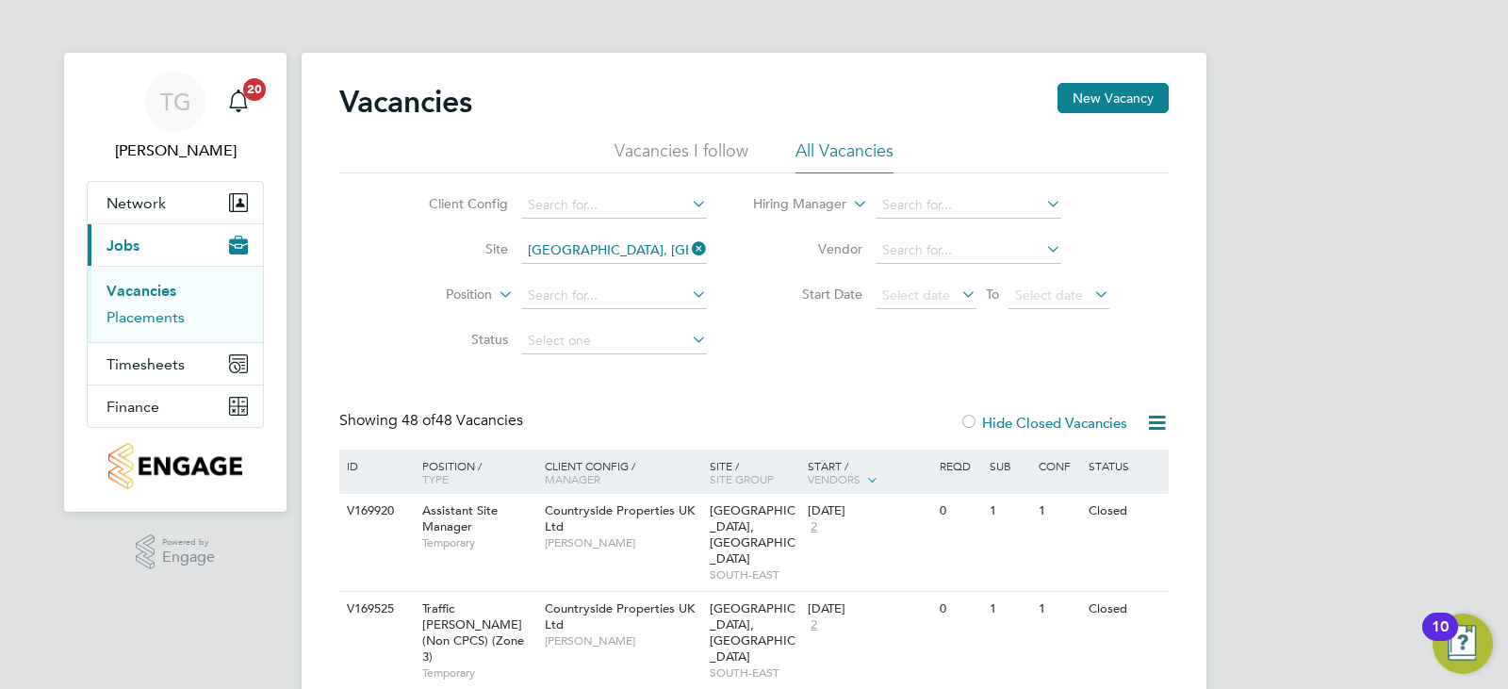
click at [157, 317] on link "Placements" at bounding box center [146, 317] width 78 height 18
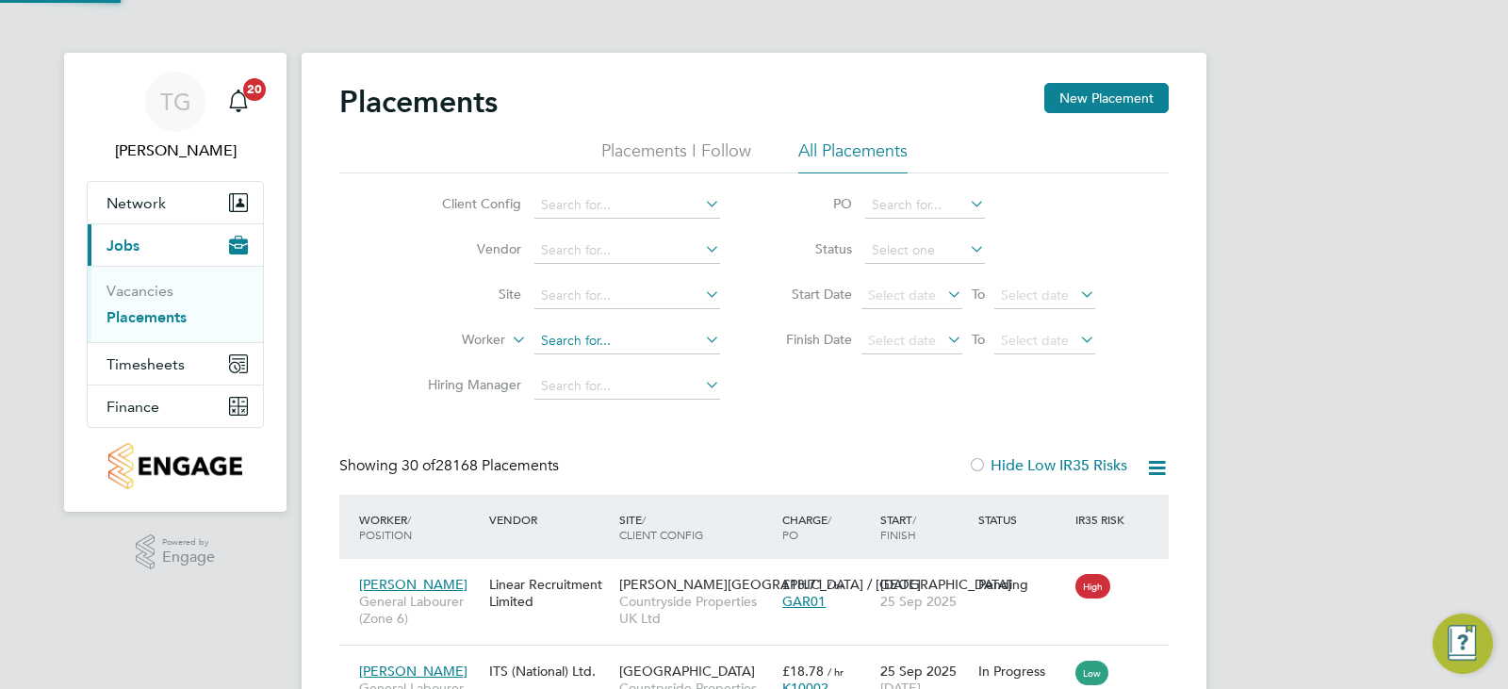
scroll to position [71, 164]
click at [585, 346] on input at bounding box center [628, 341] width 186 height 26
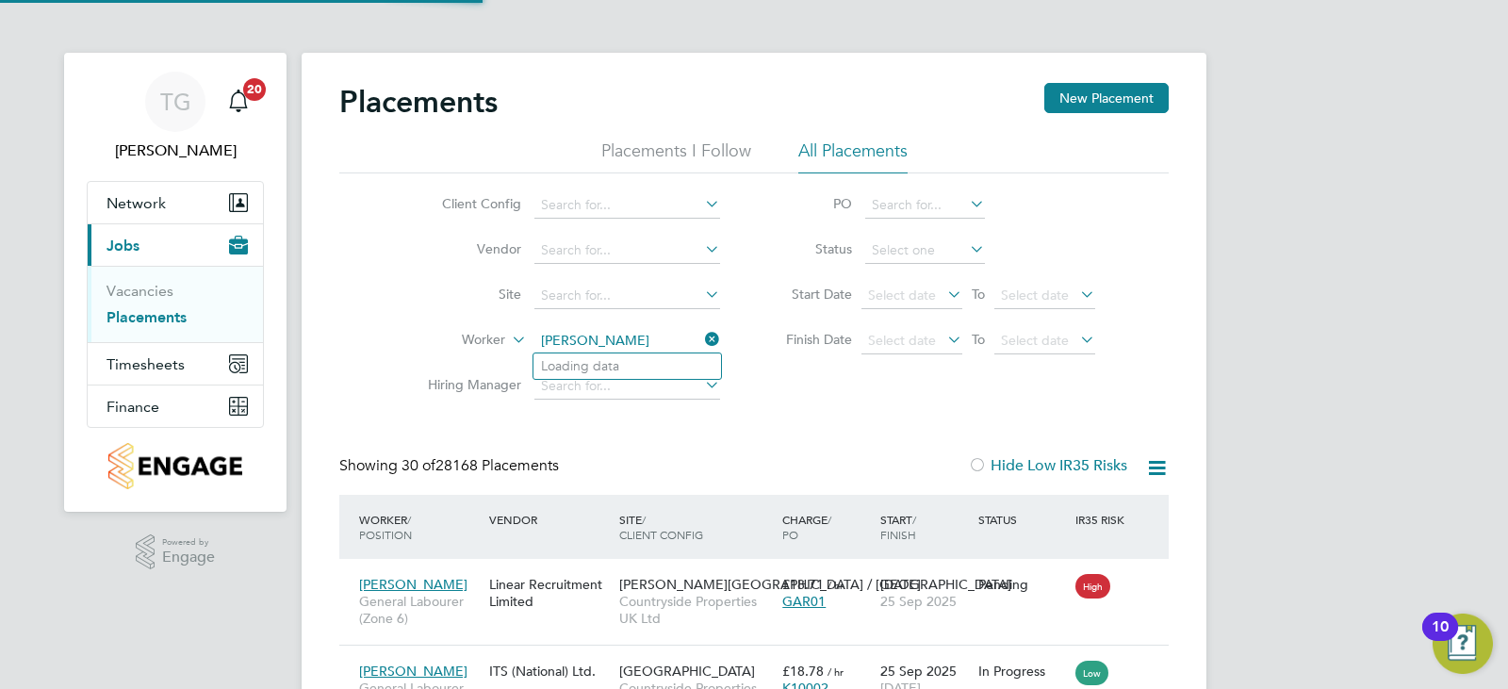
type input "adam maxwell"
click at [596, 338] on input at bounding box center [628, 341] width 186 height 26
click at [638, 359] on li "Adam Maxwel l" at bounding box center [628, 366] width 188 height 25
type input "[PERSON_NAME]"
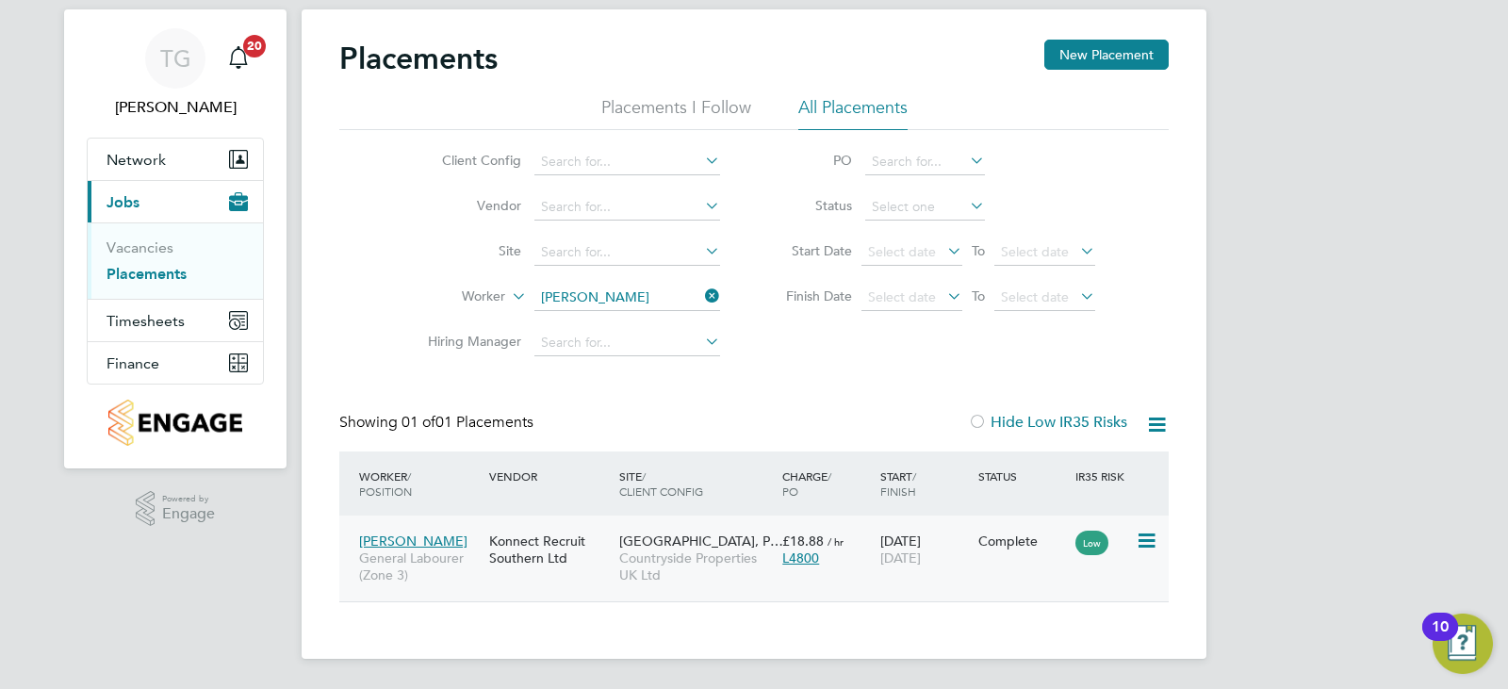
click at [1009, 552] on div "Complete" at bounding box center [1023, 541] width 98 height 36
click at [701, 291] on icon at bounding box center [701, 296] width 0 height 26
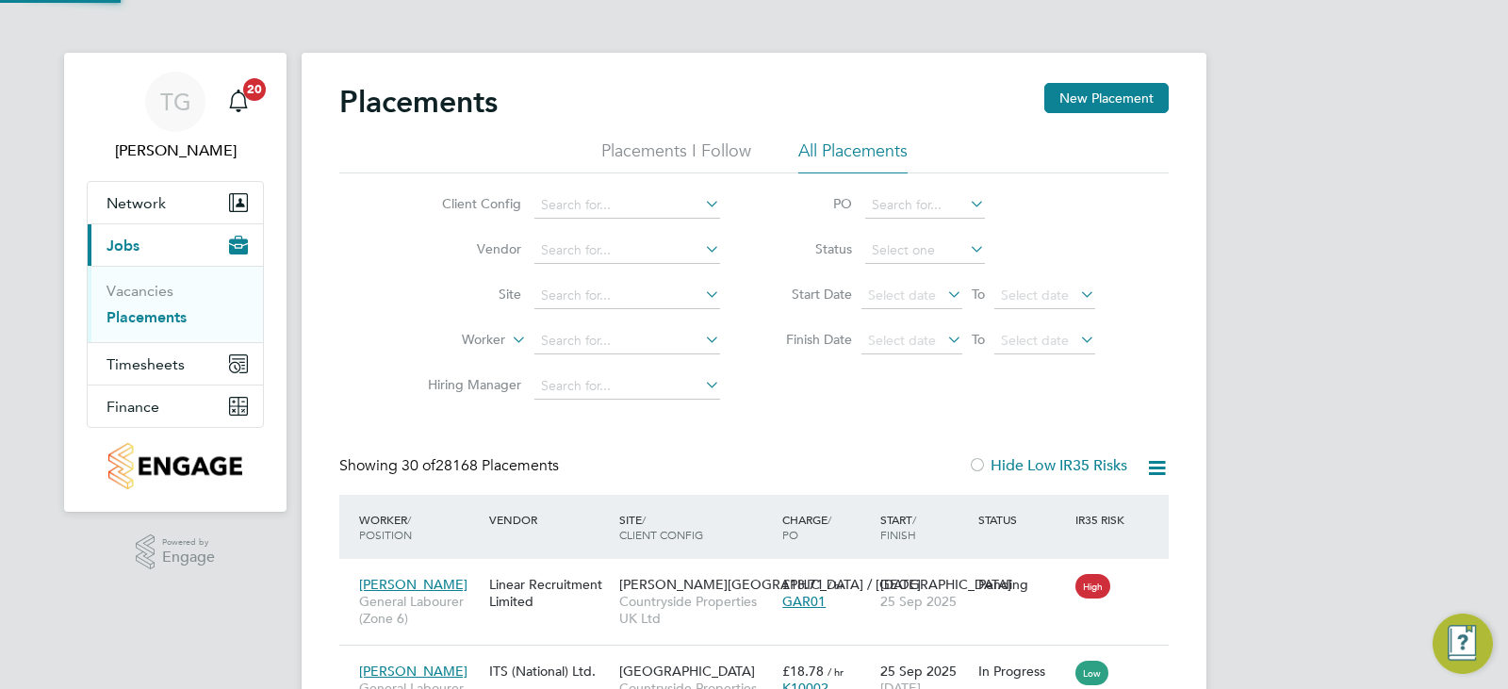
scroll to position [9, 9]
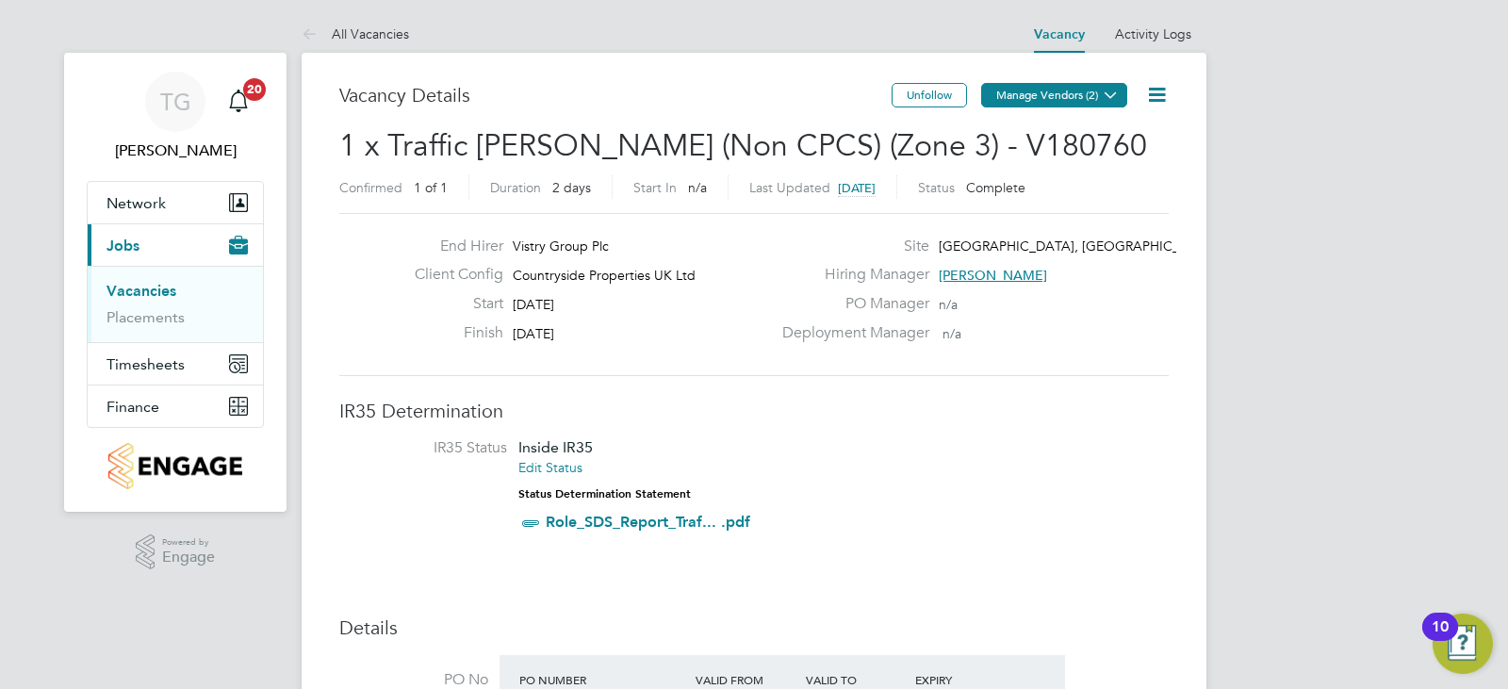
click at [1078, 96] on button "Manage Vendors (2)" at bounding box center [1054, 95] width 146 height 25
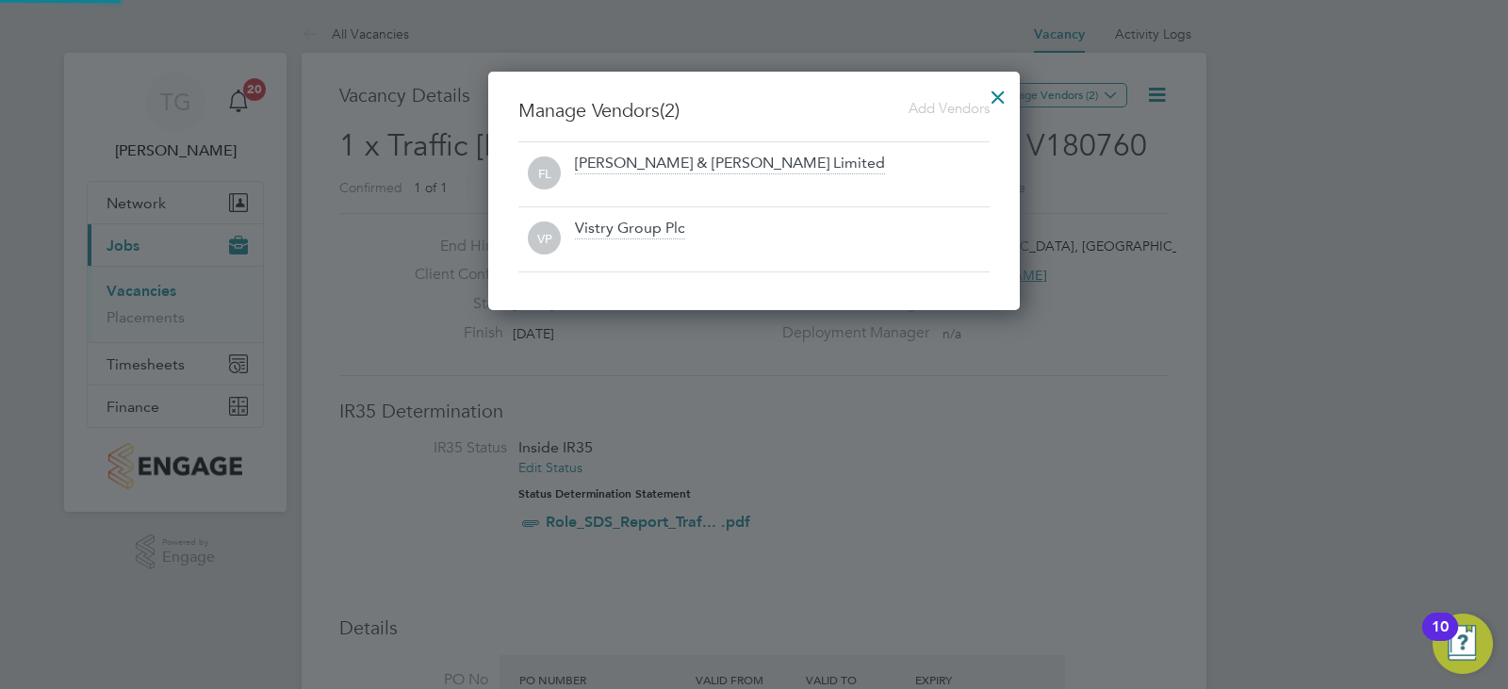
scroll to position [239, 533]
click at [998, 93] on div at bounding box center [998, 92] width 34 height 34
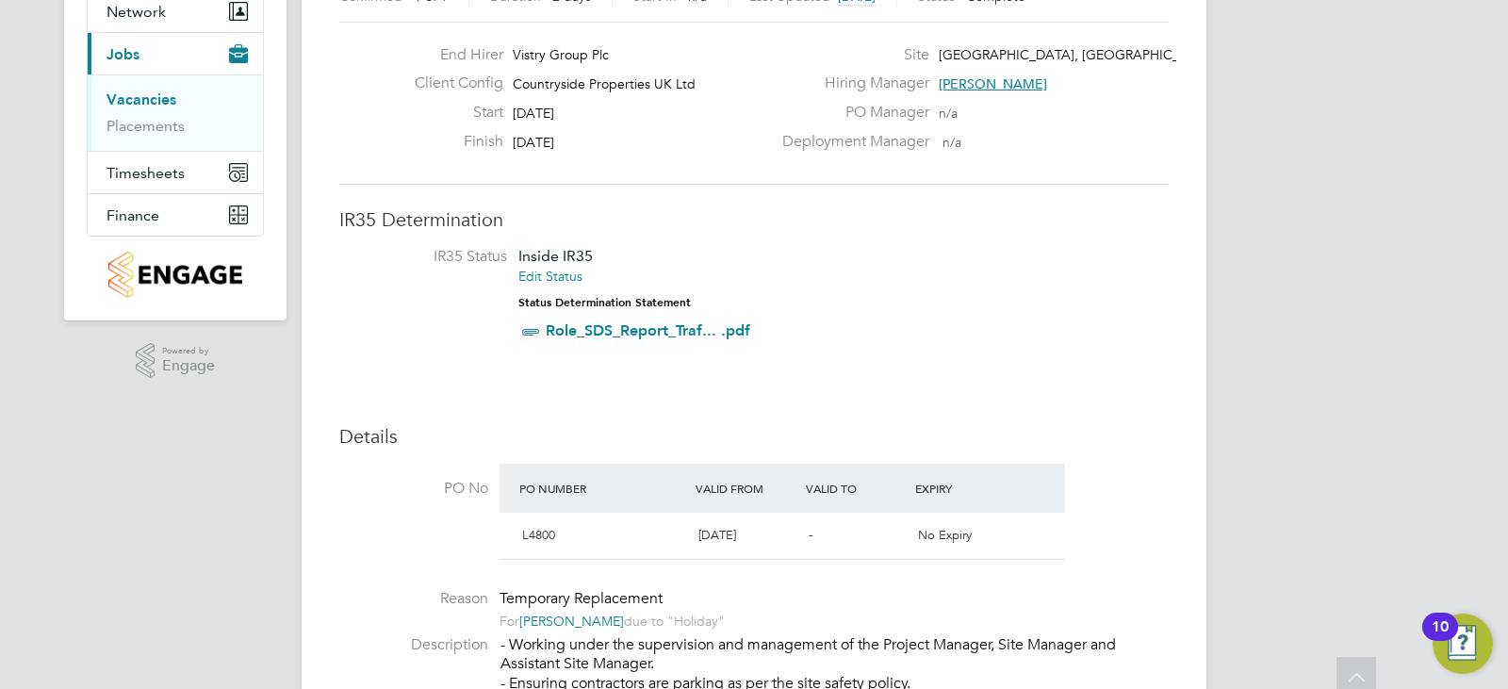
scroll to position [0, 0]
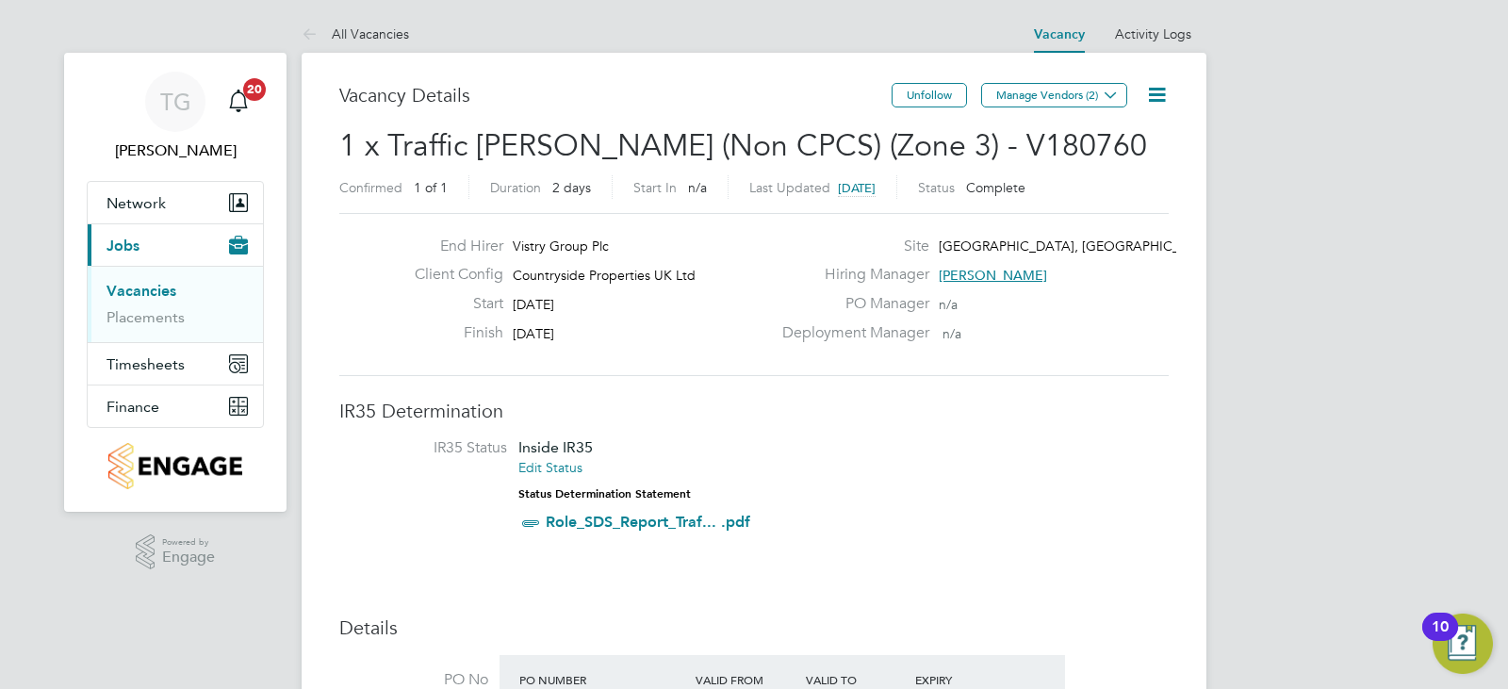
click at [1161, 89] on icon at bounding box center [1157, 95] width 24 height 24
click at [1026, 467] on li "IR35 Status Inside IR35 Edit Status Status Determination Statement Role_SDS_Rep…" at bounding box center [754, 489] width 792 height 102
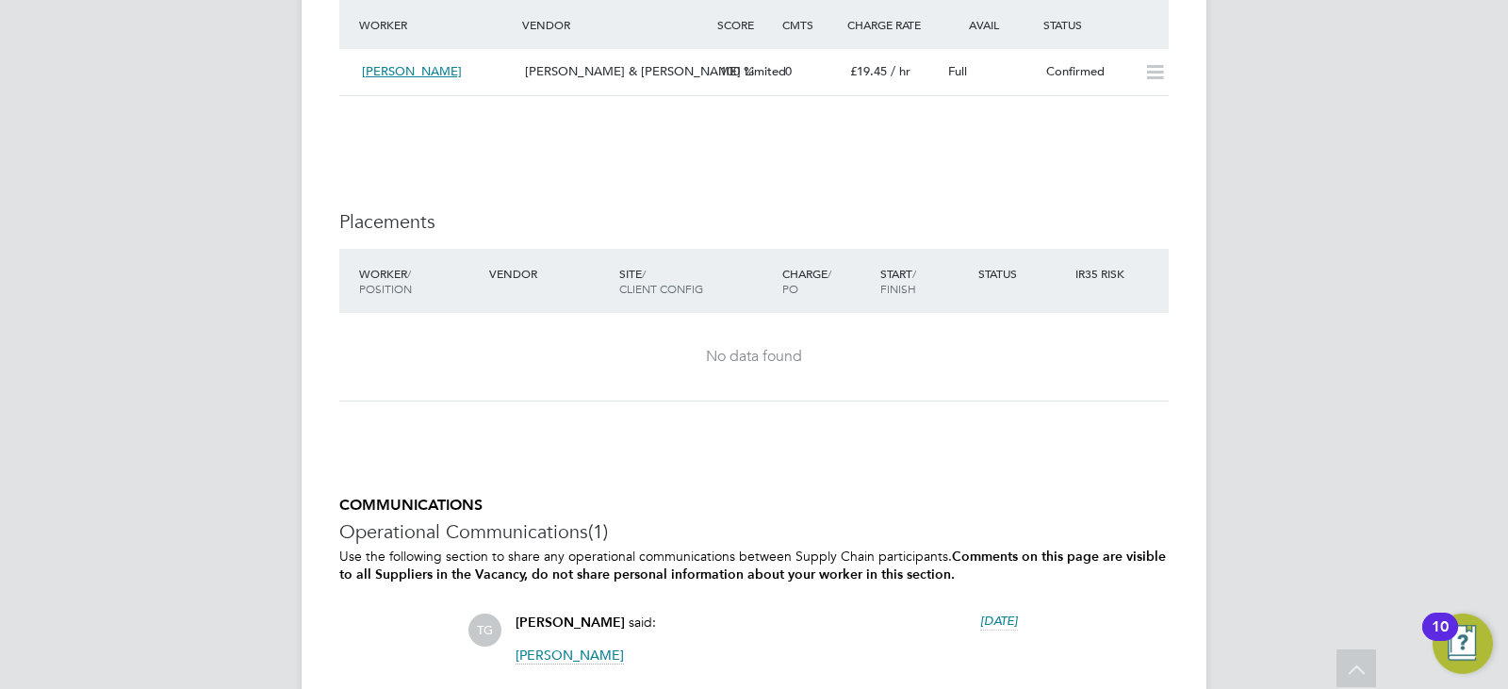
scroll to position [1897, 0]
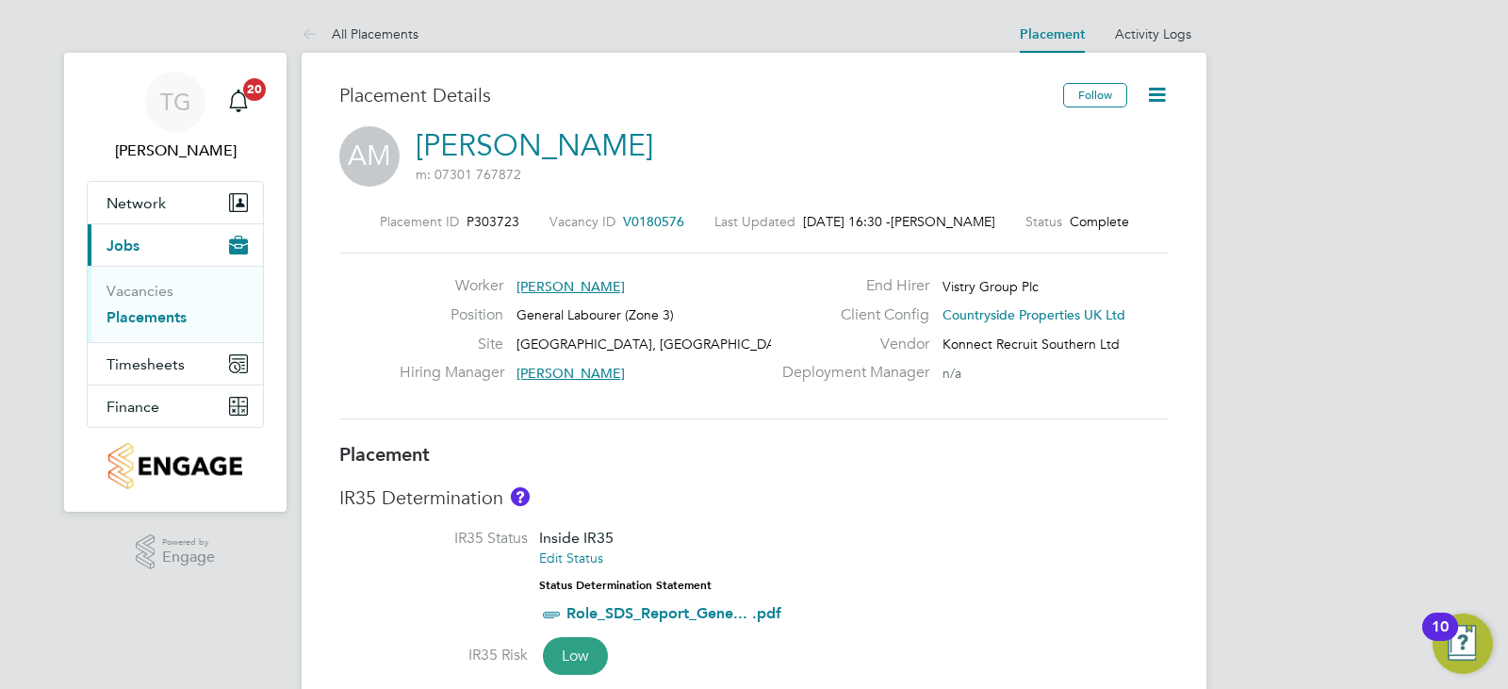
click at [1145, 91] on icon at bounding box center [1157, 95] width 24 height 24
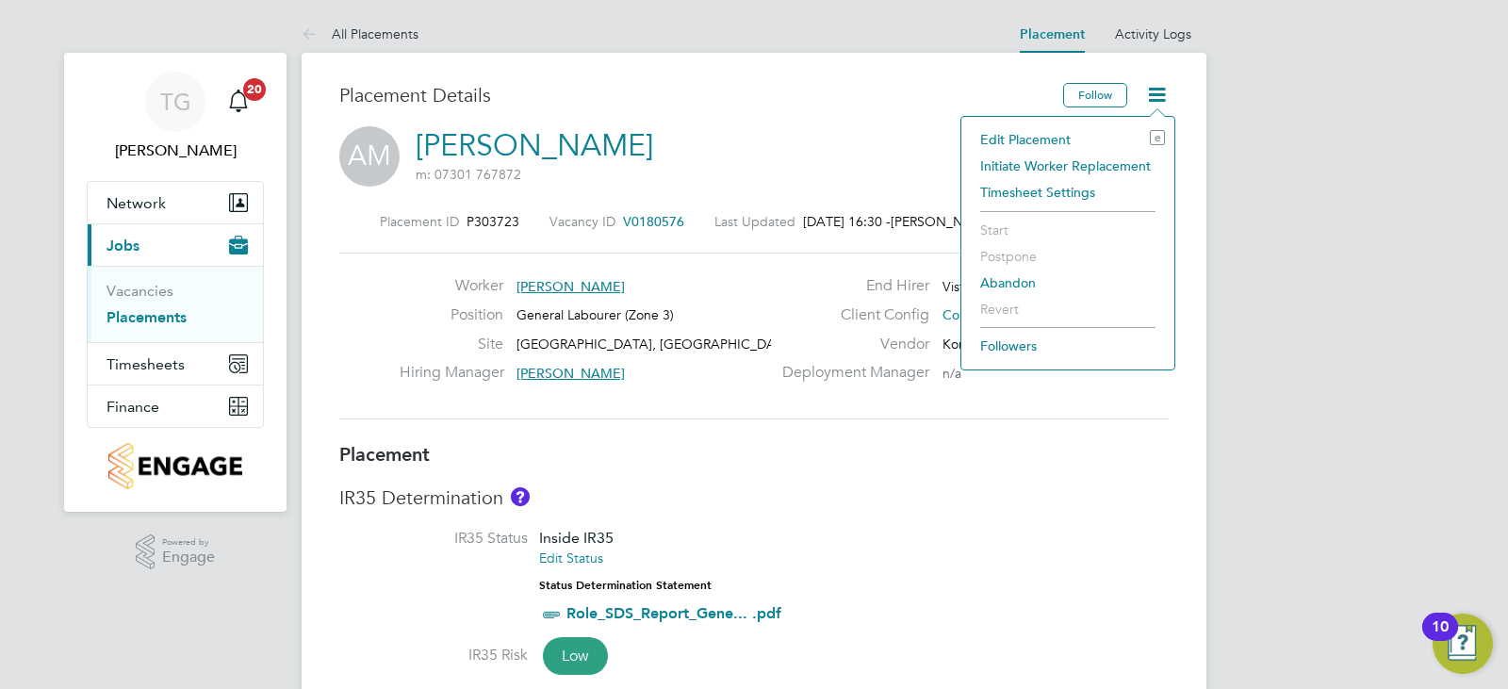
click at [1045, 165] on li "Initiate Worker Replacement" at bounding box center [1068, 166] width 194 height 26
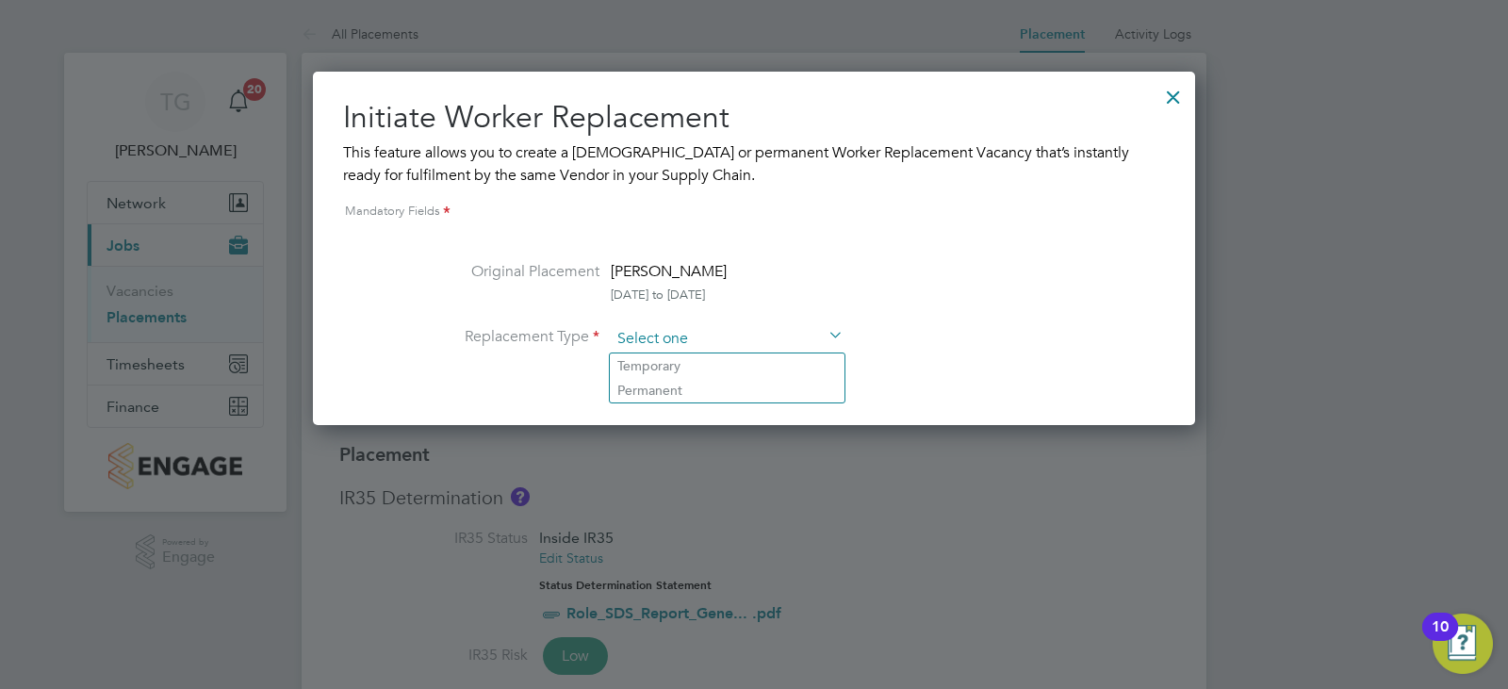
click at [724, 343] on input at bounding box center [727, 339] width 233 height 28
click at [708, 357] on li "Temporary" at bounding box center [727, 366] width 235 height 25
type input "Temporary"
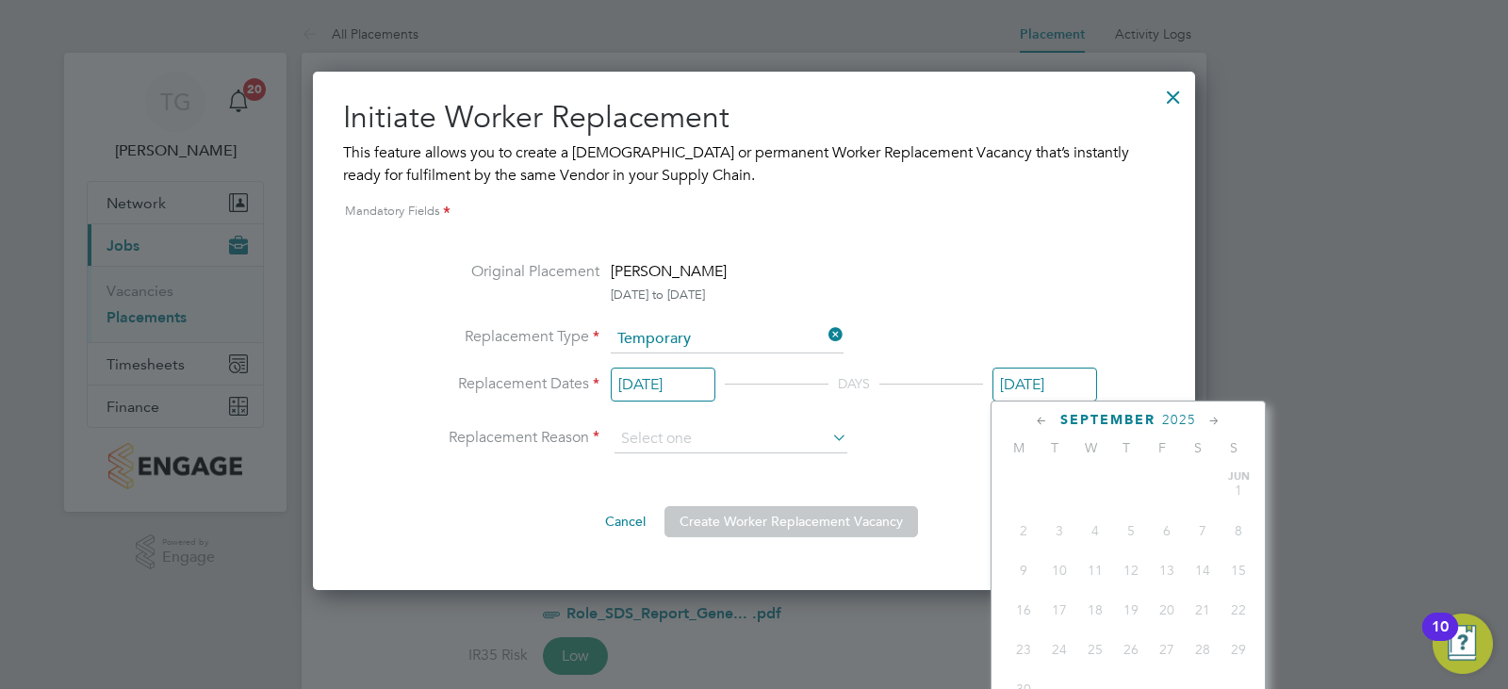
click at [1049, 387] on input "[DATE]" at bounding box center [1045, 385] width 105 height 35
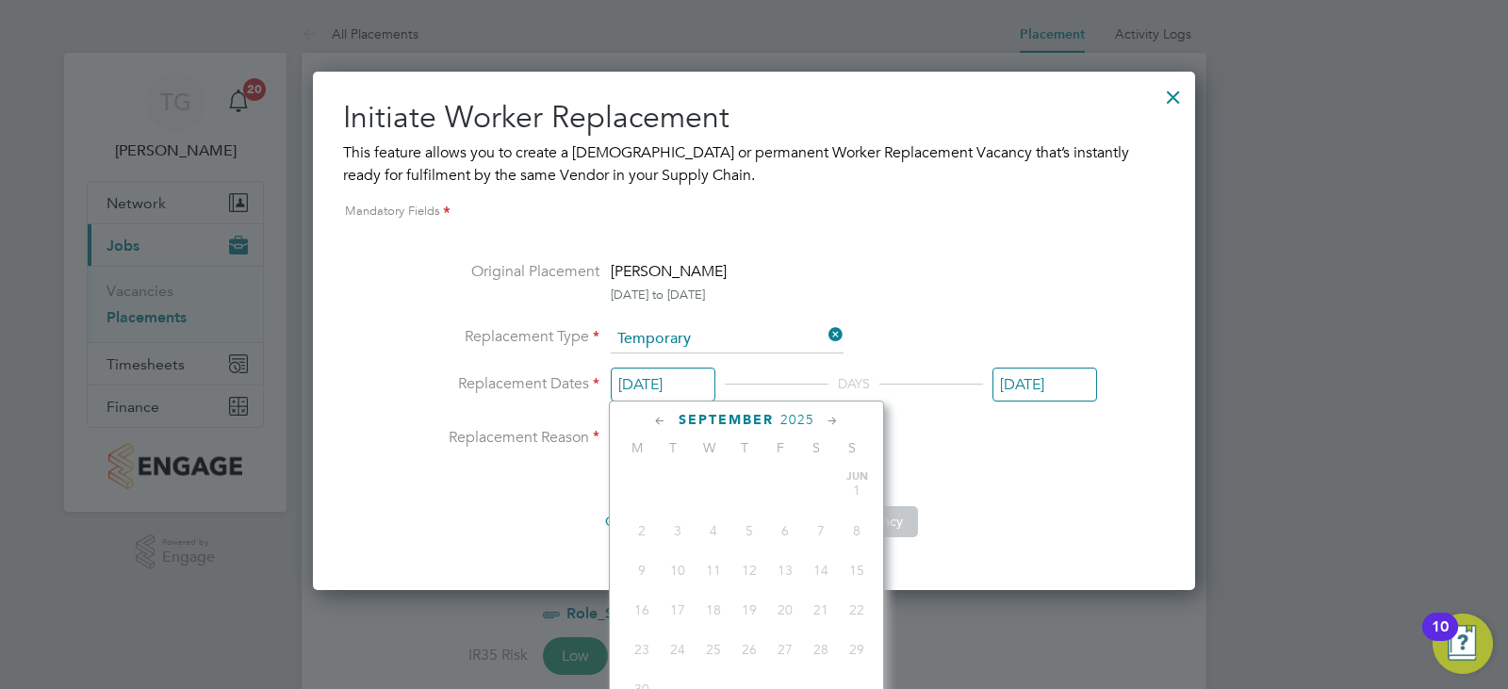
click at [713, 374] on input "[DATE]" at bounding box center [663, 385] width 105 height 35
click at [745, 608] on span "18" at bounding box center [750, 595] width 36 height 36
type input "[DATE]"
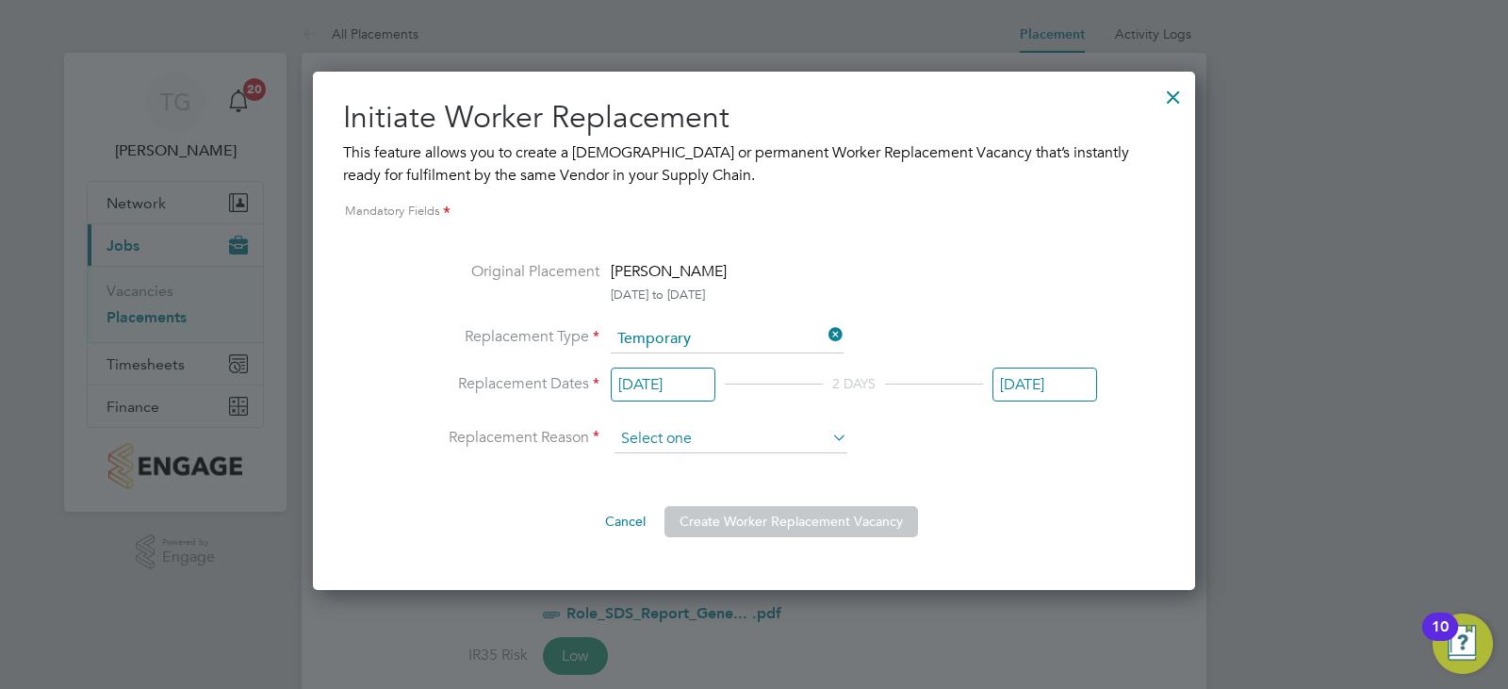
click at [751, 450] on input at bounding box center [731, 439] width 233 height 28
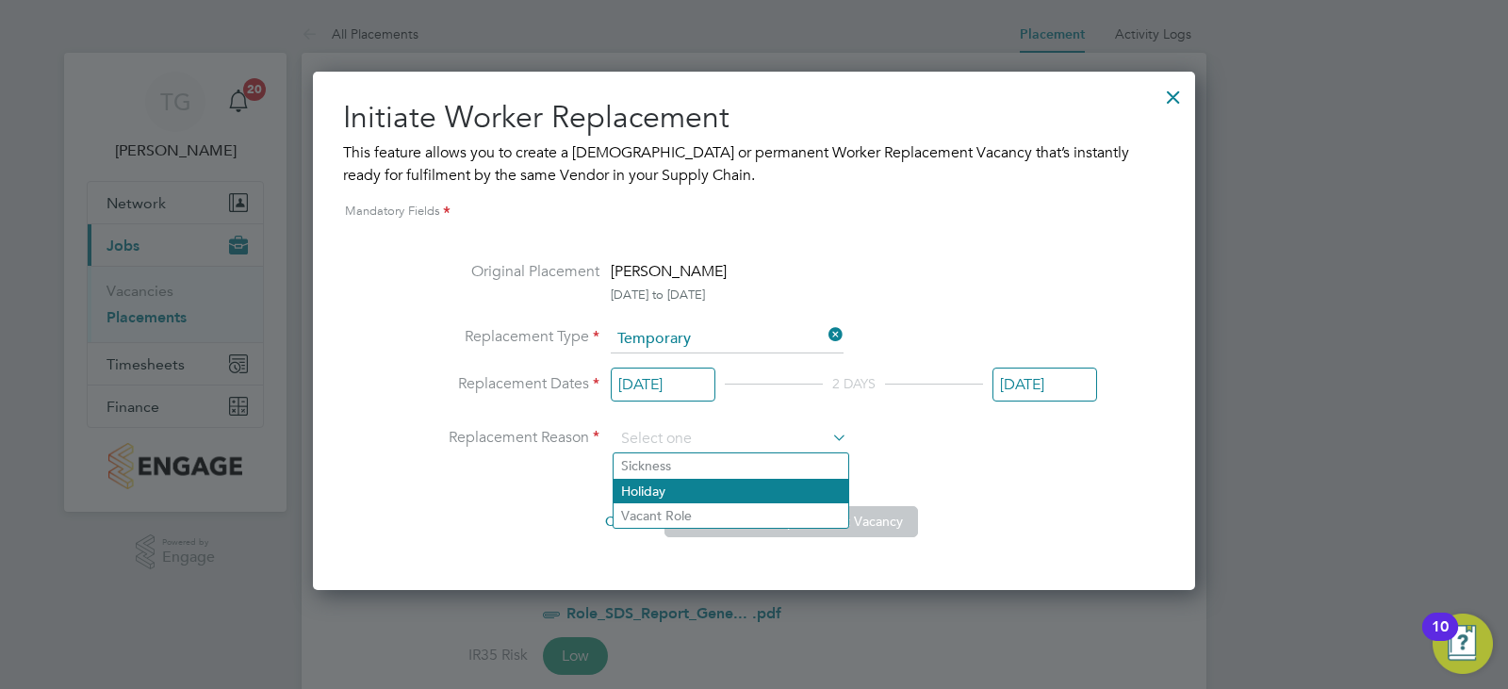
click at [697, 489] on li "Holiday" at bounding box center [731, 491] width 235 height 25
type input "Holiday"
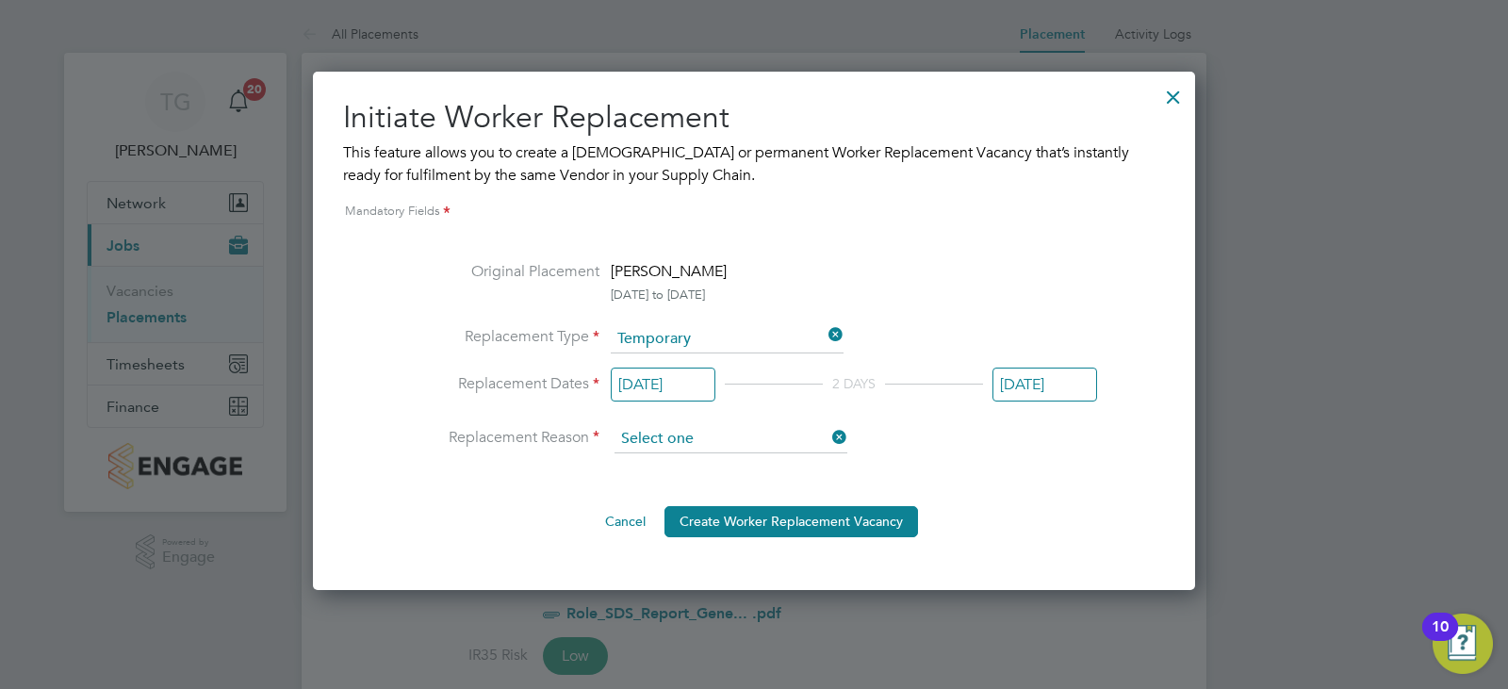
click at [771, 446] on input at bounding box center [731, 439] width 233 height 28
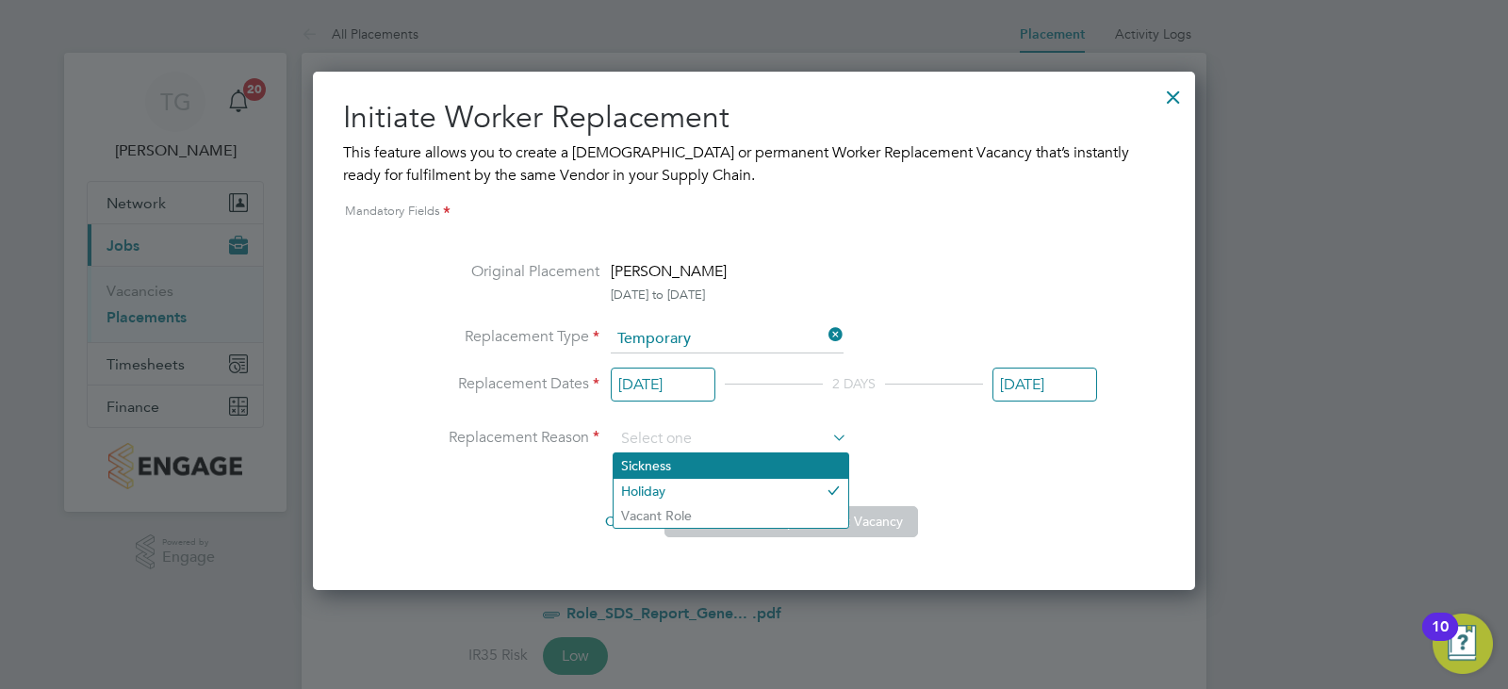
click at [661, 471] on li "Sickness" at bounding box center [731, 465] width 235 height 25
type input "Sickness"
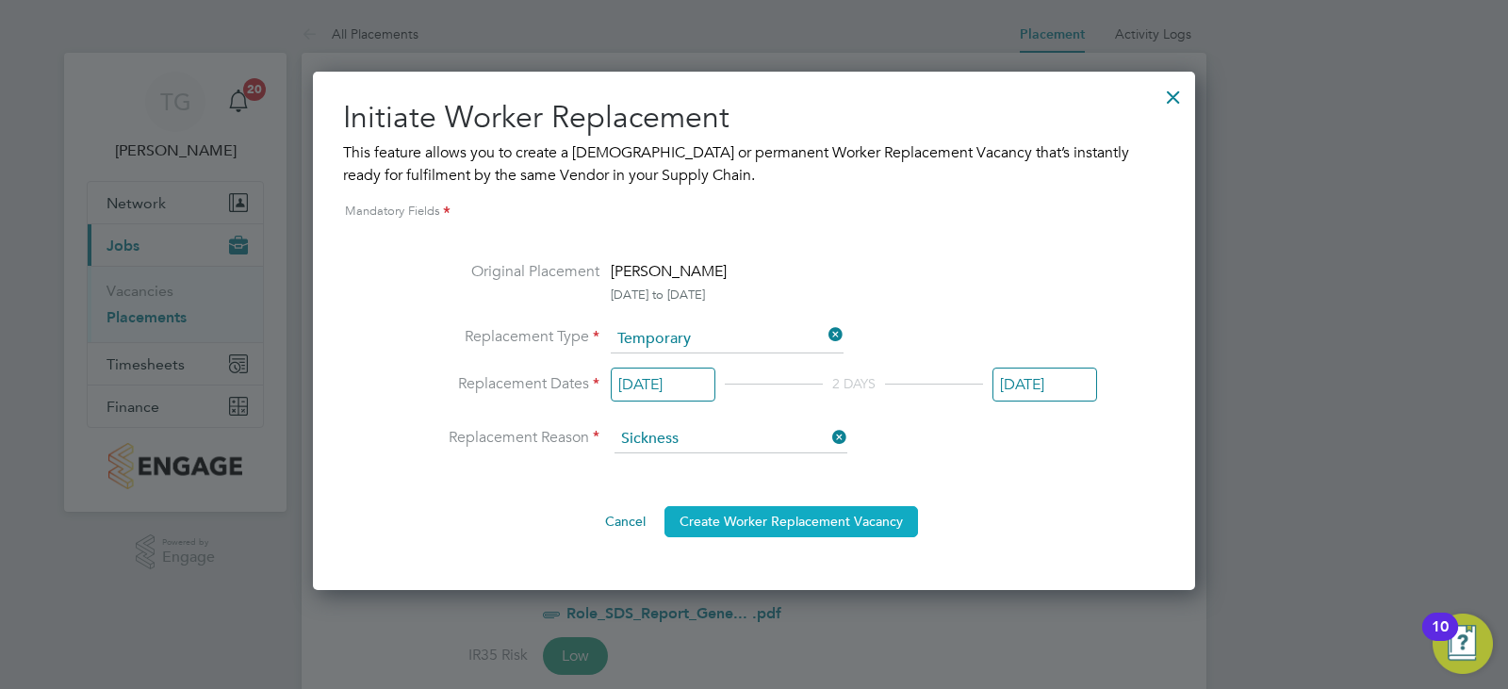
click at [714, 512] on button "Create Worker Replacement Vacancy" at bounding box center [792, 521] width 254 height 30
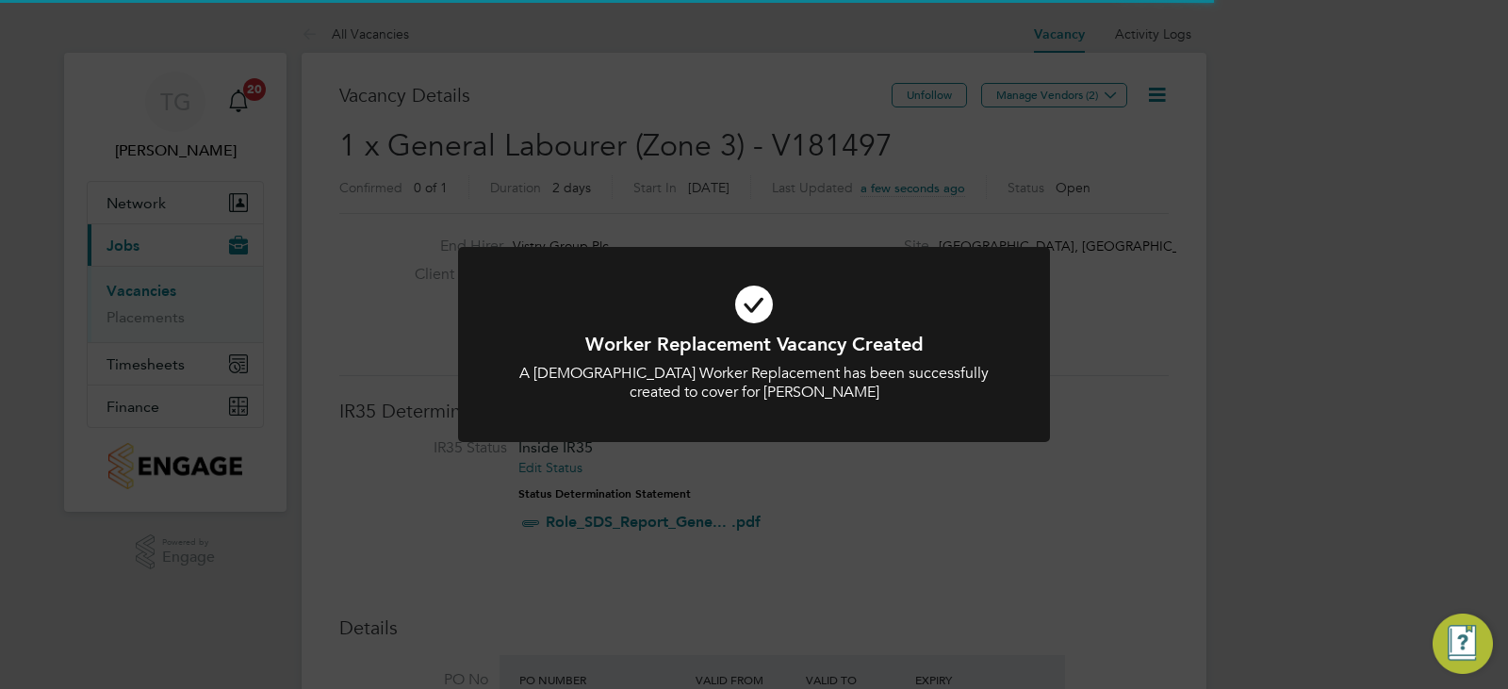
scroll to position [32, 177]
click at [844, 480] on div "Worker Replacement Vacancy Created A [DEMOGRAPHIC_DATA] Worker Replacement has …" at bounding box center [754, 344] width 1508 height 689
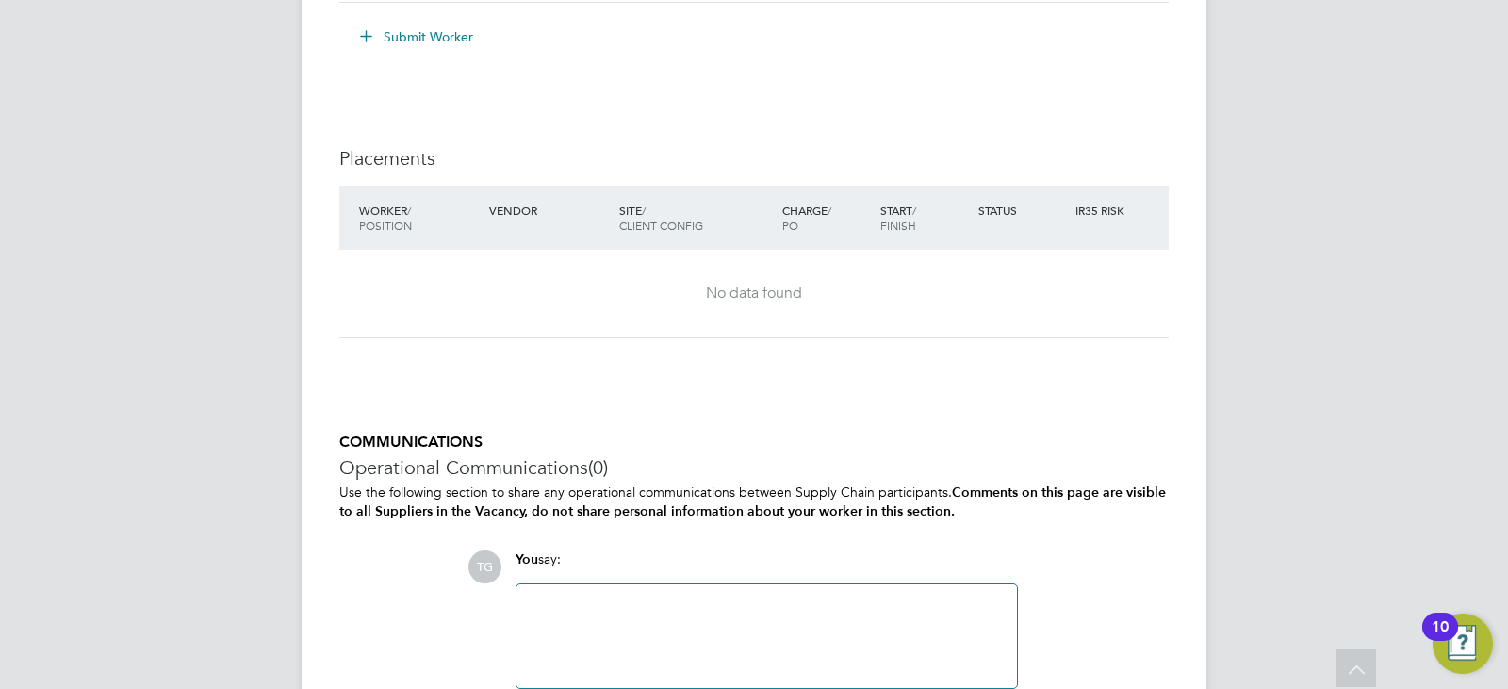
scroll to position [1819, 0]
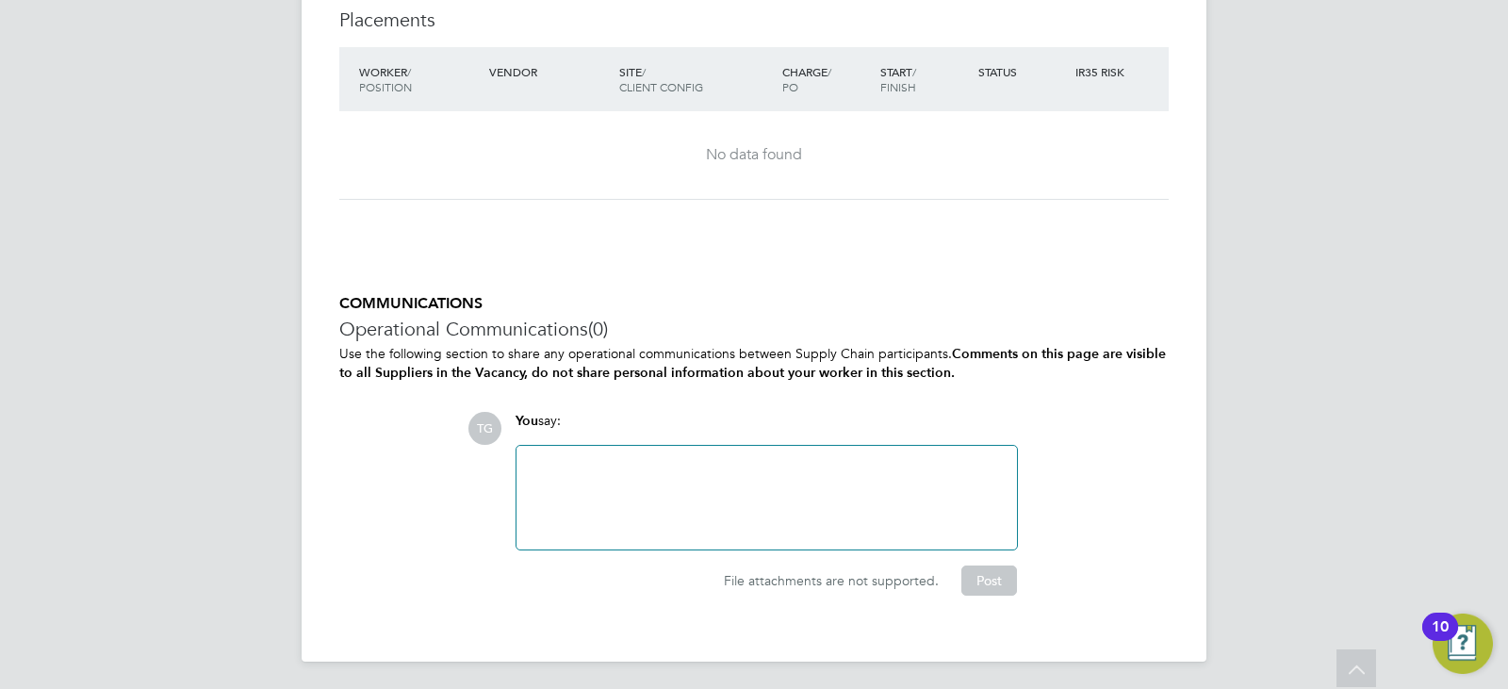
click at [771, 532] on div at bounding box center [767, 497] width 478 height 81
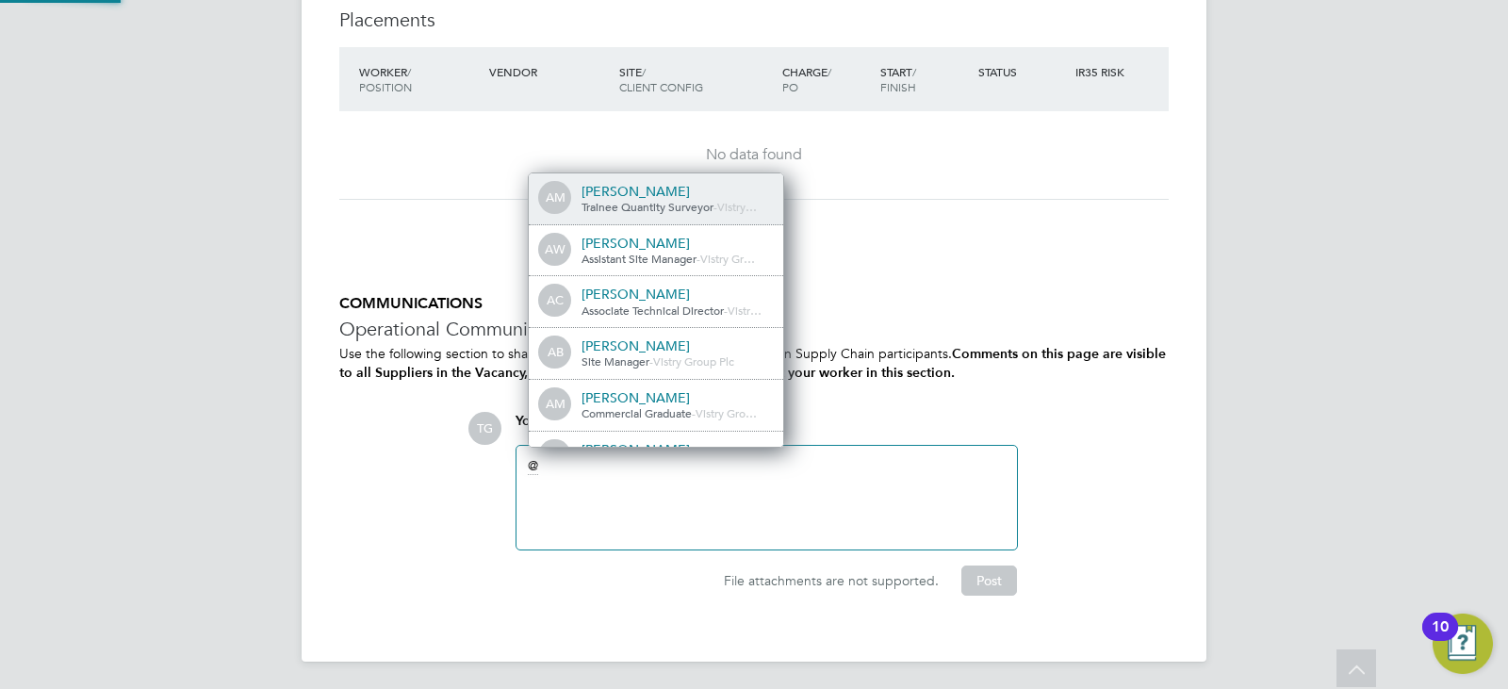
scroll to position [15, 189]
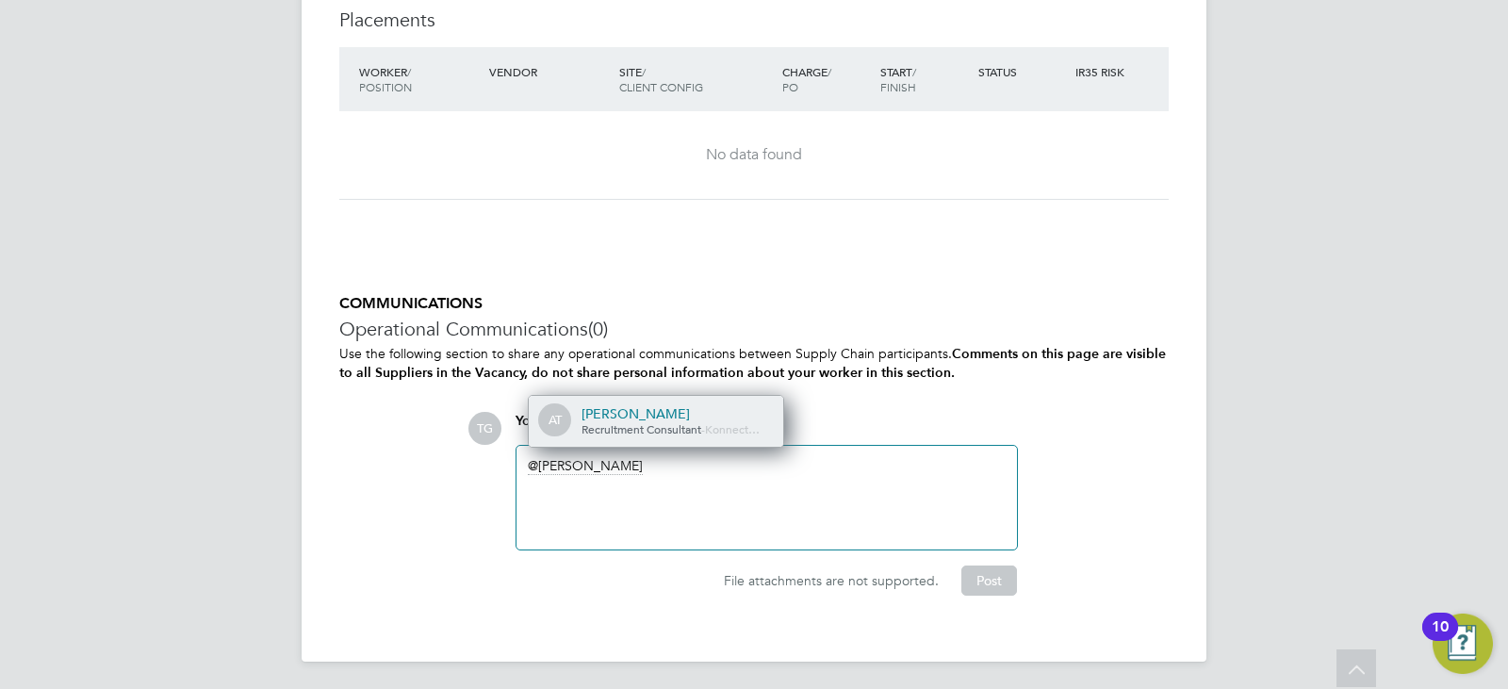
click at [688, 414] on div "[PERSON_NAME]" at bounding box center [676, 413] width 189 height 17
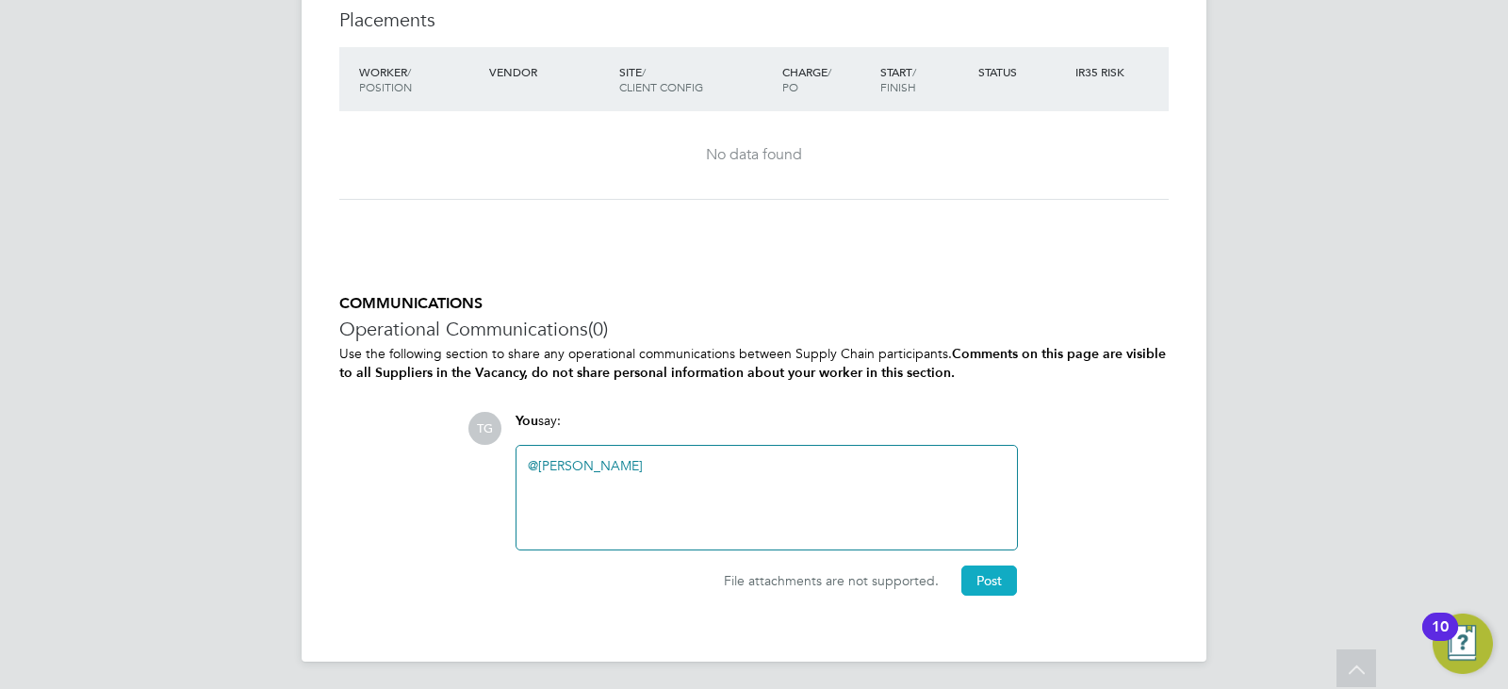
click at [1002, 575] on button "Post" at bounding box center [990, 581] width 56 height 30
